Goal: Communication & Community: Answer question/provide support

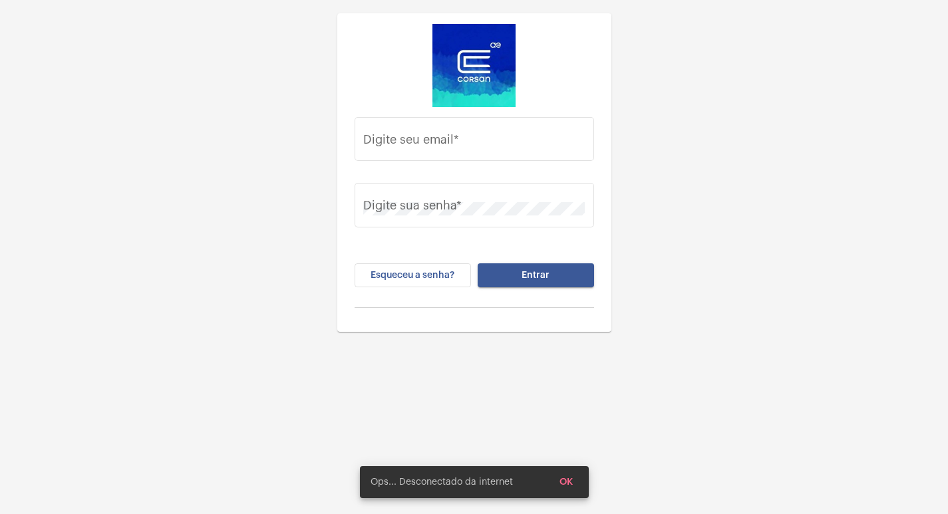
click at [525, 163] on div "Digite seu email *" at bounding box center [473, 147] width 239 height 61
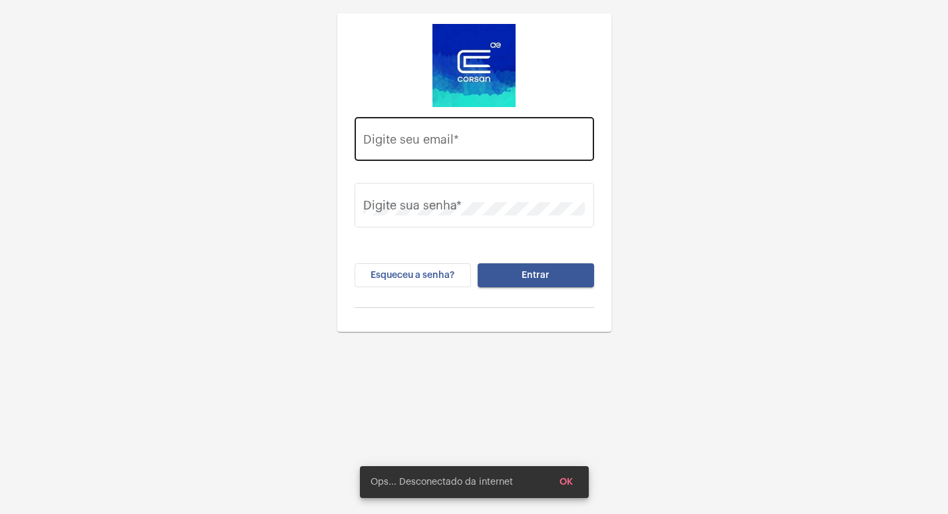
click at [475, 156] on div "Digite seu email *" at bounding box center [473, 137] width 221 height 47
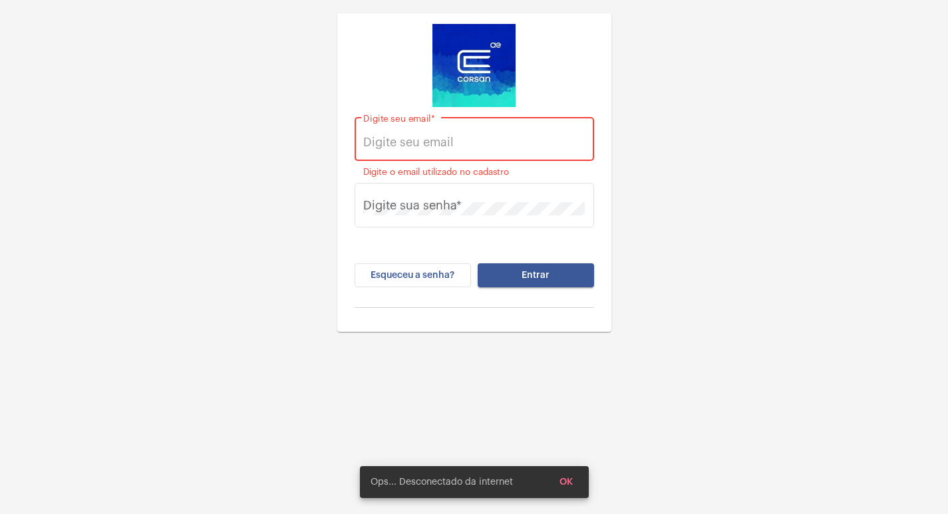
click at [526, 143] on input "Digite seu email *" at bounding box center [473, 142] width 221 height 13
paste input "[EMAIL_ADDRESS][PERSON_NAME][DOMAIN_NAME]"
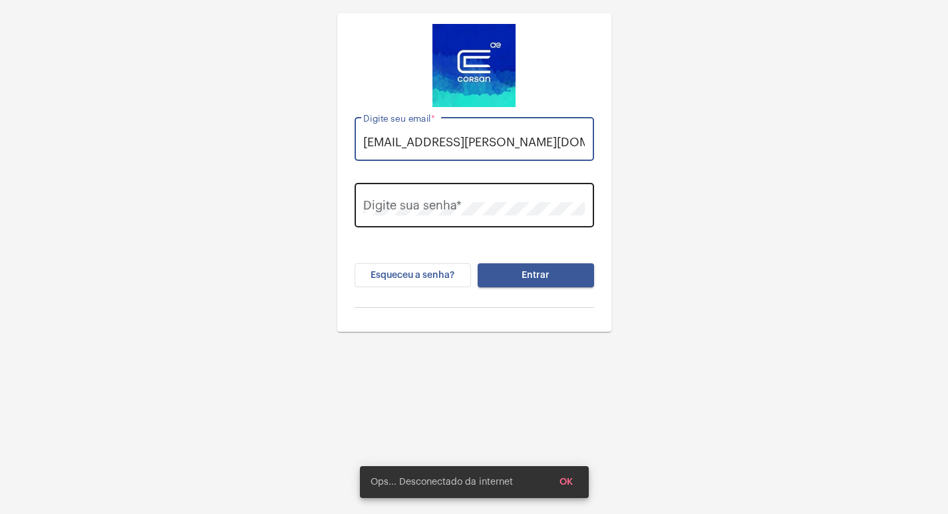
type input "[EMAIL_ADDRESS][PERSON_NAME][DOMAIN_NAME]"
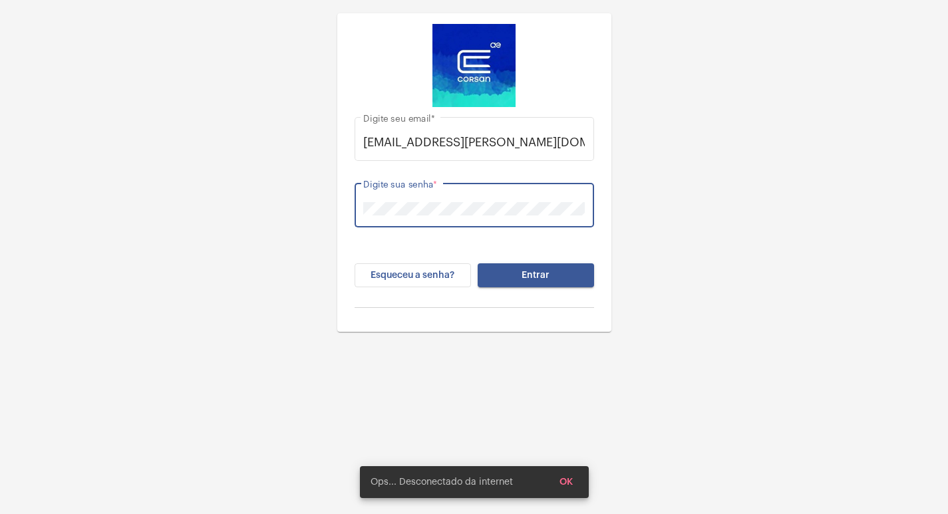
click at [477, 263] on button "Entrar" at bounding box center [535, 275] width 116 height 24
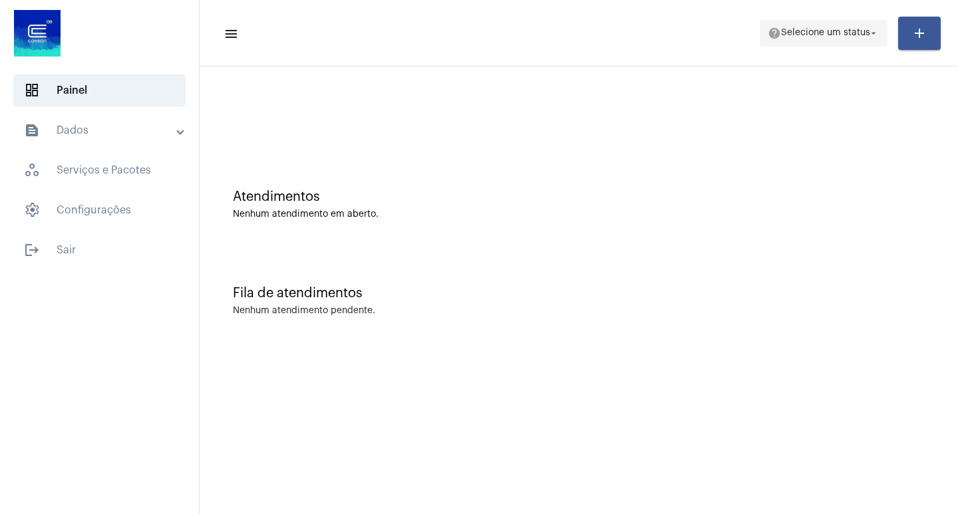
click at [840, 40] on span "help Selecione um status arrow_drop_down" at bounding box center [823, 33] width 112 height 24
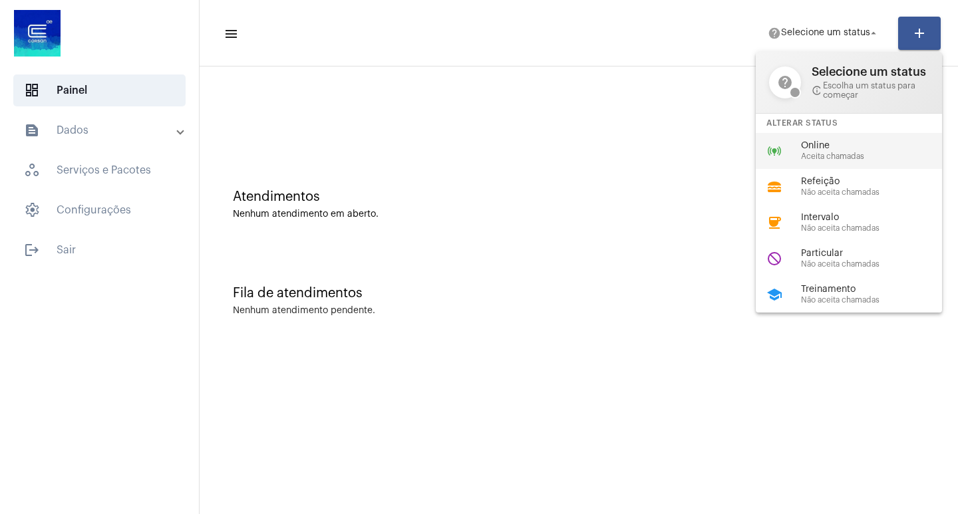
click at [881, 140] on div "online_prediction Online Aceita chamadas" at bounding box center [858, 151] width 207 height 36
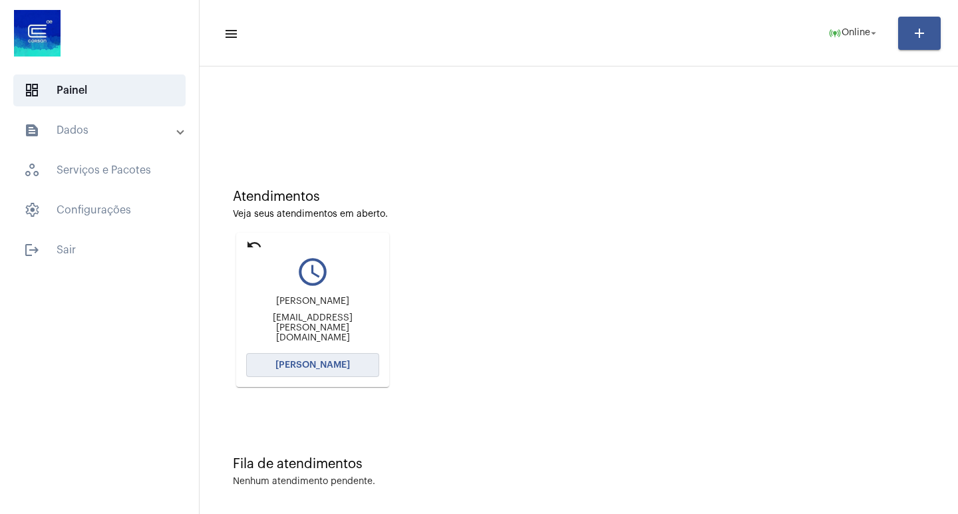
click at [302, 366] on span "[PERSON_NAME]" at bounding box center [312, 364] width 74 height 9
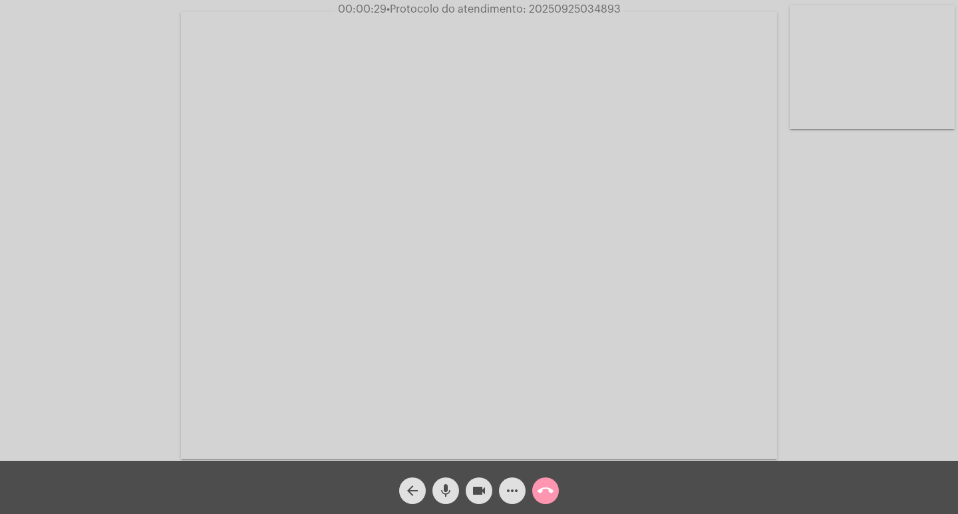
click at [515, 487] on mat-icon "more_horiz" at bounding box center [512, 491] width 16 height 16
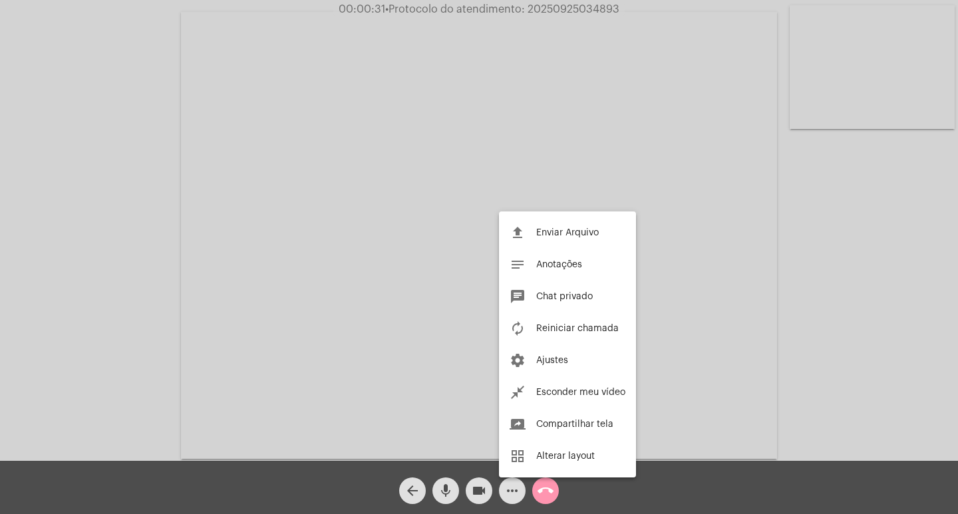
click at [503, 484] on div at bounding box center [479, 257] width 958 height 514
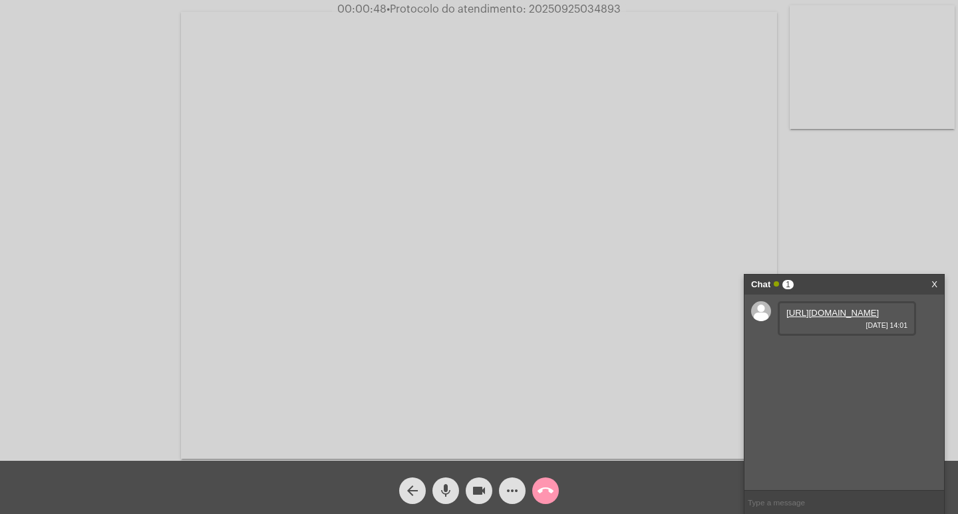
click at [800, 318] on link "[URL][DOMAIN_NAME]" at bounding box center [832, 313] width 92 height 10
click at [808, 356] on link "[URL][DOMAIN_NAME]" at bounding box center [832, 351] width 92 height 10
click at [505, 494] on mat-icon "more_horiz" at bounding box center [512, 491] width 16 height 16
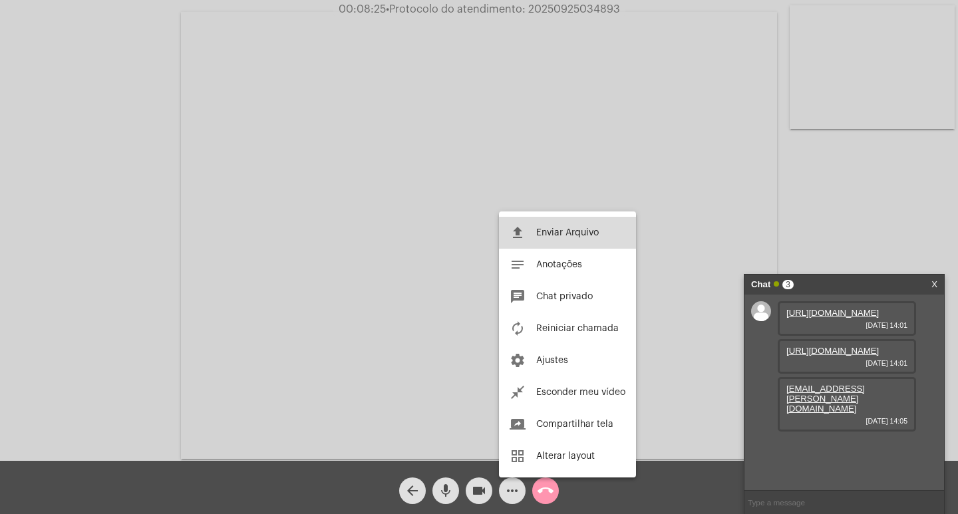
click at [528, 243] on button "file_upload Enviar Arquivo" at bounding box center [567, 233] width 137 height 32
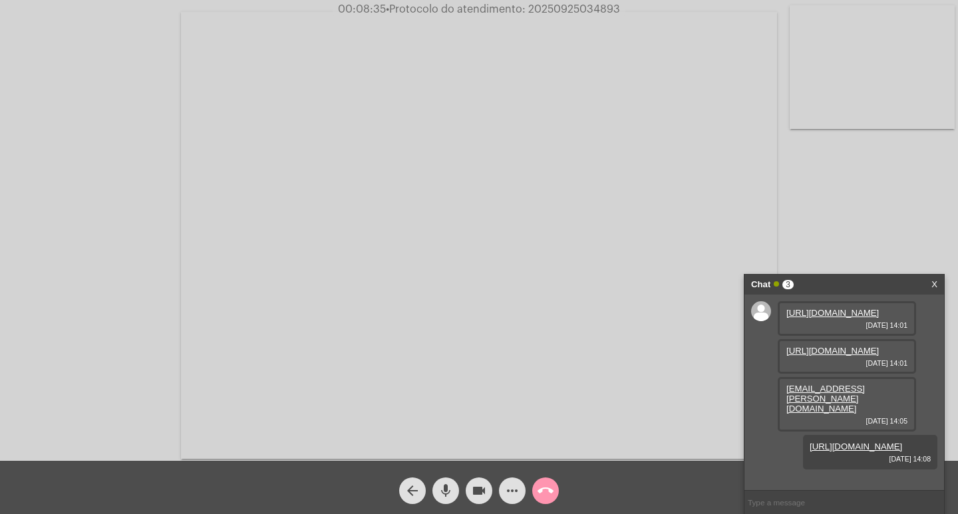
click at [573, 9] on span "• Protocolo do atendimento: 20250925034893" at bounding box center [503, 9] width 234 height 11
copy span "20250925034893"
click at [755, 499] on input "text" at bounding box center [843, 502] width 199 height 23
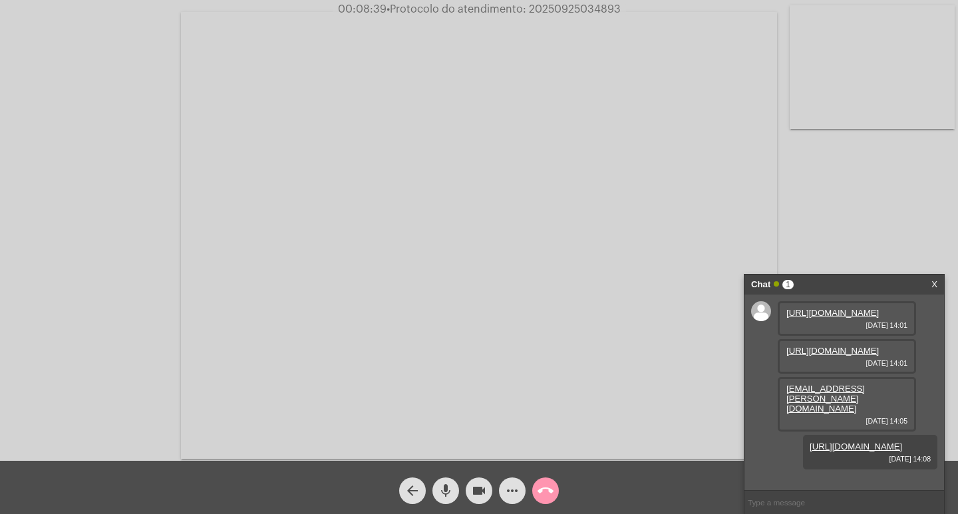
paste input "20250925034893"
type input "20250925034893"
click at [476, 487] on mat-icon "videocam" at bounding box center [479, 491] width 16 height 16
click at [451, 490] on mat-icon "mic" at bounding box center [446, 491] width 16 height 16
click at [472, 480] on span "videocam_off" at bounding box center [479, 490] width 16 height 27
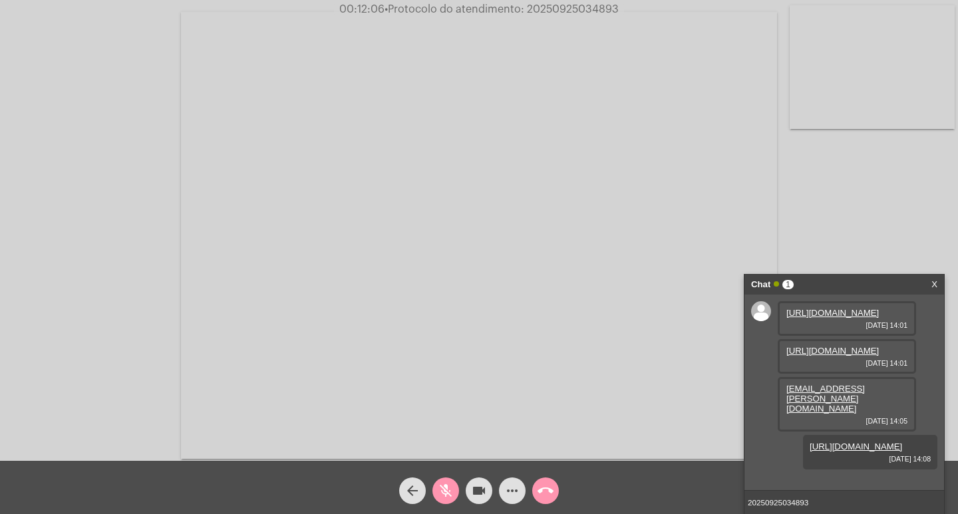
click at [444, 484] on mat-icon "mic_off" at bounding box center [446, 491] width 16 height 16
click at [831, 497] on input "20250925034893" at bounding box center [843, 502] width 199 height 23
click at [817, 497] on input "20250925034893" at bounding box center [843, 502] width 199 height 23
click at [819, 502] on input "20250925034893" at bounding box center [843, 502] width 199 height 23
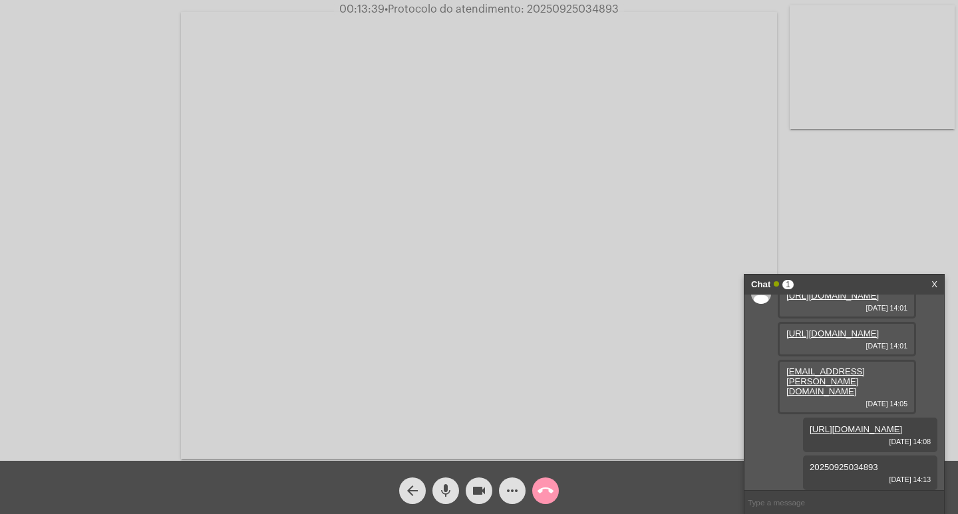
scroll to position [87, 0]
click at [480, 489] on mat-icon "videocam" at bounding box center [479, 491] width 16 height 16
click at [444, 489] on mat-icon "mic" at bounding box center [446, 491] width 16 height 16
click at [535, 491] on button "call_end" at bounding box center [545, 490] width 27 height 27
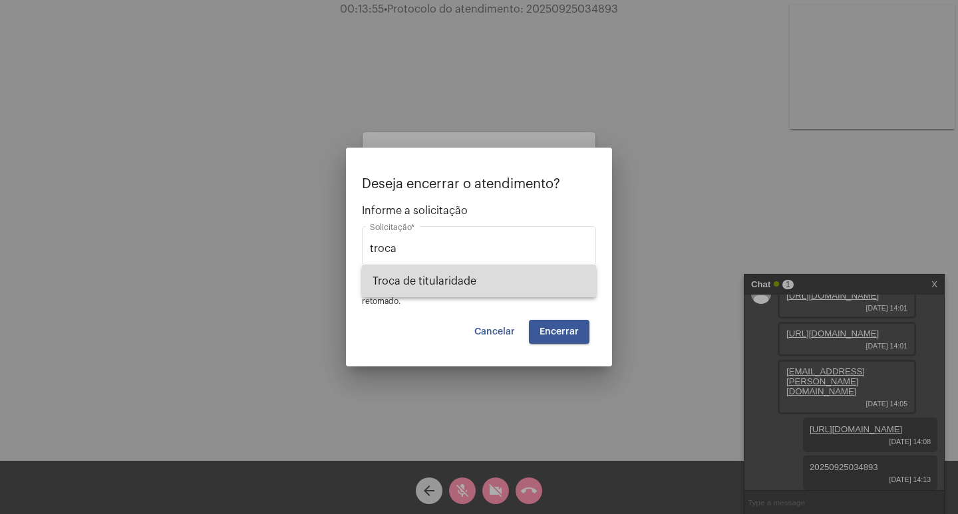
click at [497, 282] on span "Troca de titularidade" at bounding box center [478, 281] width 213 height 32
type input "Troca de titularidade"
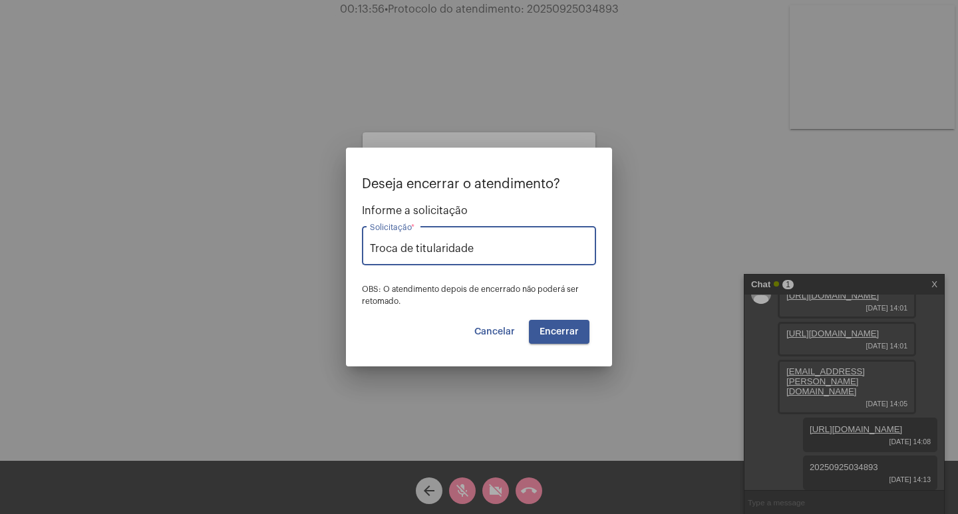
click at [574, 334] on span "Encerrar" at bounding box center [558, 331] width 39 height 9
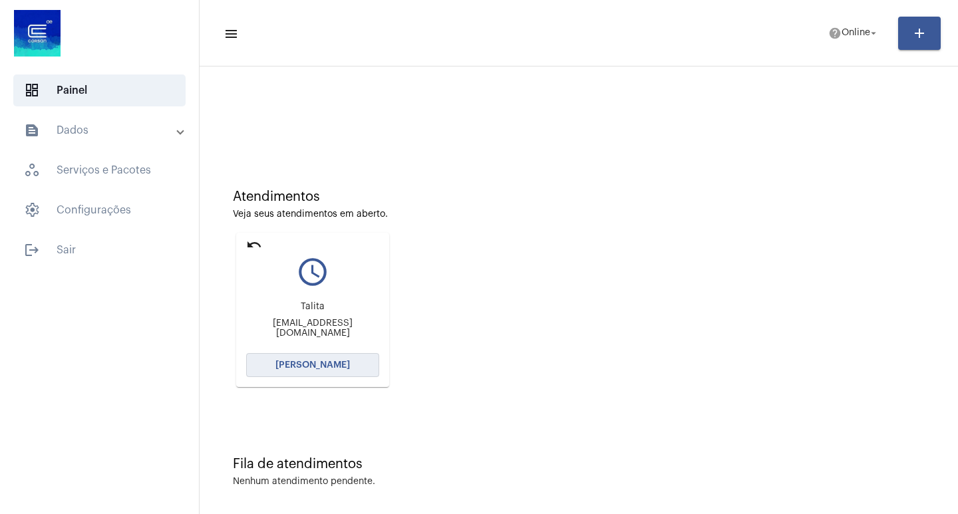
click at [342, 356] on button "[PERSON_NAME]" at bounding box center [312, 365] width 133 height 24
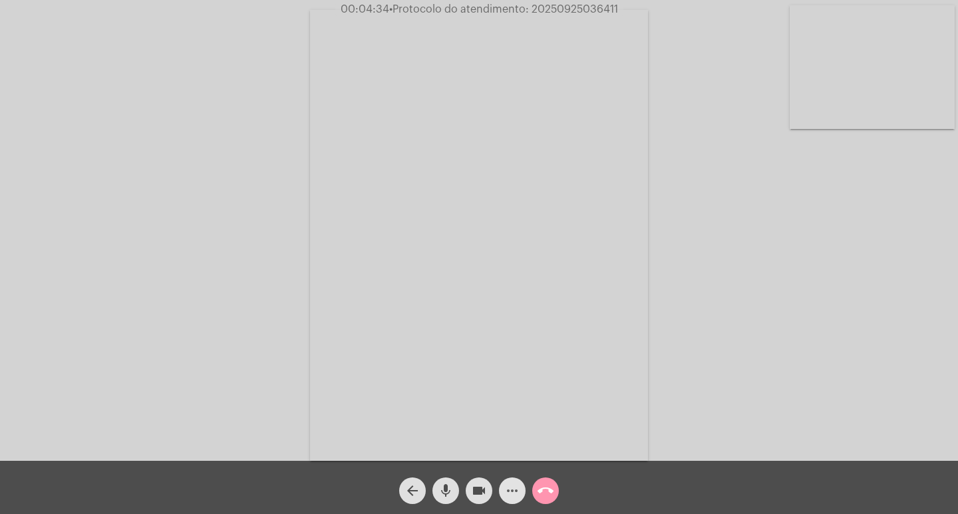
click at [515, 489] on mat-icon "more_horiz" at bounding box center [512, 491] width 16 height 16
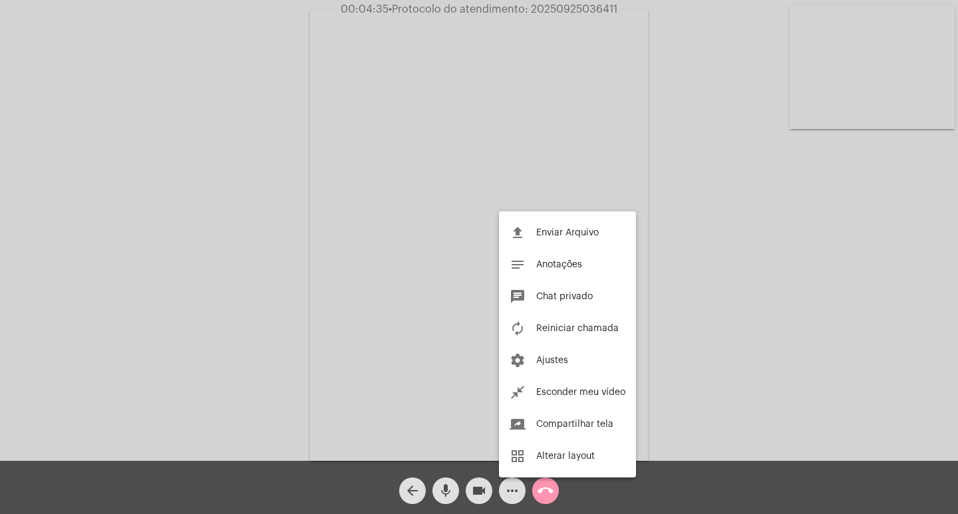
click at [515, 489] on div at bounding box center [479, 257] width 958 height 514
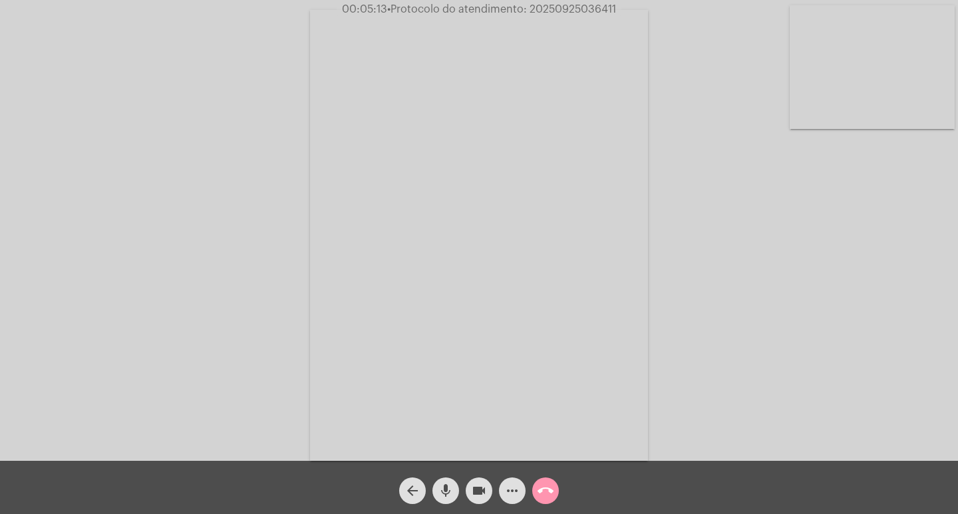
click at [475, 489] on mat-icon "videocam" at bounding box center [479, 491] width 16 height 16
click at [451, 490] on mat-icon "mic" at bounding box center [446, 491] width 16 height 16
click at [479, 491] on mat-icon "videocam_off" at bounding box center [479, 491] width 16 height 16
click at [450, 484] on mat-icon "mic_off" at bounding box center [446, 491] width 16 height 16
click at [510, 490] on mat-icon "more_horiz" at bounding box center [512, 491] width 16 height 16
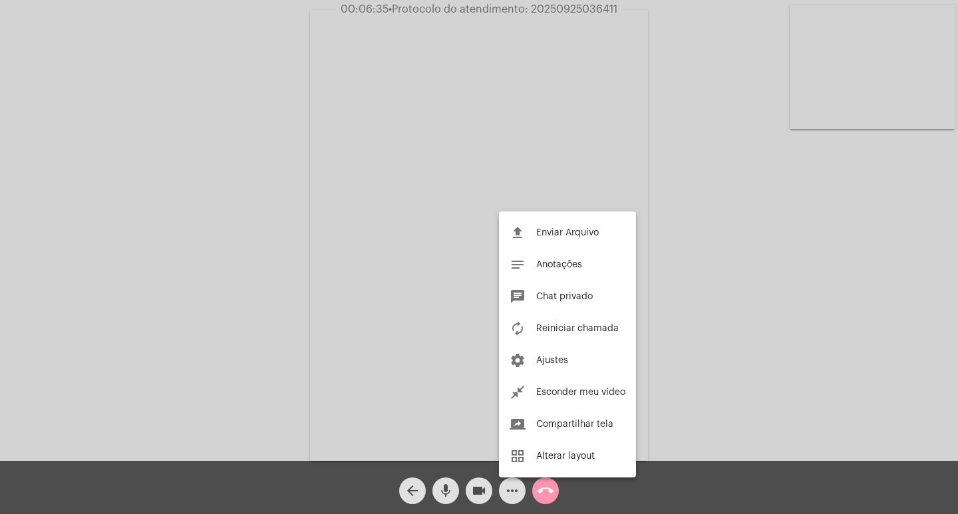
click at [328, 310] on div at bounding box center [479, 257] width 958 height 514
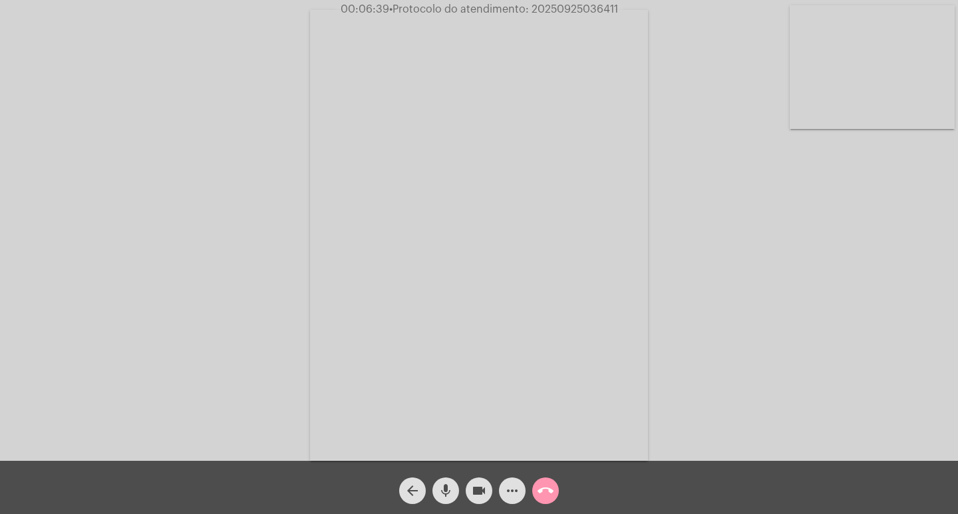
click at [477, 496] on mat-icon "videocam" at bounding box center [479, 491] width 16 height 16
click at [450, 493] on mat-icon "mic" at bounding box center [446, 491] width 16 height 16
click at [442, 485] on mat-icon "mic_off" at bounding box center [446, 491] width 16 height 16
click at [477, 491] on mat-icon "videocam_off" at bounding box center [479, 491] width 16 height 16
click at [477, 491] on mat-icon "videocam" at bounding box center [479, 491] width 16 height 16
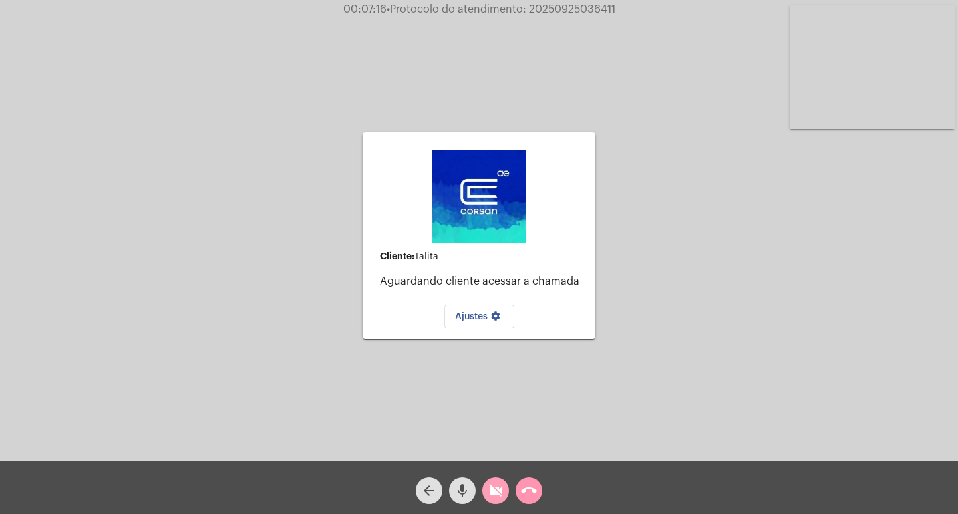
click at [497, 487] on mat-icon "videocam_off" at bounding box center [495, 491] width 16 height 16
click at [517, 493] on button "call_end" at bounding box center [528, 490] width 27 height 27
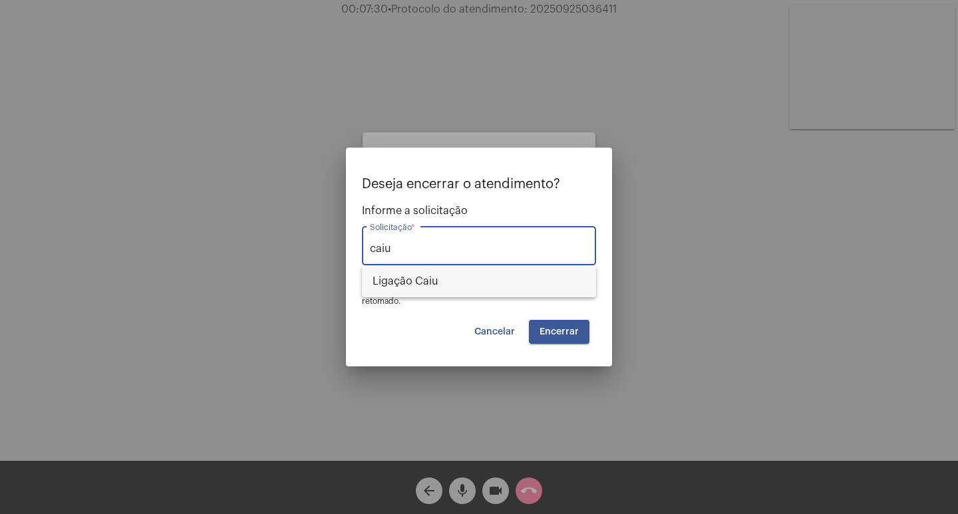
click at [434, 287] on span "Ligação Caiu" at bounding box center [478, 281] width 213 height 32
type input "Ligação Caiu"
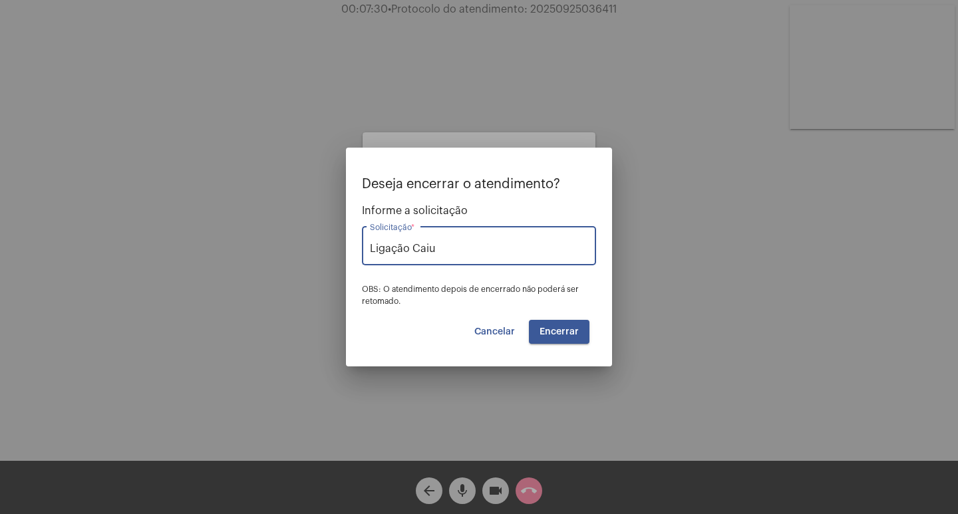
click at [546, 329] on span "Encerrar" at bounding box center [558, 331] width 39 height 9
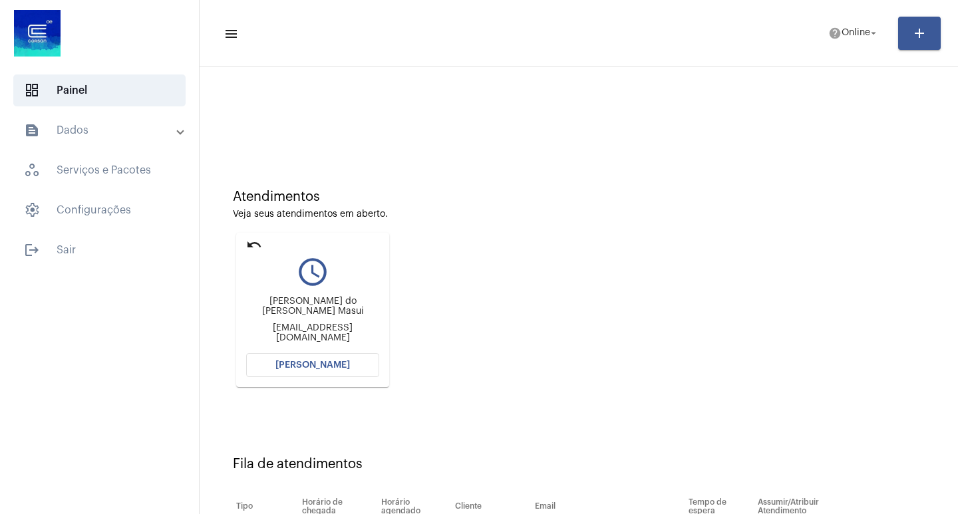
click at [336, 356] on button "[PERSON_NAME]" at bounding box center [312, 365] width 133 height 24
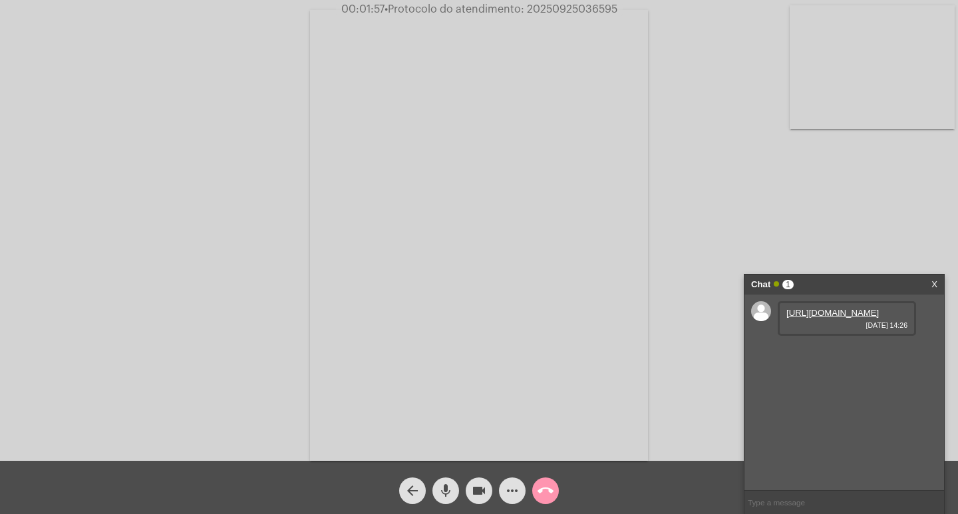
click at [816, 318] on link "[URL][DOMAIN_NAME]" at bounding box center [832, 313] width 92 height 10
click at [851, 356] on link "[URL][DOMAIN_NAME]" at bounding box center [832, 351] width 92 height 10
click at [819, 356] on link "[URL][DOMAIN_NAME]" at bounding box center [832, 351] width 92 height 10
click at [582, 15] on span "00:03:16 • Protocolo do atendimento: 20250925036595" at bounding box center [478, 9] width 289 height 13
click at [582, 13] on span "• Protocolo do atendimento: 20250925036595" at bounding box center [501, 9] width 233 height 11
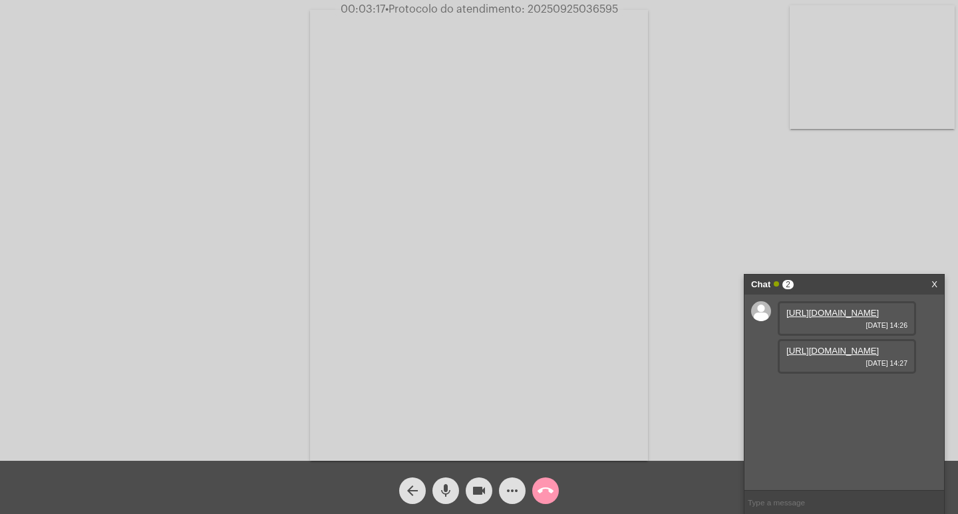
click at [582, 13] on span "• Protocolo do atendimento: 20250925036595" at bounding box center [501, 9] width 233 height 11
copy span "20250925036595"
click at [864, 505] on input "text" at bounding box center [843, 502] width 199 height 23
paste input "20250925036595"
type input "20250925036595"
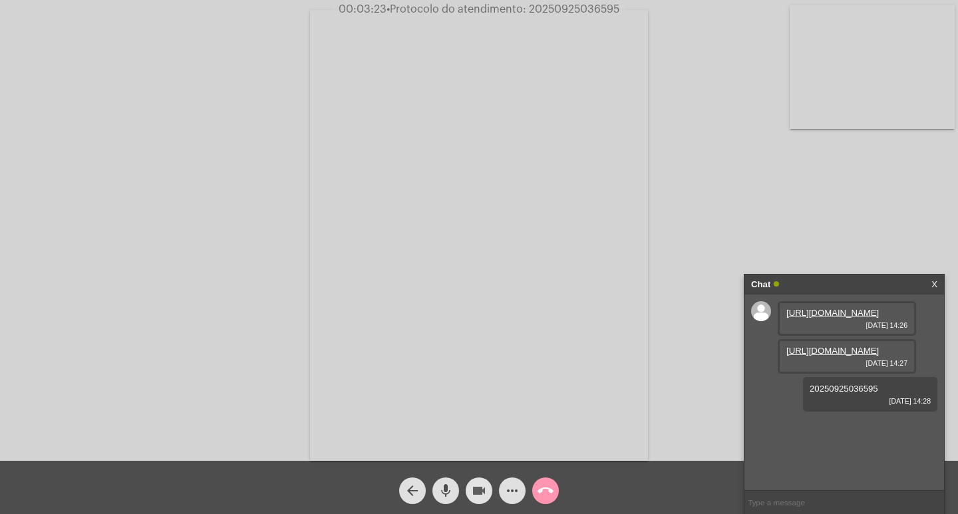
click at [477, 494] on mat-icon "videocam" at bounding box center [479, 491] width 16 height 16
click at [451, 491] on mat-icon "mic" at bounding box center [446, 491] width 16 height 16
click at [546, 489] on mat-icon "call_end" at bounding box center [545, 491] width 16 height 16
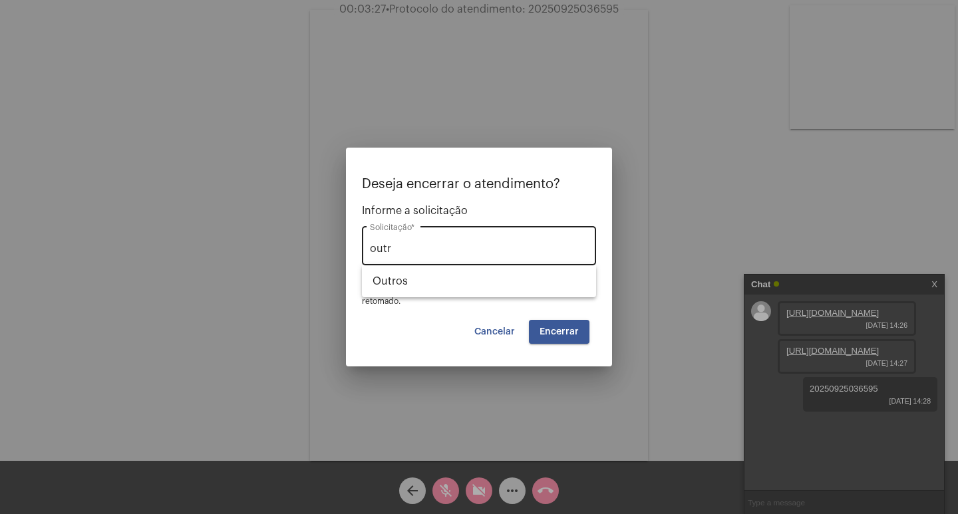
click at [513, 263] on div "outr Solicitação *" at bounding box center [479, 244] width 218 height 42
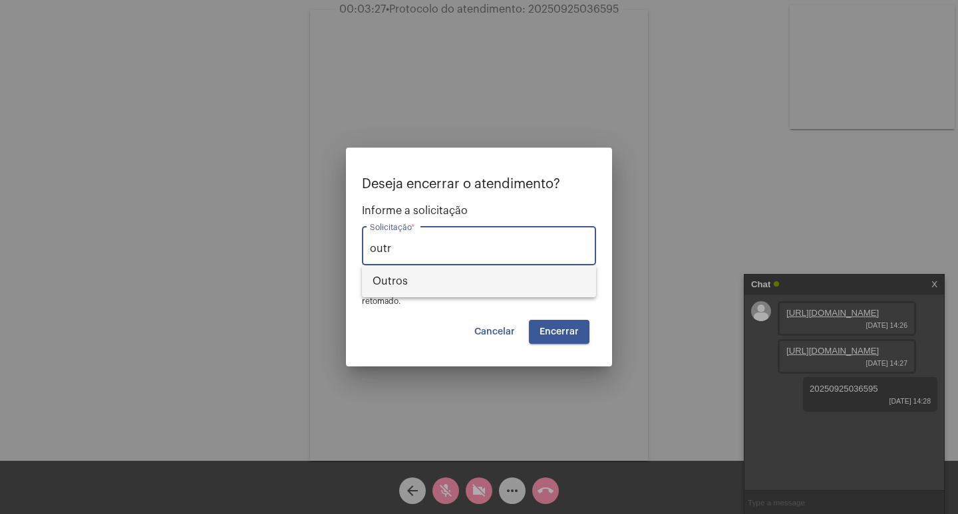
click at [521, 291] on span "Outros" at bounding box center [478, 281] width 213 height 32
type input "Outros"
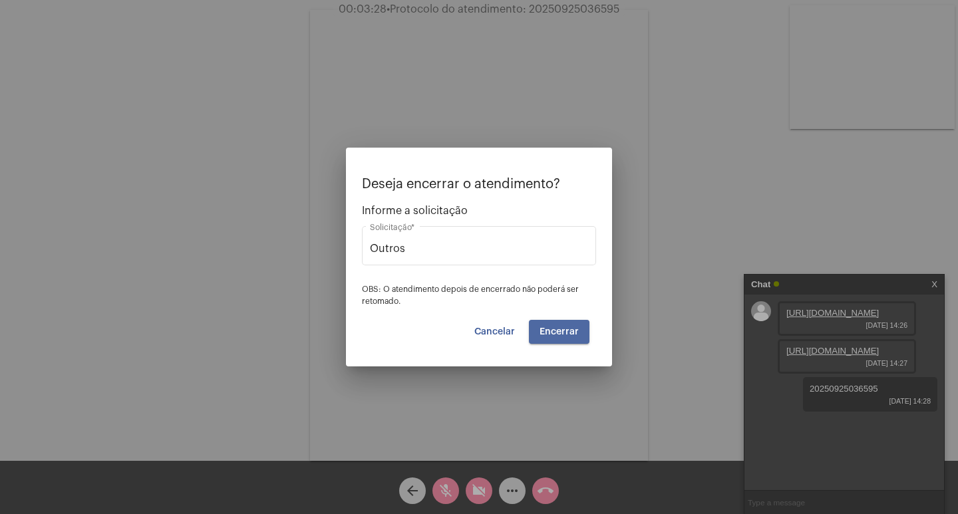
click at [563, 336] on span "Encerrar" at bounding box center [558, 331] width 39 height 9
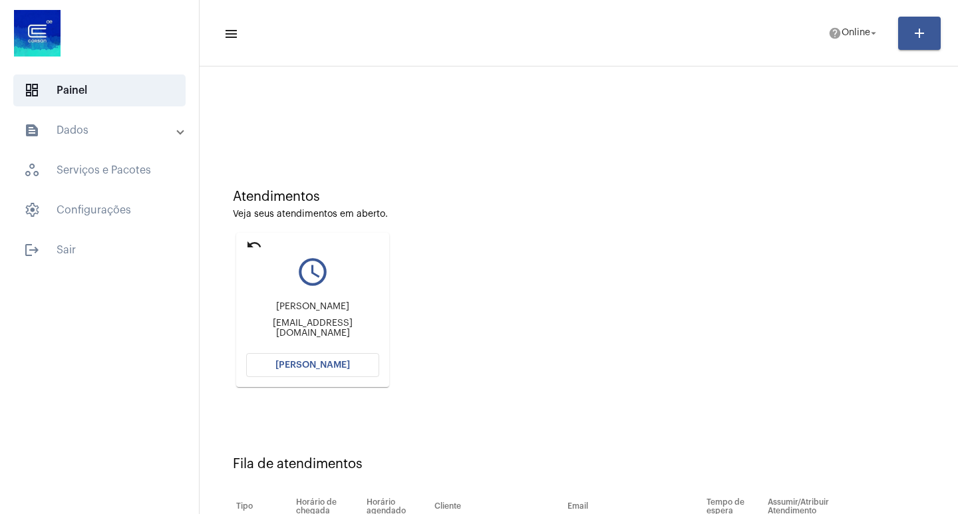
click at [272, 368] on button "[PERSON_NAME]" at bounding box center [312, 365] width 133 height 24
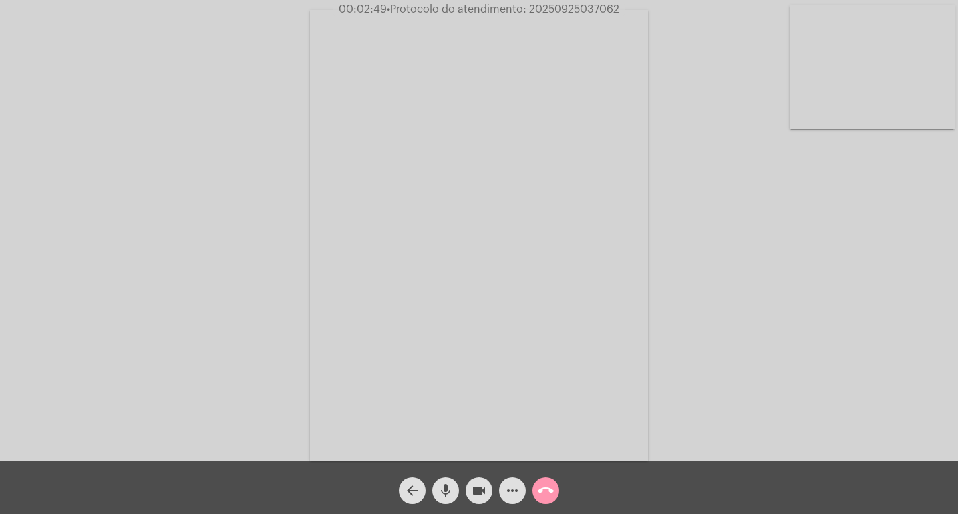
click at [557, 11] on span "• Protocolo do atendimento: 20250925037062" at bounding box center [502, 9] width 233 height 11
copy span "20250925037062"
click at [513, 489] on mat-icon "more_horiz" at bounding box center [512, 491] width 16 height 16
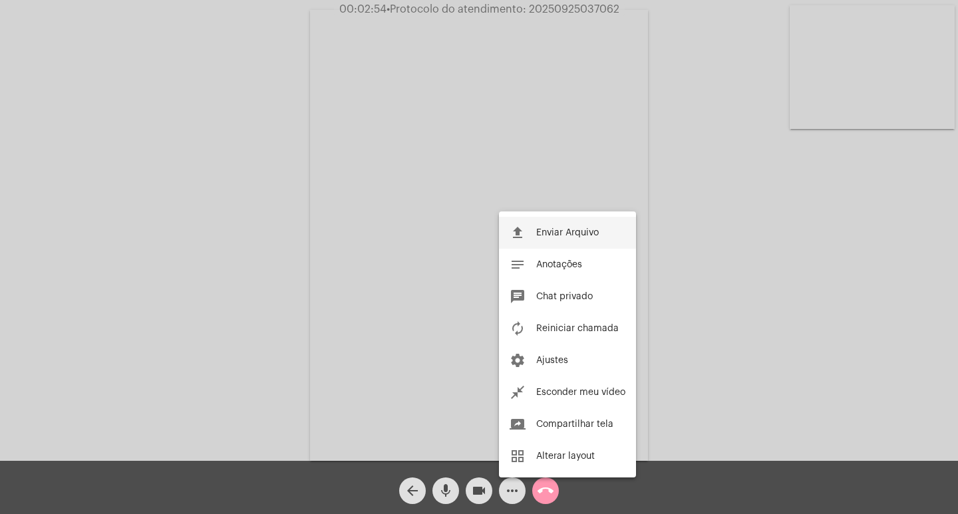
click at [548, 241] on button "file_upload Enviar Arquivo" at bounding box center [567, 233] width 137 height 32
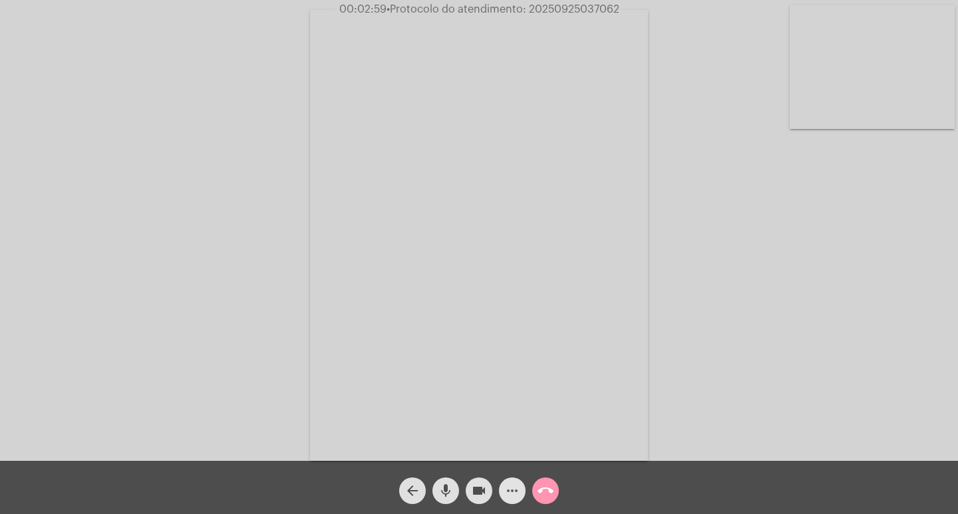
click at [501, 485] on button "more_horiz" at bounding box center [512, 490] width 27 height 27
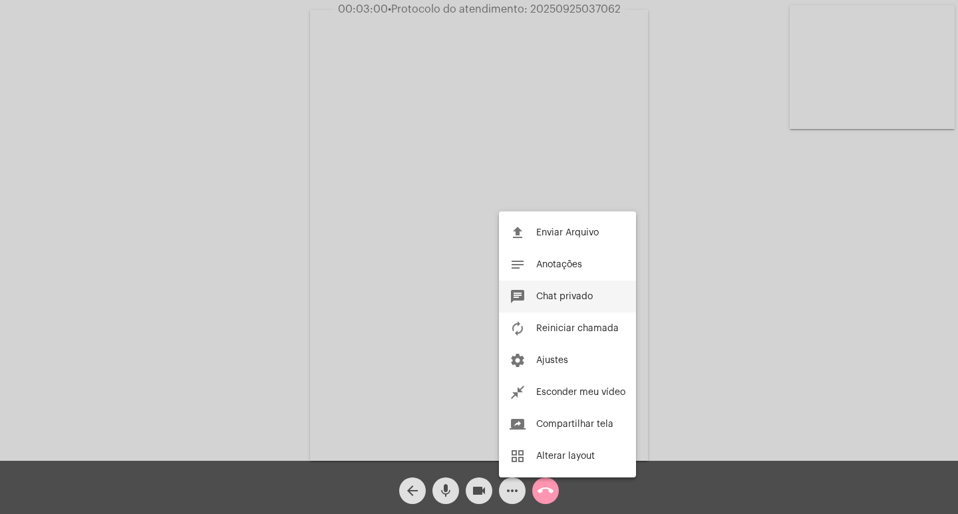
click at [542, 299] on span "Chat privado" at bounding box center [564, 296] width 57 height 9
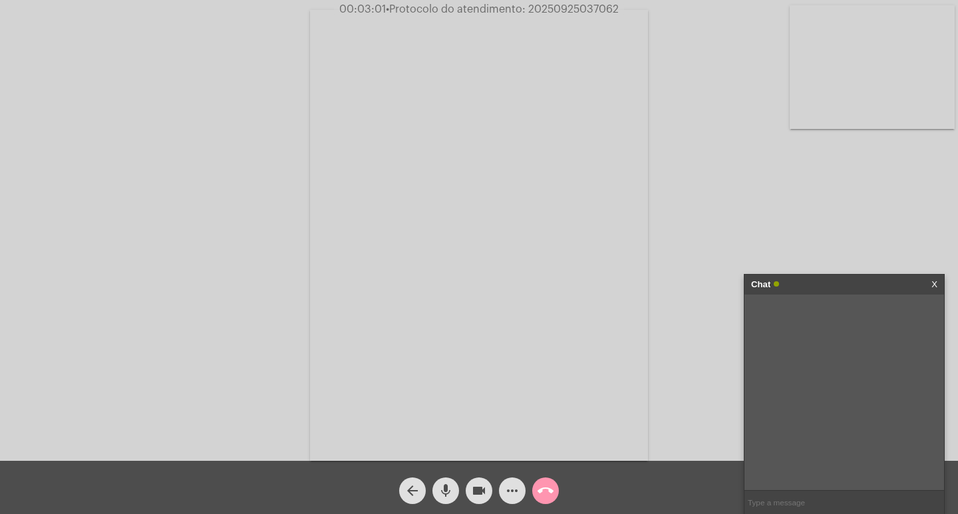
click at [821, 506] on input "text" at bounding box center [843, 502] width 199 height 23
paste input "20250925037062"
type input "20250925037062"
click at [831, 287] on div "Chat" at bounding box center [830, 285] width 158 height 20
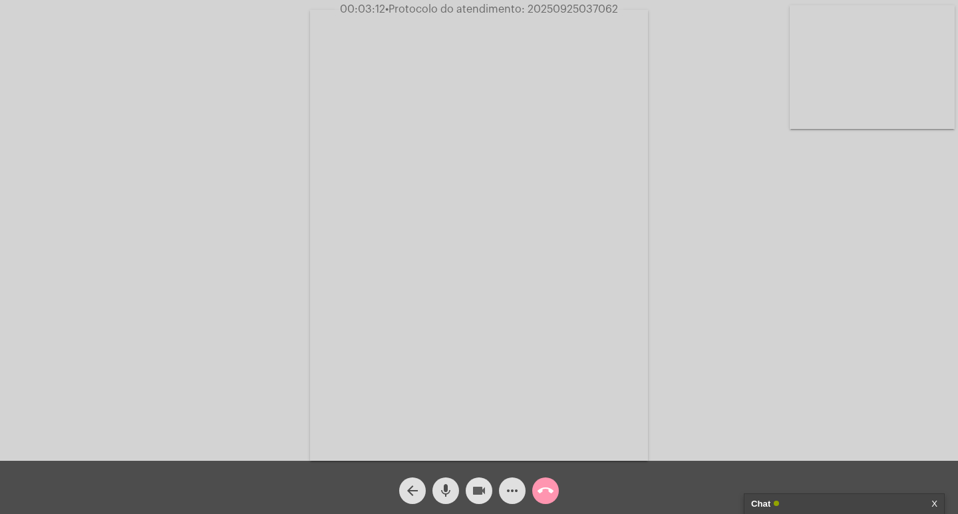
click at [479, 493] on mat-icon "videocam" at bounding box center [479, 491] width 16 height 16
click at [458, 492] on button "mic" at bounding box center [445, 490] width 27 height 27
click at [547, 487] on mat-icon "call_end" at bounding box center [545, 491] width 16 height 16
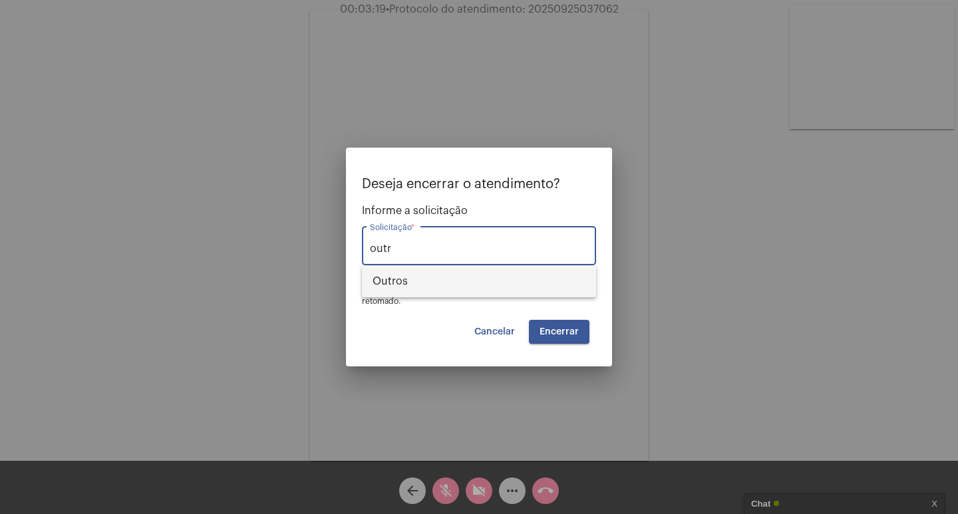
click at [519, 287] on span "Outros" at bounding box center [478, 281] width 213 height 32
type input "Outros"
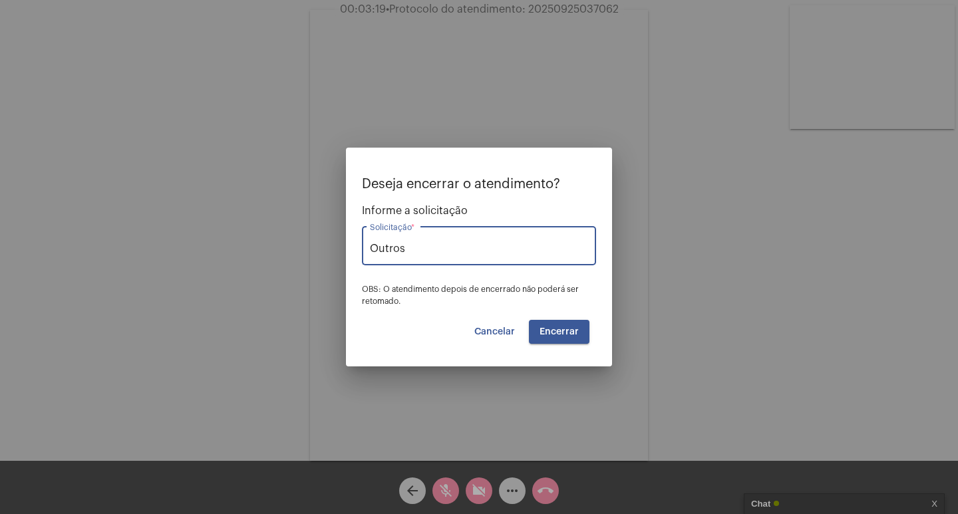
click at [572, 320] on button "Encerrar" at bounding box center [559, 332] width 61 height 24
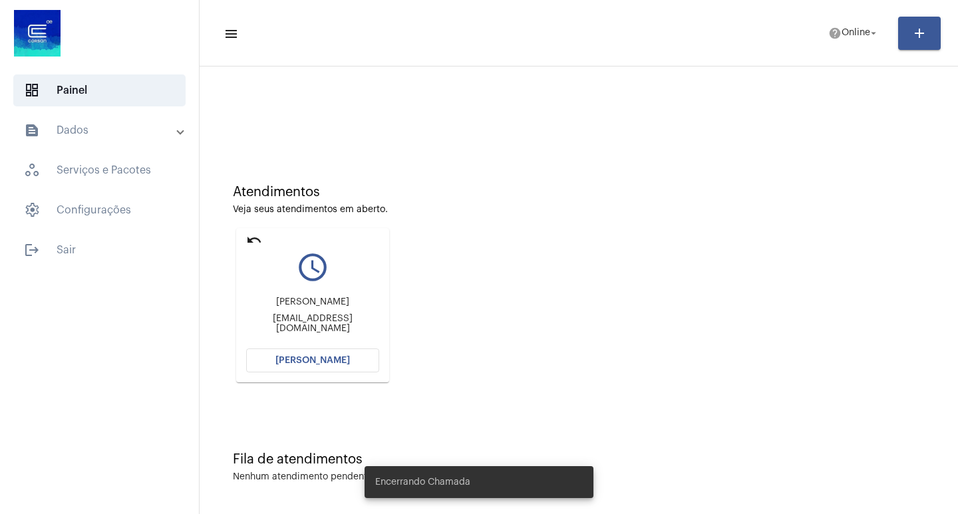
scroll to position [6, 0]
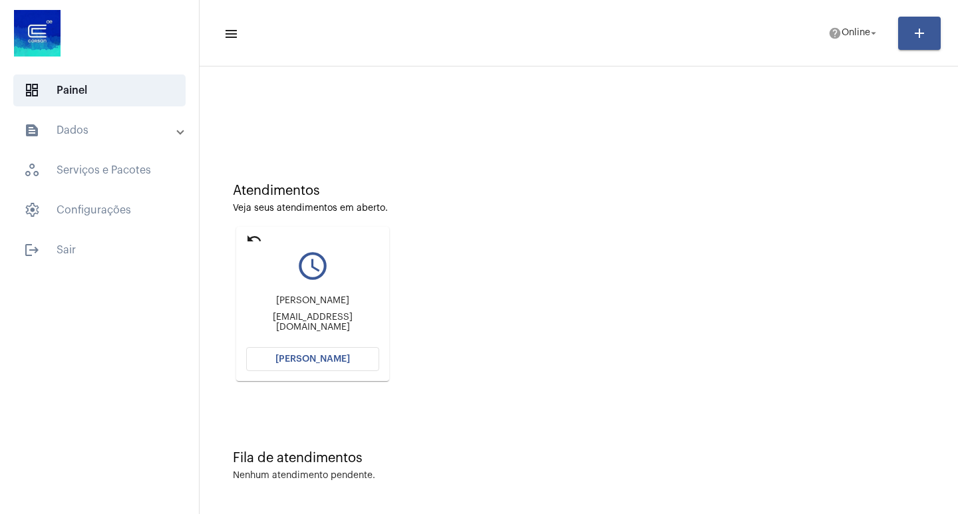
click at [299, 356] on span "[PERSON_NAME]" at bounding box center [312, 358] width 74 height 9
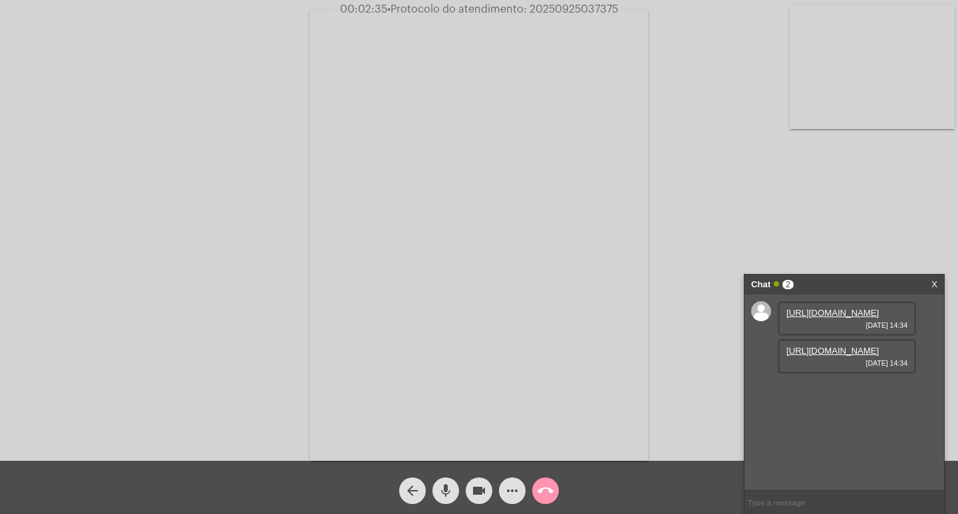
click at [820, 318] on link "[URL][DOMAIN_NAME]" at bounding box center [832, 313] width 92 height 10
click at [836, 356] on link "[URL][DOMAIN_NAME]" at bounding box center [832, 351] width 92 height 10
click at [837, 394] on link "[URL][DOMAIN_NAME]" at bounding box center [832, 389] width 92 height 10
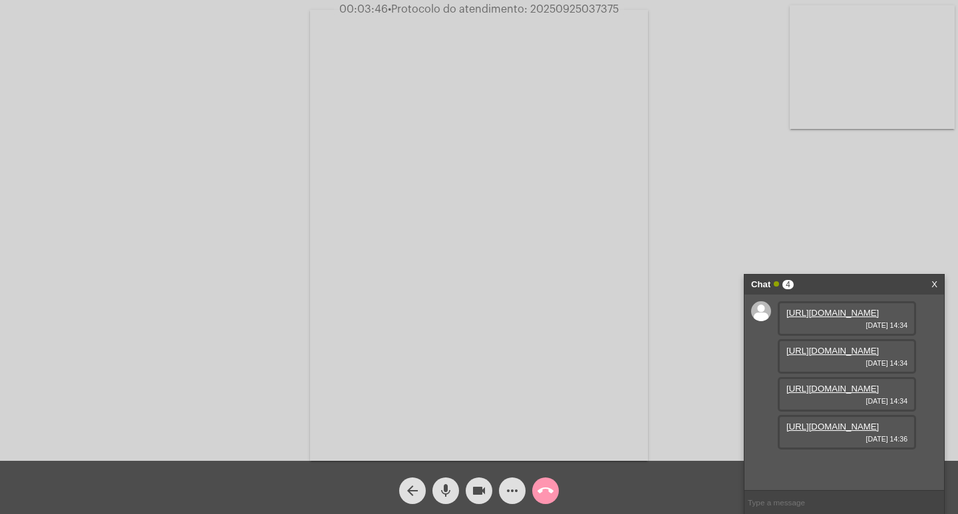
click at [832, 432] on link "[URL][DOMAIN_NAME]" at bounding box center [832, 427] width 92 height 10
click at [837, 459] on link "[URL][DOMAIN_NAME]" at bounding box center [832, 464] width 92 height 10
click at [849, 462] on link "[URL][DOMAIN_NAME]" at bounding box center [832, 467] width 92 height 10
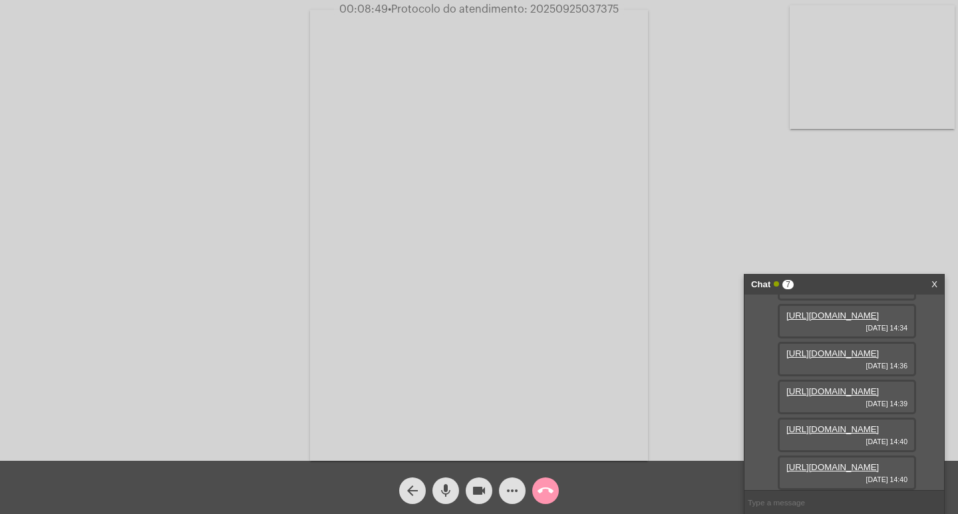
click at [827, 424] on link "[URL][DOMAIN_NAME]" at bounding box center [832, 429] width 92 height 10
click at [516, 490] on mat-icon "more_horiz" at bounding box center [512, 491] width 16 height 16
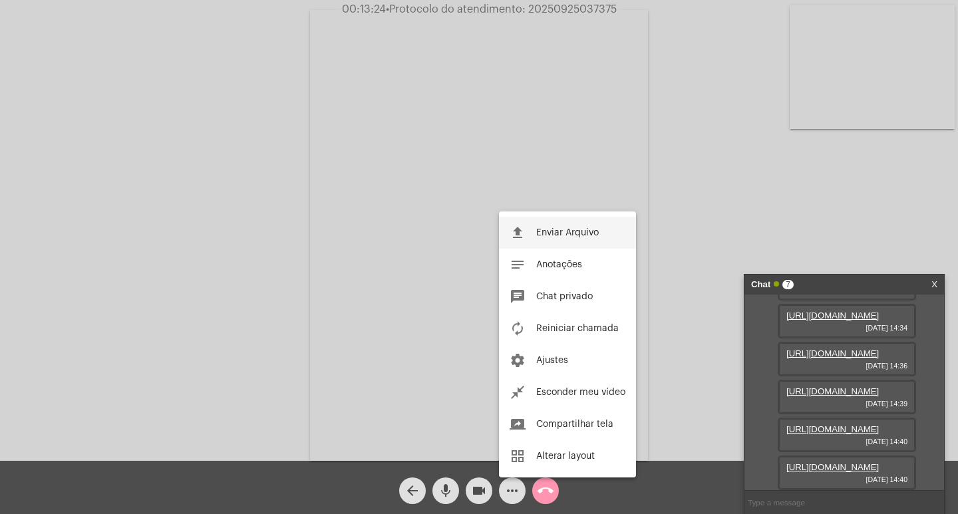
click at [546, 228] on span "Enviar Arquivo" at bounding box center [567, 232] width 63 height 9
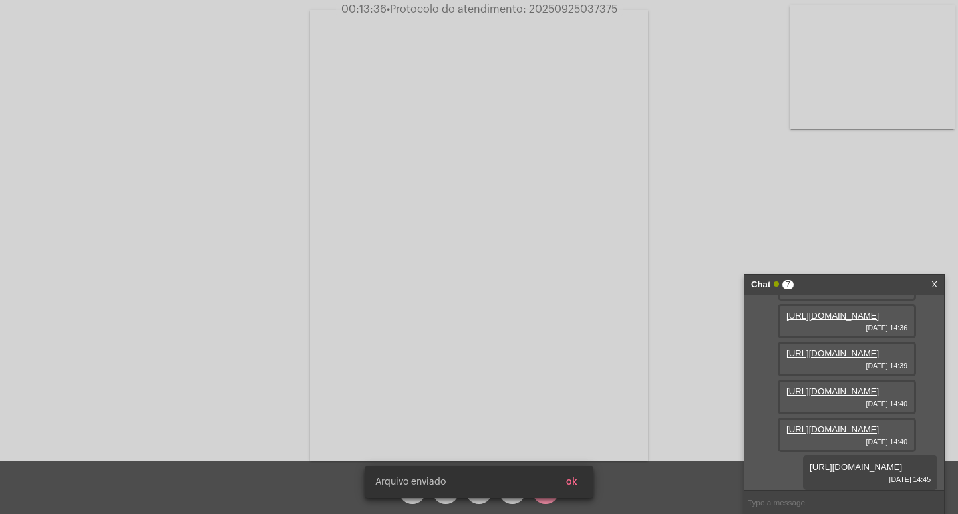
scroll to position [350, 0]
click at [559, 8] on span "• Protocolo do atendimento: 20250925037375" at bounding box center [501, 9] width 231 height 11
copy span "20250925037375"
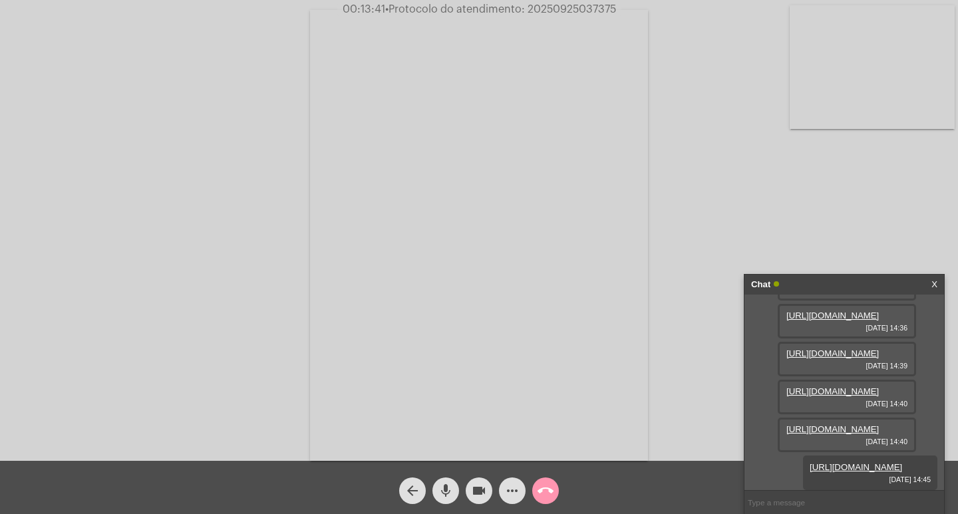
click at [794, 499] on input "text" at bounding box center [843, 502] width 199 height 23
paste input "20250925037375"
type input "20250925037375"
click at [482, 489] on mat-icon "videocam" at bounding box center [479, 491] width 16 height 16
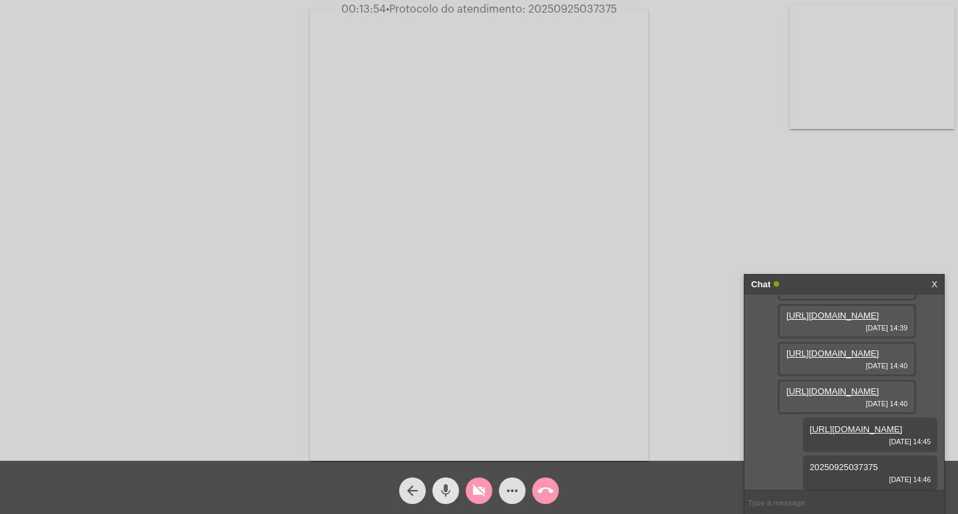
click at [458, 487] on button "mic" at bounding box center [445, 490] width 27 height 27
click at [542, 493] on mat-icon "call_end" at bounding box center [545, 491] width 16 height 16
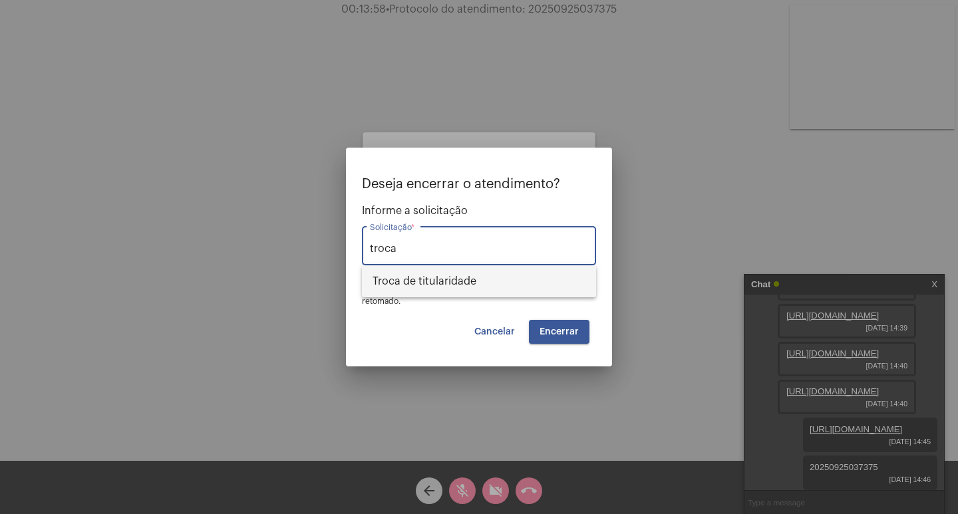
click at [497, 280] on span "Troca de titularidade" at bounding box center [478, 281] width 213 height 32
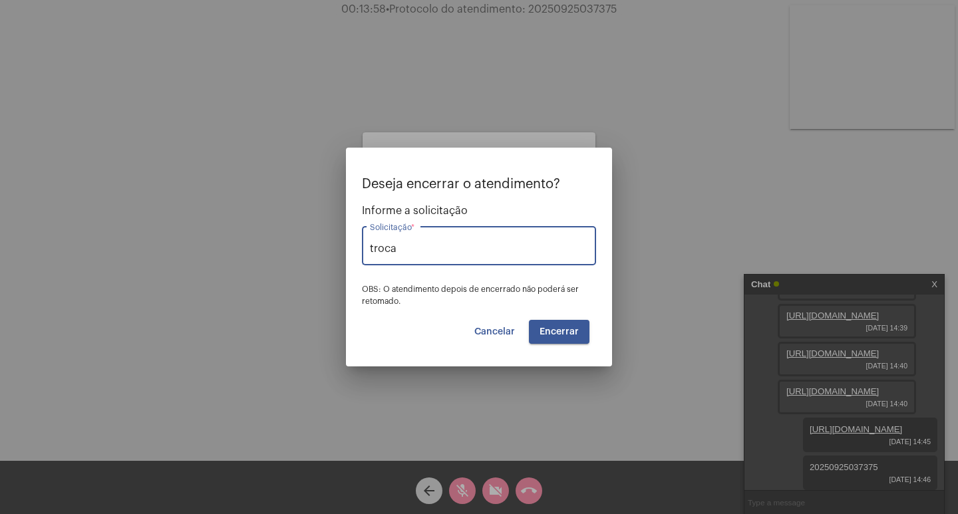
type input "Troca de titularidade"
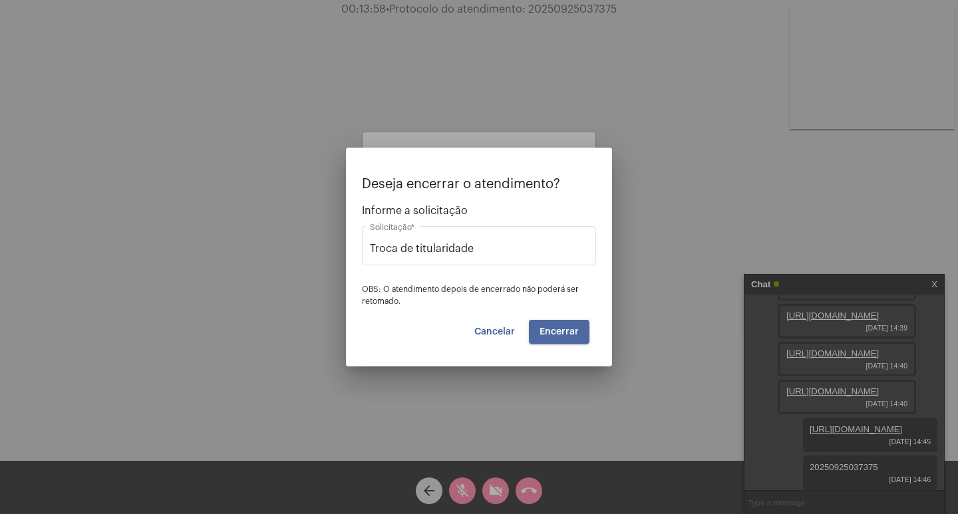
click at [561, 338] on button "Encerrar" at bounding box center [559, 332] width 61 height 24
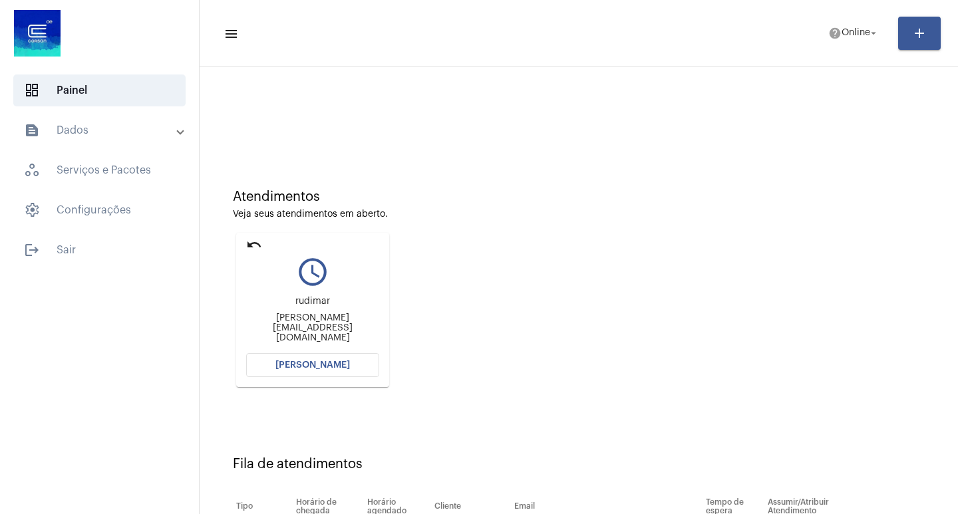
click at [43, 122] on mat-expansion-panel-header "text_snippet_outlined Dados" at bounding box center [103, 130] width 191 height 32
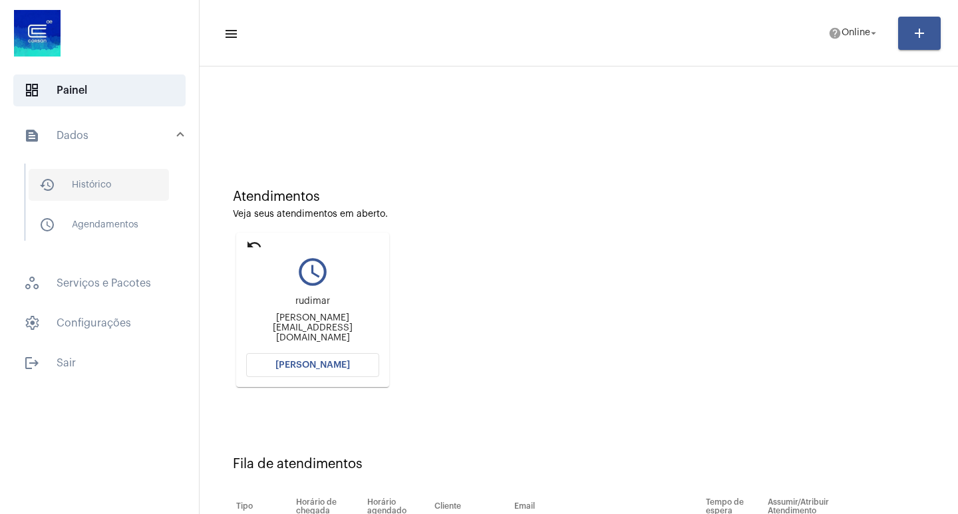
click at [87, 194] on span "history_outlined Histórico" at bounding box center [99, 185] width 140 height 32
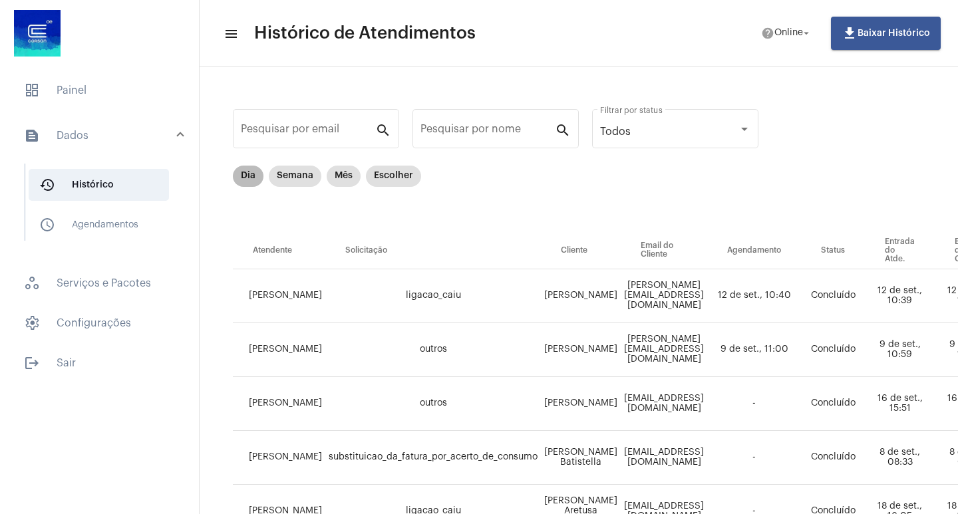
click at [237, 175] on mat-chip "Dia" at bounding box center [248, 176] width 31 height 21
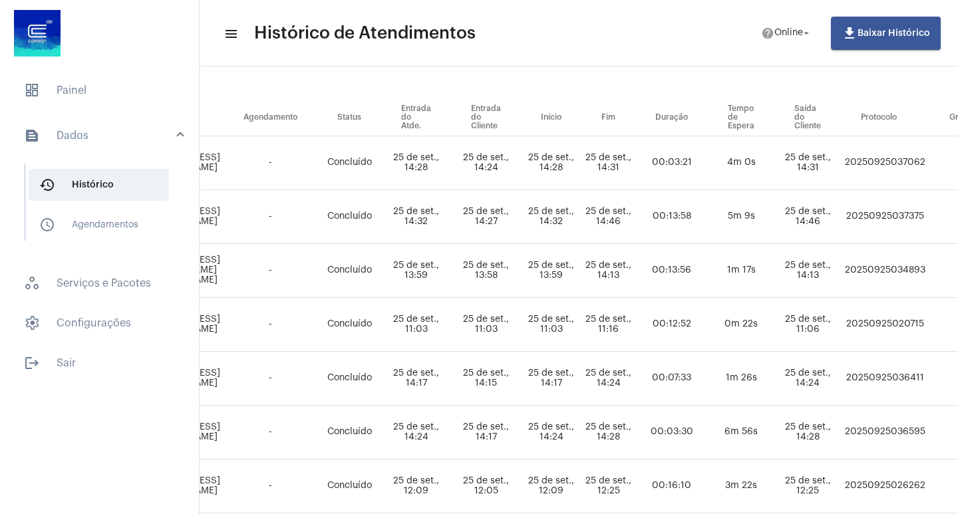
scroll to position [133, 448]
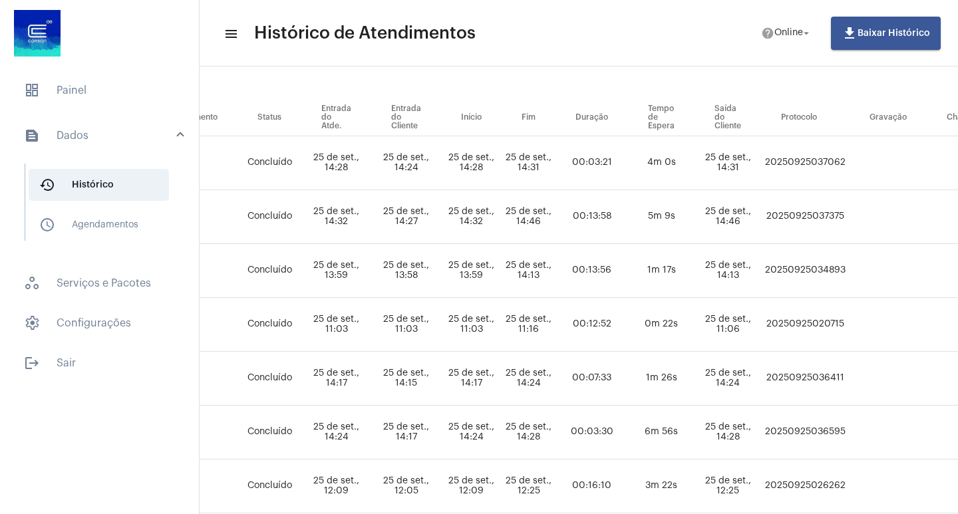
click at [824, 223] on td "20250925037375" at bounding box center [805, 217] width 88 height 54
copy td "20250925037375"
click at [51, 104] on span "dashboard Painel" at bounding box center [99, 90] width 172 height 32
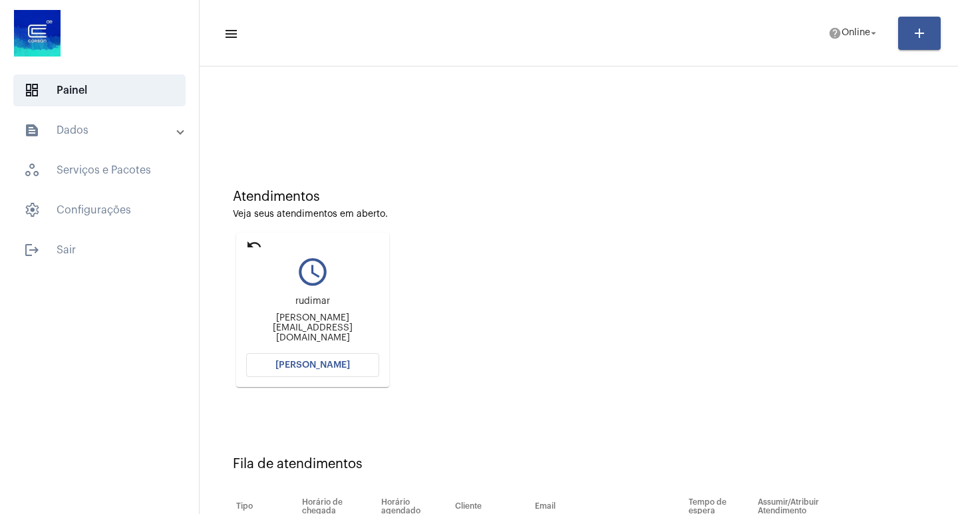
click at [323, 371] on button "[PERSON_NAME]" at bounding box center [312, 365] width 133 height 24
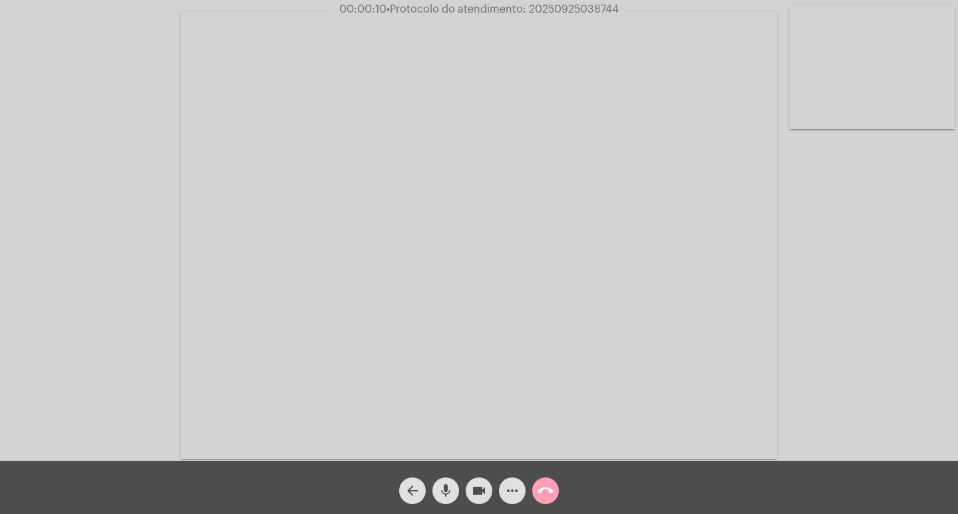
click at [535, 493] on button "call_end" at bounding box center [545, 490] width 27 height 27
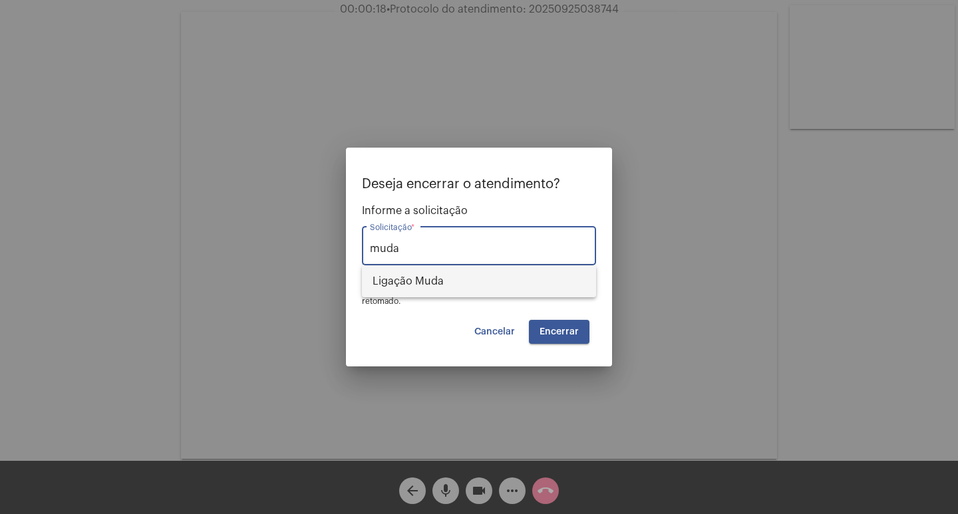
click at [479, 285] on span "Ligação Muda" at bounding box center [478, 281] width 213 height 32
type input "Ligação Muda"
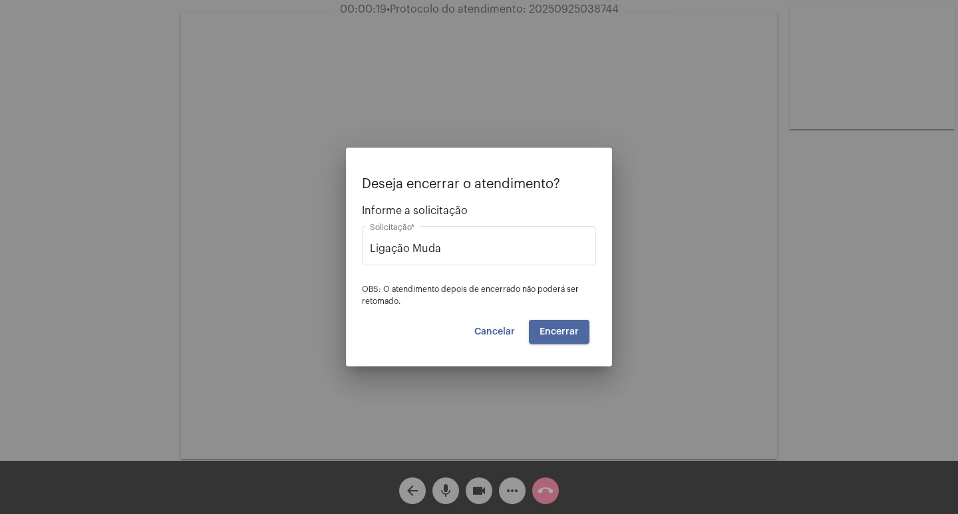
click at [559, 332] on span "Encerrar" at bounding box center [558, 331] width 39 height 9
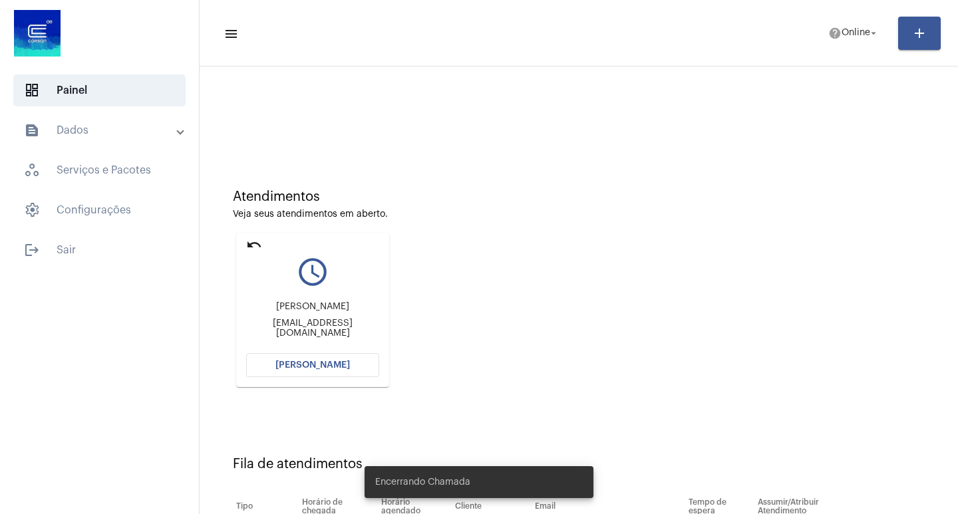
scroll to position [101, 0]
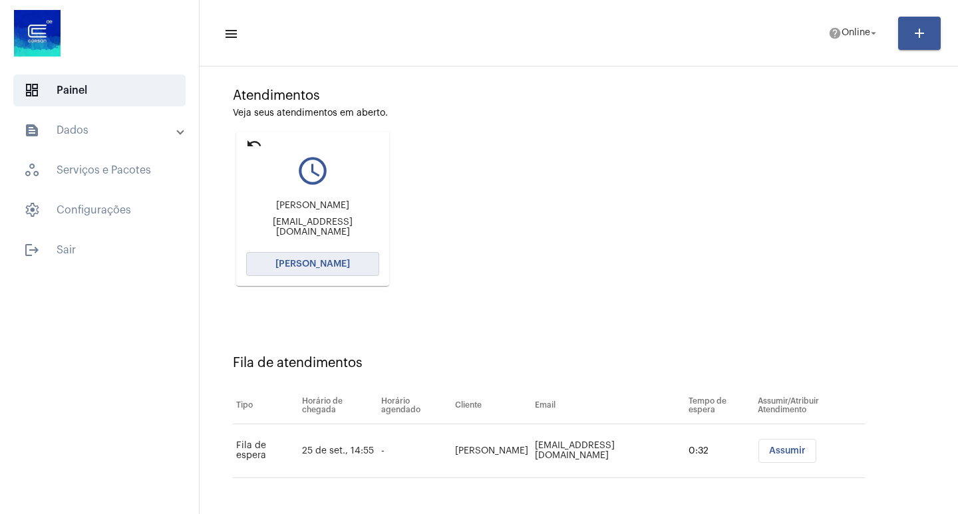
click at [311, 263] on span "[PERSON_NAME]" at bounding box center [312, 263] width 74 height 9
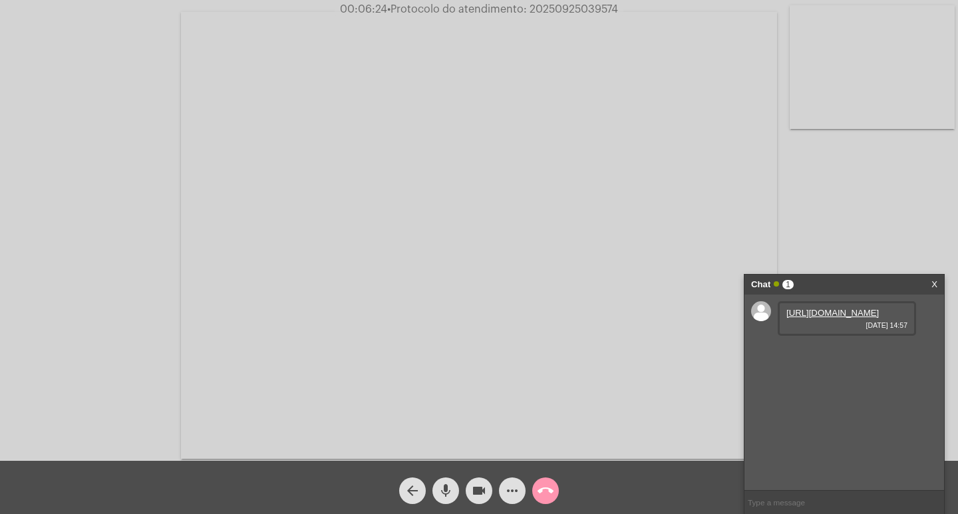
click at [580, 9] on span "• Protocolo do atendimento: 20250925039574" at bounding box center [502, 9] width 231 height 11
copy span "20250925039574"
click at [789, 495] on input "text" at bounding box center [843, 502] width 199 height 23
paste input "20250925039574"
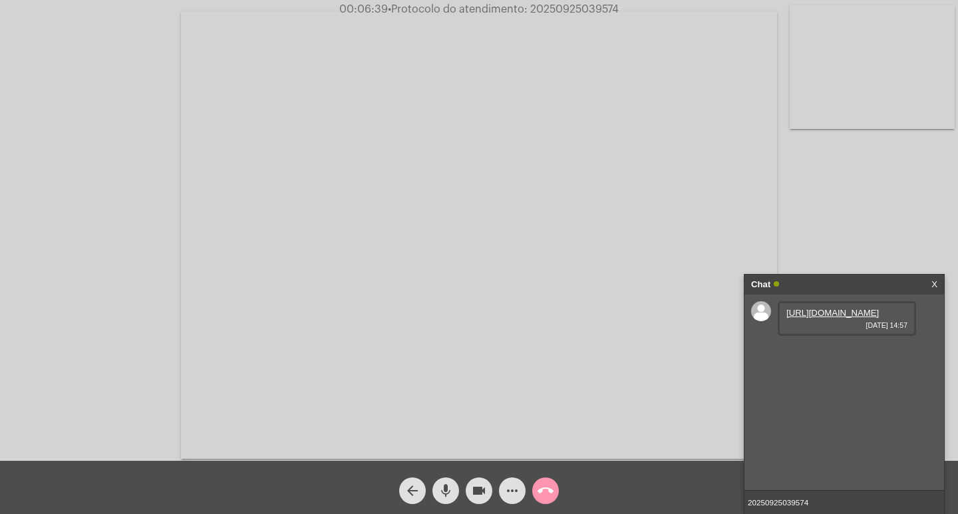
type input "20250925039574"
click at [816, 318] on link "[URL][DOMAIN_NAME]" at bounding box center [832, 313] width 92 height 10
click at [837, 509] on input "20250925039574" at bounding box center [843, 502] width 199 height 23
click at [837, 504] on input "20250925039574" at bounding box center [843, 502] width 199 height 23
click at [831, 507] on input "20250925039574" at bounding box center [843, 502] width 199 height 23
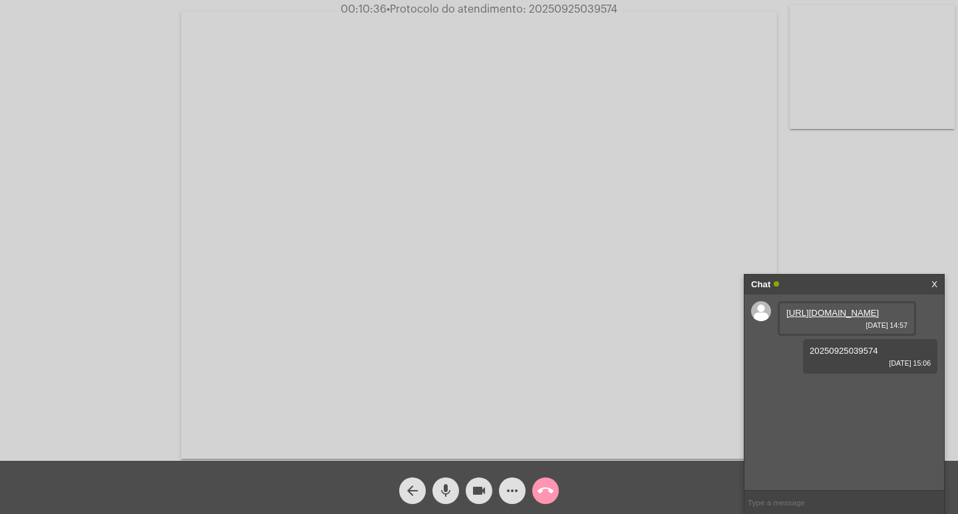
click at [850, 279] on div "Chat" at bounding box center [830, 285] width 158 height 20
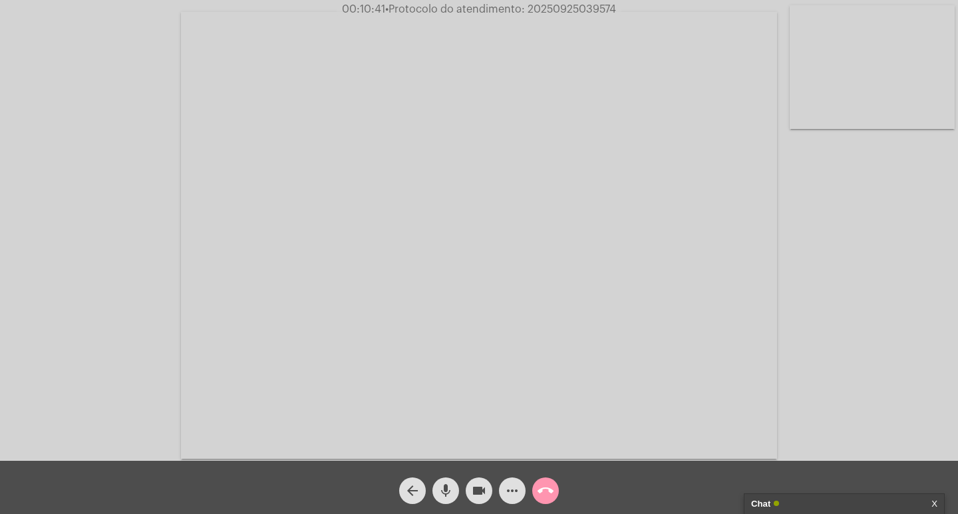
click at [475, 491] on mat-icon "videocam" at bounding box center [479, 491] width 16 height 16
click at [448, 487] on mat-icon "mic" at bounding box center [446, 491] width 16 height 16
click at [550, 483] on mat-icon "call_end" at bounding box center [545, 491] width 16 height 16
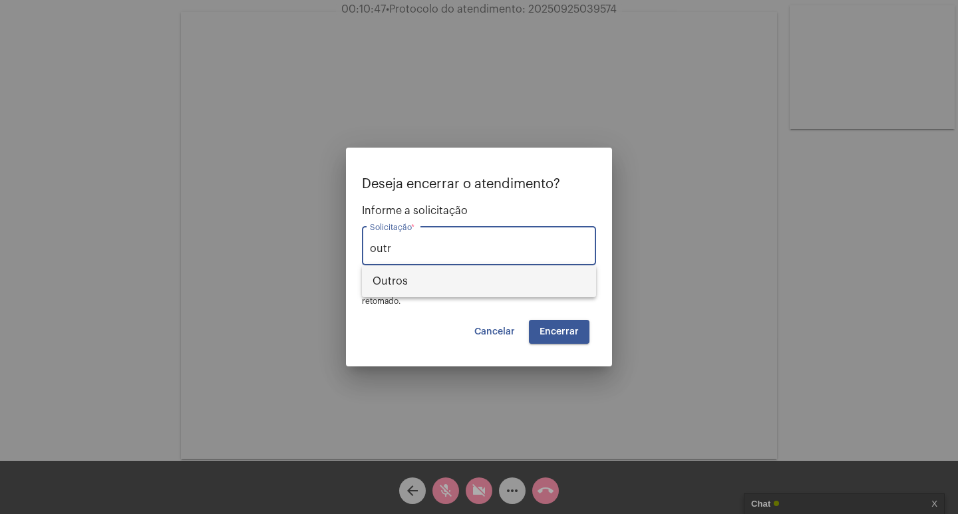
click at [492, 283] on span "Outros" at bounding box center [478, 281] width 213 height 32
type input "Outros"
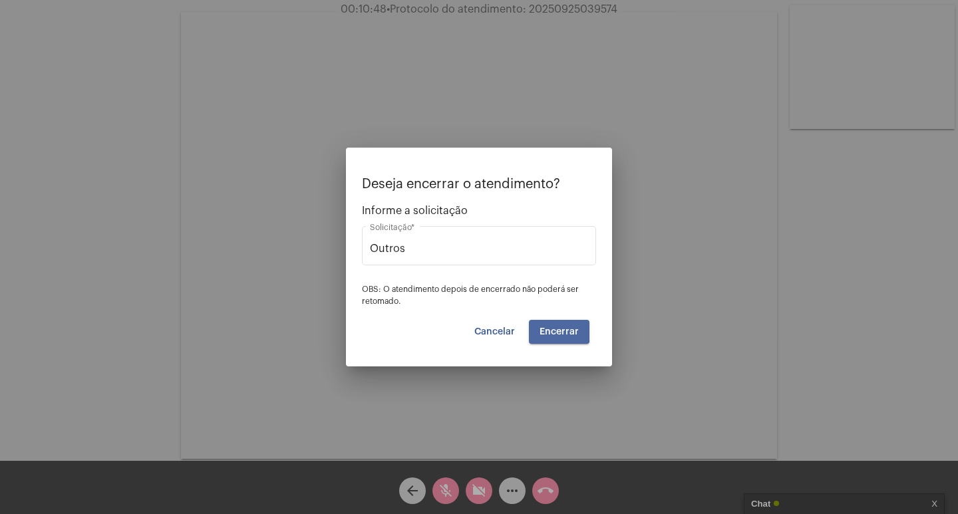
click at [549, 328] on span "Encerrar" at bounding box center [558, 331] width 39 height 9
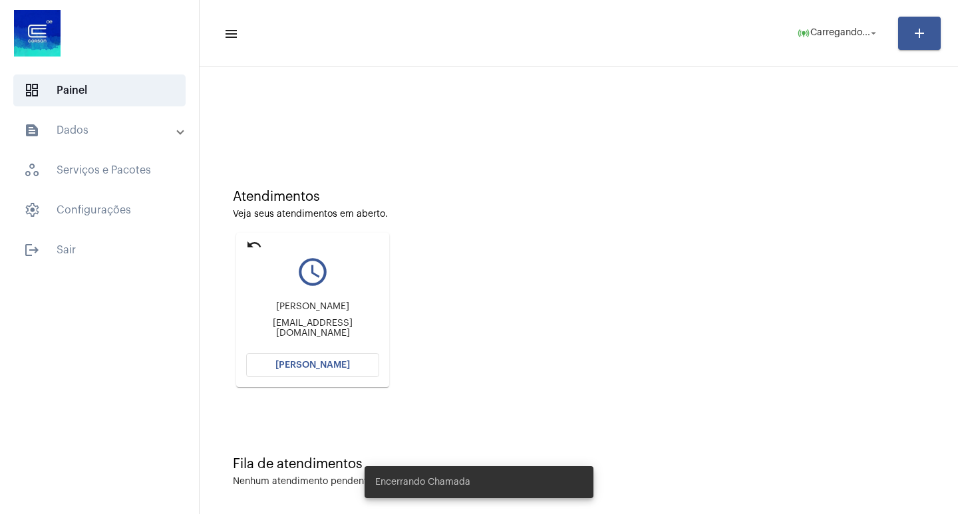
scroll to position [6, 0]
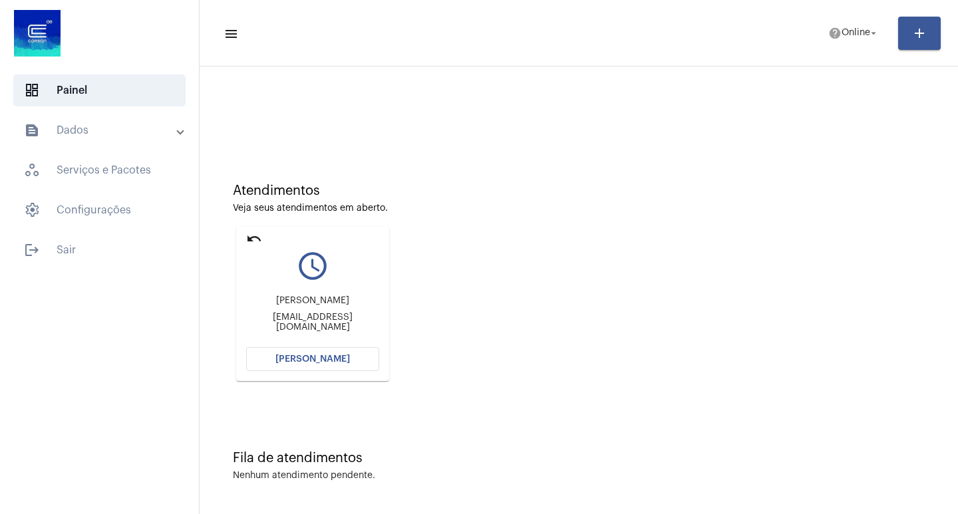
click at [322, 356] on span "[PERSON_NAME]" at bounding box center [312, 358] width 74 height 9
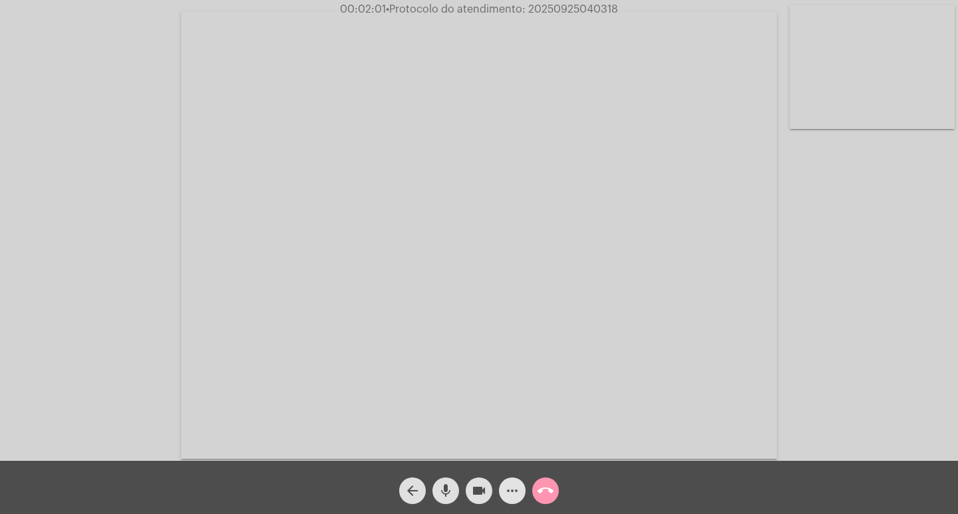
click at [521, 501] on button "more_horiz" at bounding box center [512, 490] width 27 height 27
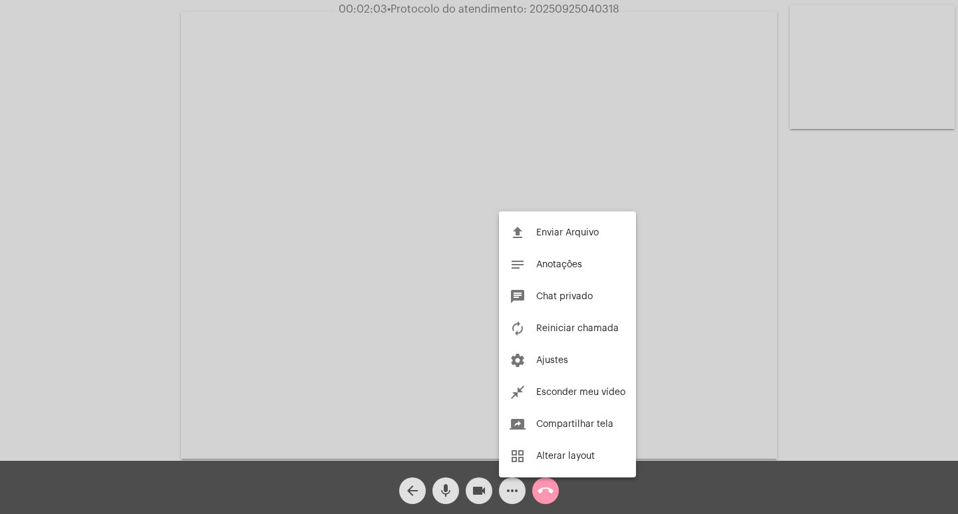
click at [453, 332] on div at bounding box center [479, 257] width 958 height 514
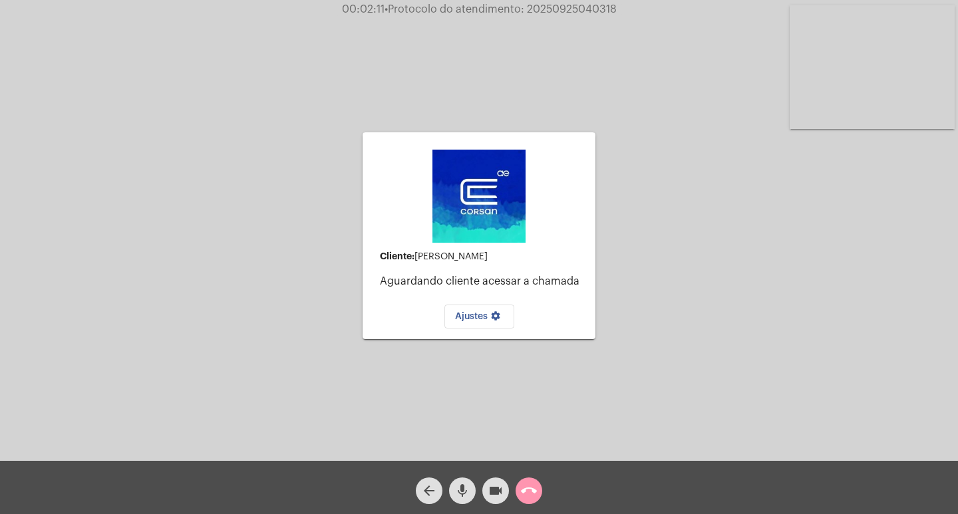
drag, startPoint x: 499, startPoint y: 487, endPoint x: 467, endPoint y: 482, distance: 32.4
click at [499, 487] on mat-icon "videocam" at bounding box center [495, 491] width 16 height 16
click at [457, 479] on span "mic" at bounding box center [462, 490] width 16 height 27
click at [532, 487] on mat-icon "call_end" at bounding box center [529, 491] width 16 height 16
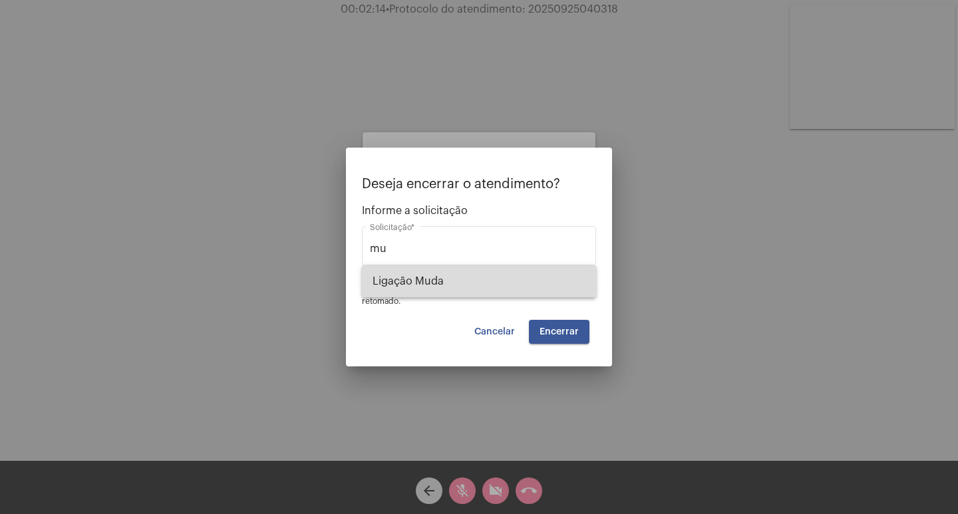
click at [466, 281] on span "Ligação Muda" at bounding box center [478, 281] width 213 height 32
type input "Ligação Muda"
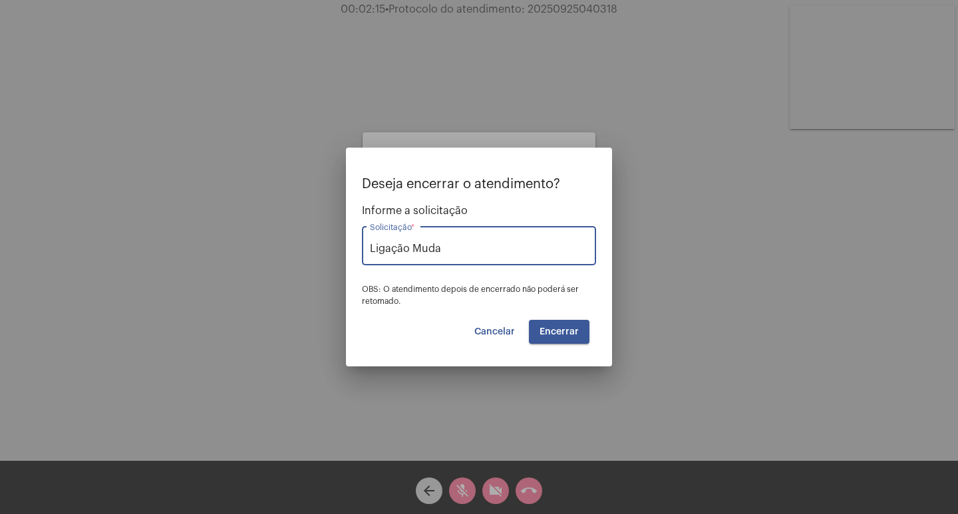
click at [537, 331] on button "Encerrar" at bounding box center [559, 332] width 61 height 24
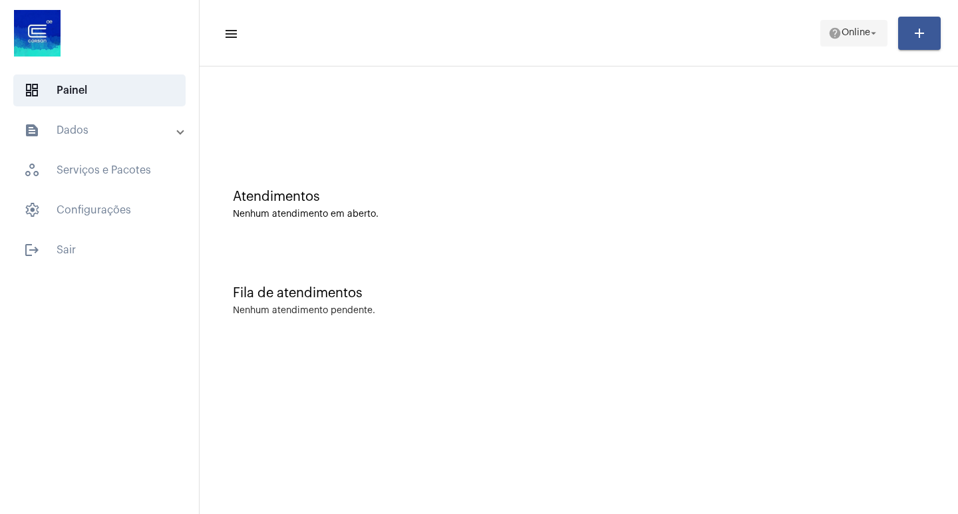
click at [869, 33] on mat-icon "arrow_drop_down" at bounding box center [873, 33] width 12 height 12
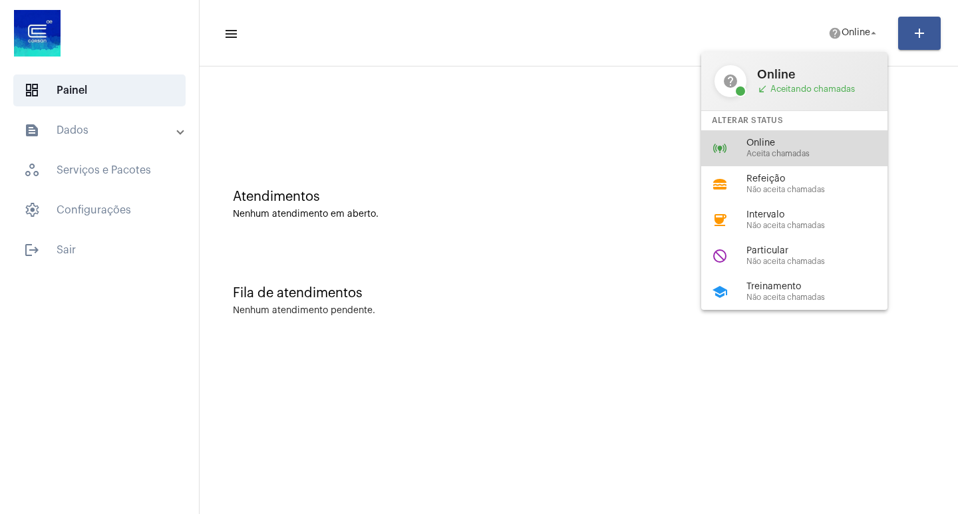
click at [752, 144] on span "Online" at bounding box center [822, 143] width 152 height 10
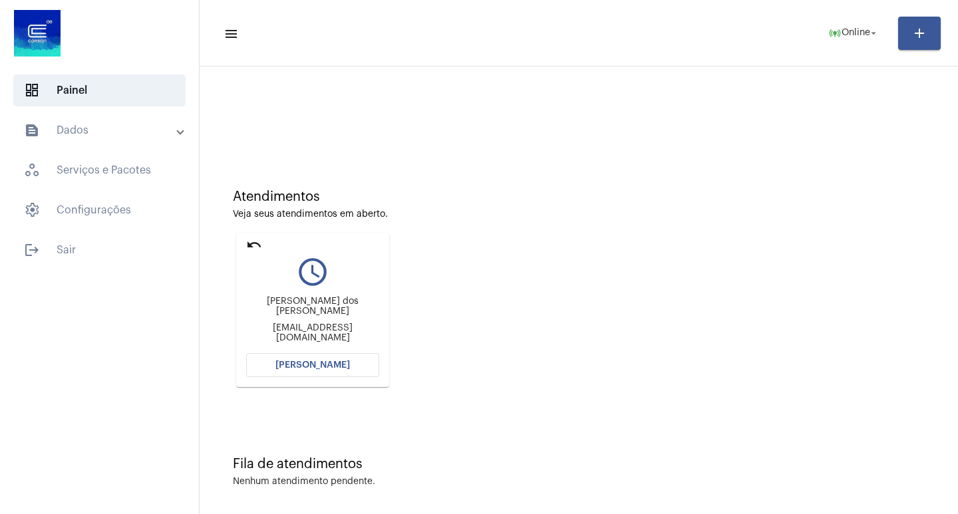
click at [342, 362] on span "[PERSON_NAME]" at bounding box center [312, 364] width 74 height 9
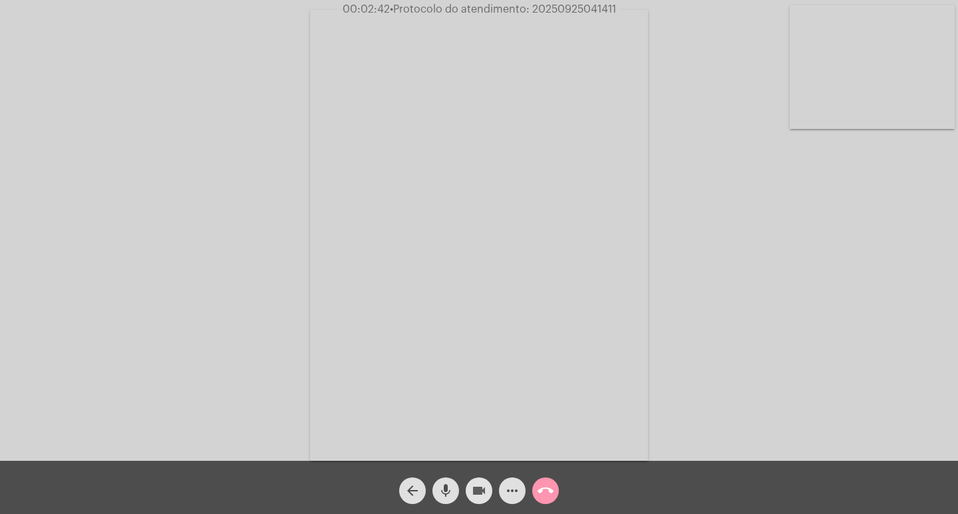
click at [479, 484] on mat-icon "videocam" at bounding box center [479, 491] width 16 height 16
click at [436, 483] on button "mic" at bounding box center [445, 490] width 27 height 27
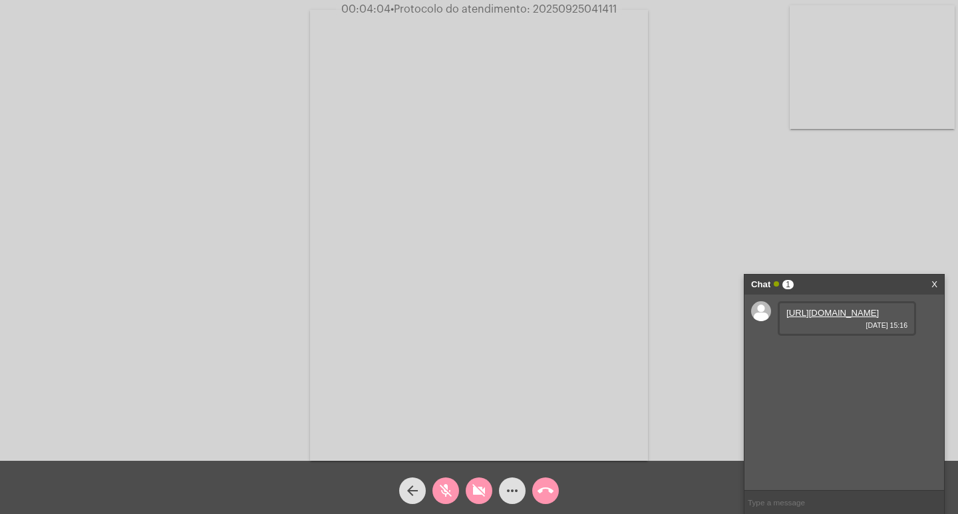
click at [819, 318] on link "[URL][DOMAIN_NAME]" at bounding box center [832, 313] width 92 height 10
click at [471, 494] on mat-icon "videocam_off" at bounding box center [479, 491] width 16 height 16
click at [449, 487] on mat-icon "mic_off" at bounding box center [446, 491] width 16 height 16
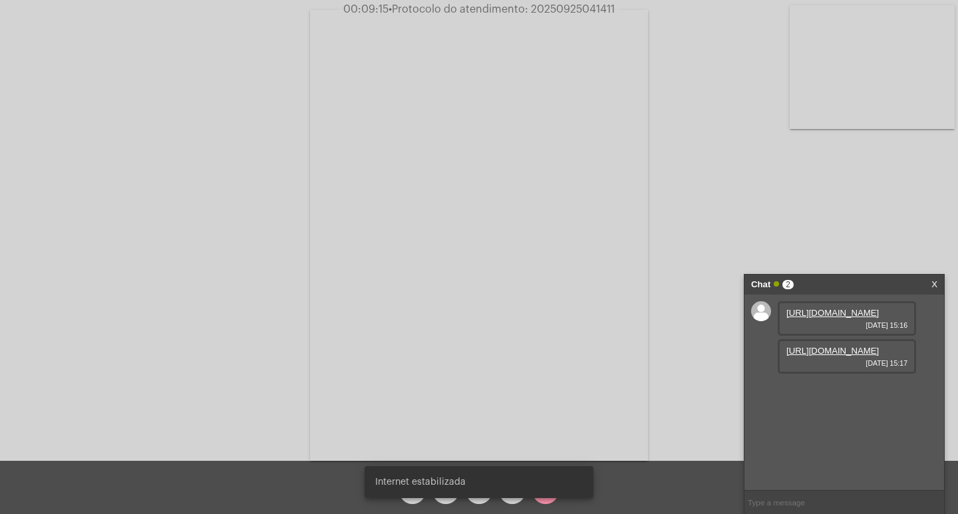
click at [584, 7] on span "• Protocolo do atendimento: 20250925041411" at bounding box center [501, 9] width 226 height 11
click at [582, 5] on span "• Protocolo do atendimento: 20250925041411" at bounding box center [502, 9] width 226 height 11
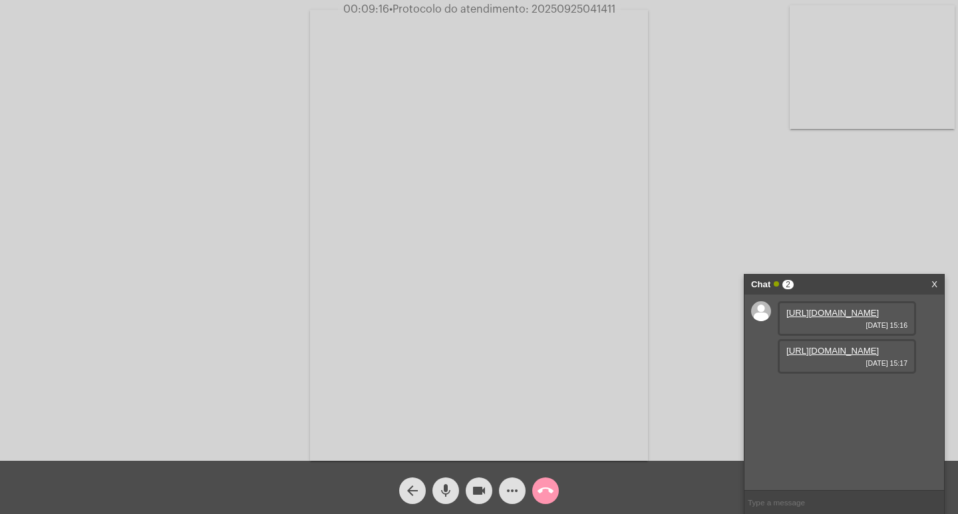
click at [576, 17] on video at bounding box center [479, 235] width 338 height 451
click at [573, 11] on span "• Protocolo do atendimento: 20250925041411" at bounding box center [501, 9] width 226 height 11
copy span "20250925041411"
click at [769, 504] on input "text" at bounding box center [843, 502] width 199 height 23
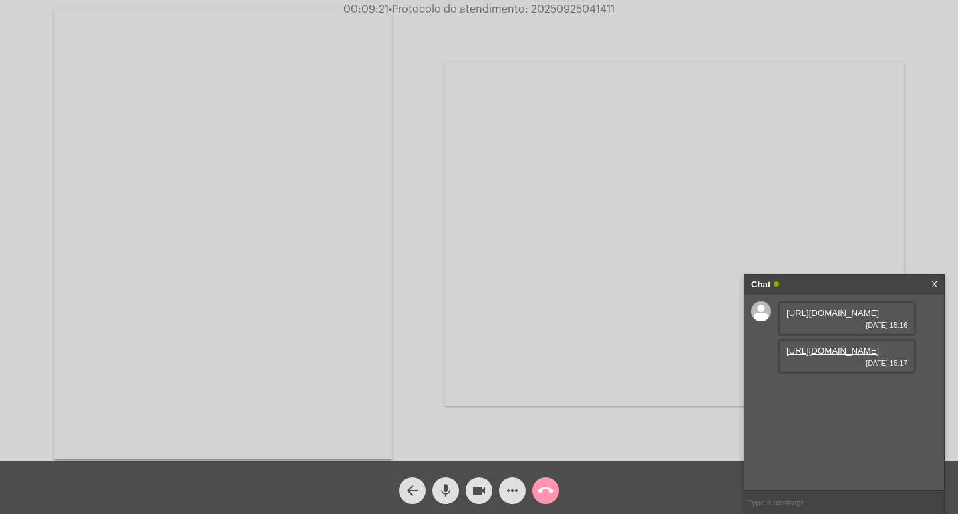
paste input "20250925041411"
type input "20250925041411"
click at [287, 210] on video at bounding box center [223, 234] width 338 height 451
click at [807, 497] on input "20250925041411" at bounding box center [843, 502] width 199 height 23
click at [809, 500] on input "20250925041411" at bounding box center [843, 502] width 199 height 23
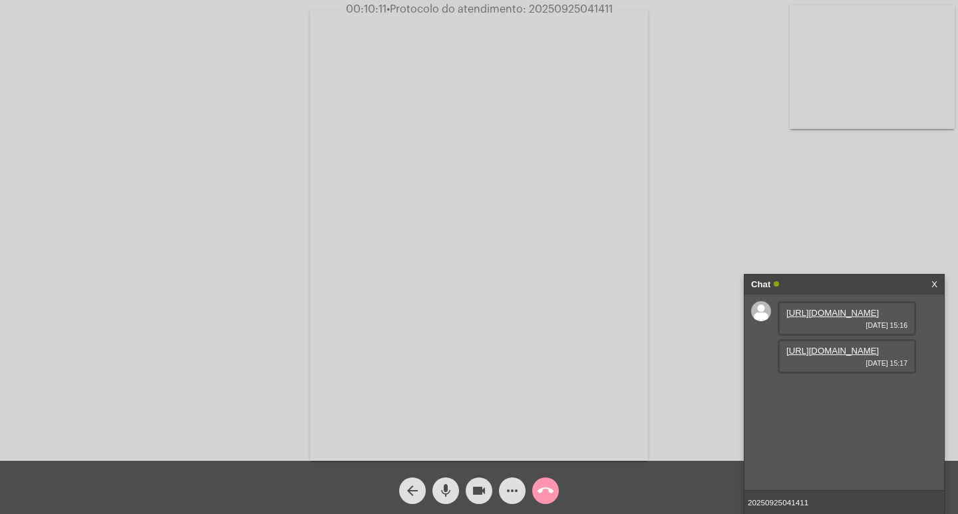
click at [809, 500] on input "20250925041411" at bounding box center [843, 502] width 199 height 23
click at [852, 275] on div "Chat" at bounding box center [830, 285] width 158 height 20
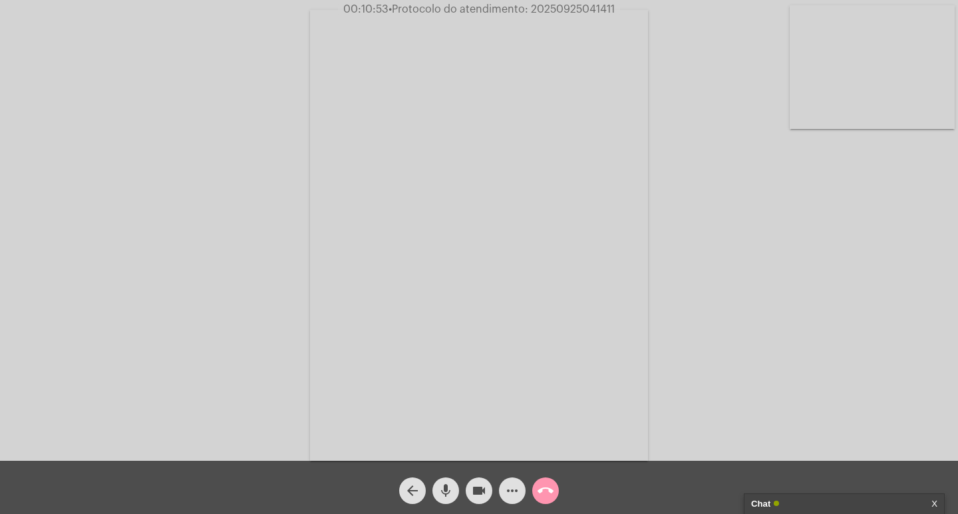
click at [474, 485] on mat-icon "videocam" at bounding box center [479, 491] width 16 height 16
click at [440, 487] on mat-icon "mic" at bounding box center [446, 491] width 16 height 16
click at [540, 493] on mat-icon "call_end" at bounding box center [545, 491] width 16 height 16
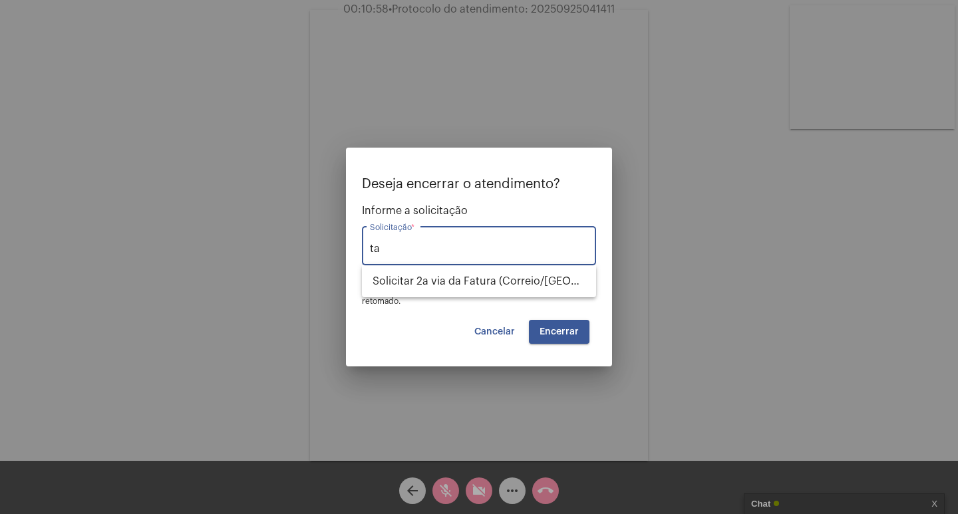
type input "t"
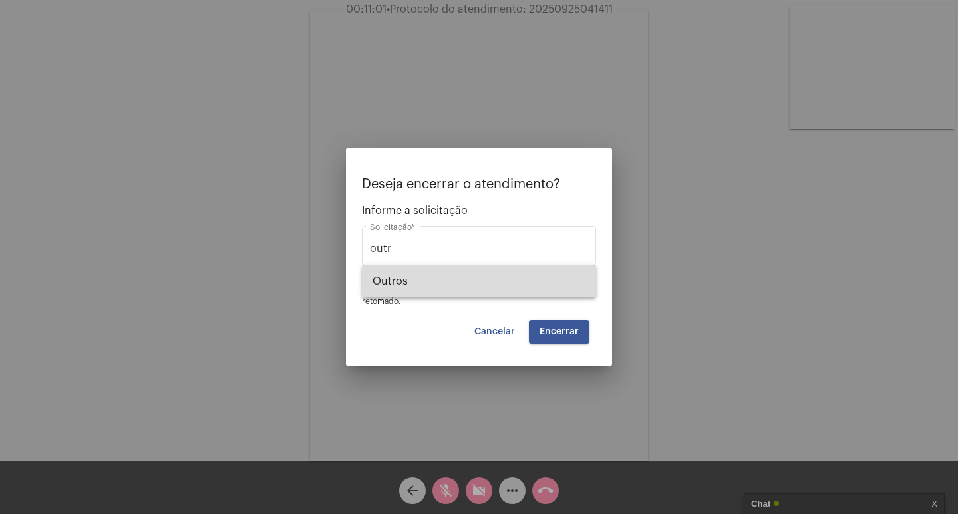
click at [548, 284] on span "Outros" at bounding box center [478, 281] width 213 height 32
type input "Outros"
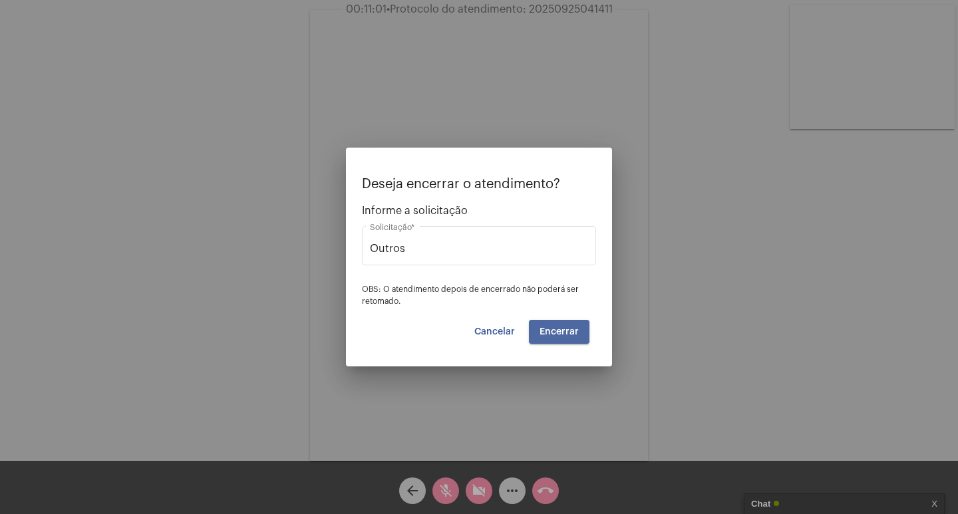
click at [558, 323] on button "Encerrar" at bounding box center [559, 332] width 61 height 24
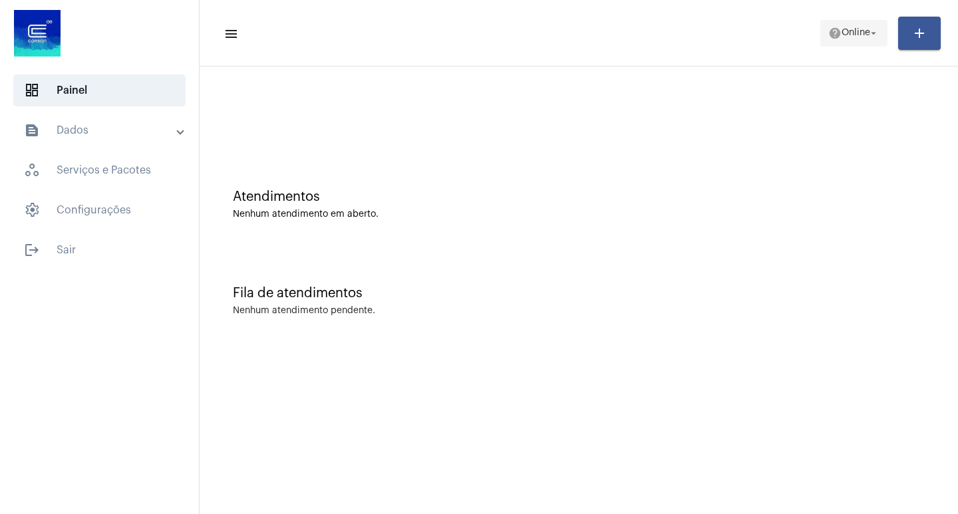
click at [849, 29] on span "Online" at bounding box center [855, 33] width 29 height 9
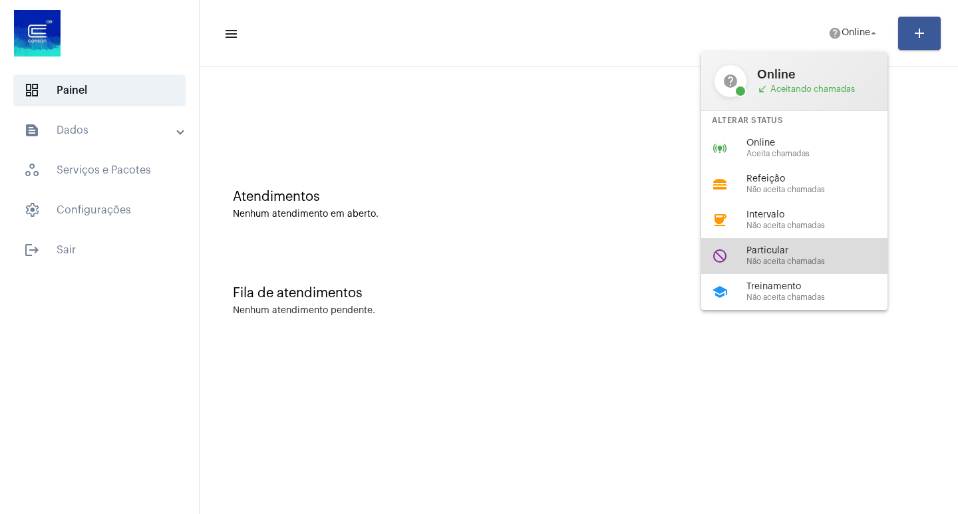
click at [798, 255] on span "Particular" at bounding box center [822, 251] width 152 height 10
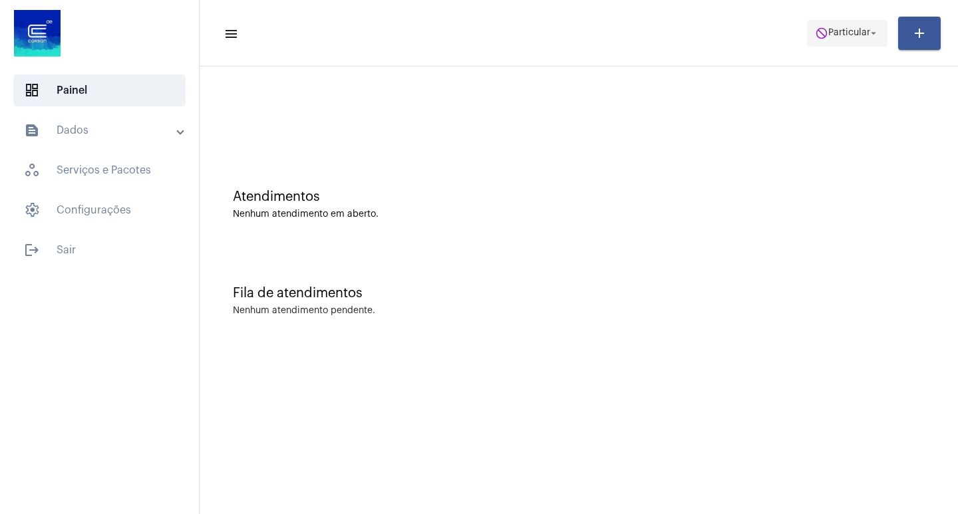
drag, startPoint x: 819, startPoint y: 31, endPoint x: 827, endPoint y: 32, distance: 8.1
click at [827, 32] on mat-toolbar-row "menu do_not_disturb Particular arrow_drop_down add" at bounding box center [578, 33] width 758 height 43
click at [828, 32] on span "Particular" at bounding box center [849, 33] width 42 height 9
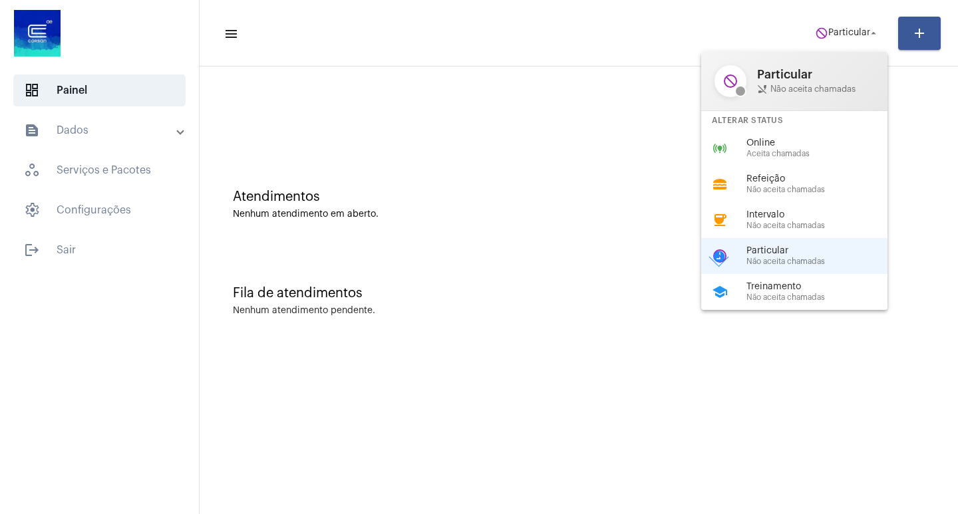
drag, startPoint x: 819, startPoint y: 129, endPoint x: 794, endPoint y: 156, distance: 37.2
click at [805, 152] on div "do_not_disturb Particular phone_disabled Não aceita chamadas Alterar Status onl…" at bounding box center [794, 181] width 186 height 258
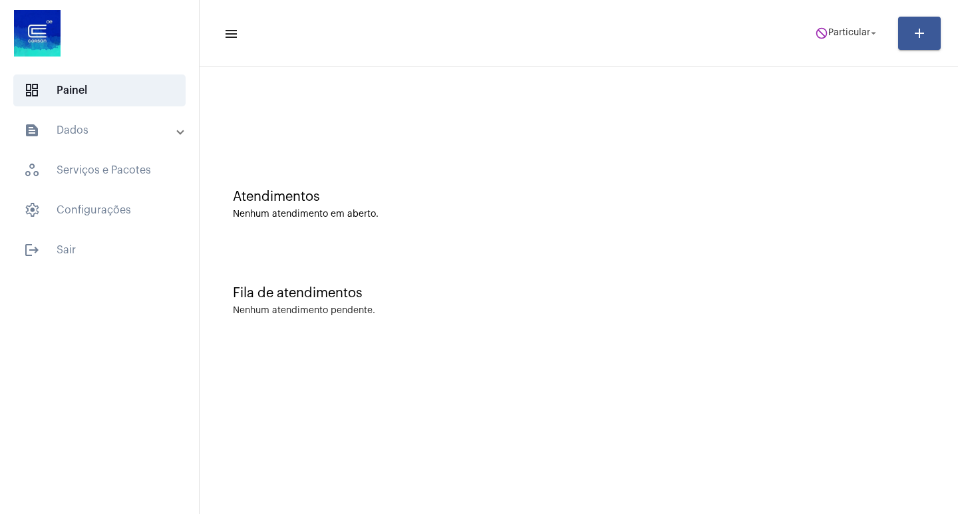
click at [793, 153] on div "Atendimentos Nenhum atendimento em aberto." at bounding box center [578, 198] width 745 height 96
click at [846, 45] on span "do_not_disturb Particular arrow_drop_down" at bounding box center [847, 33] width 64 height 24
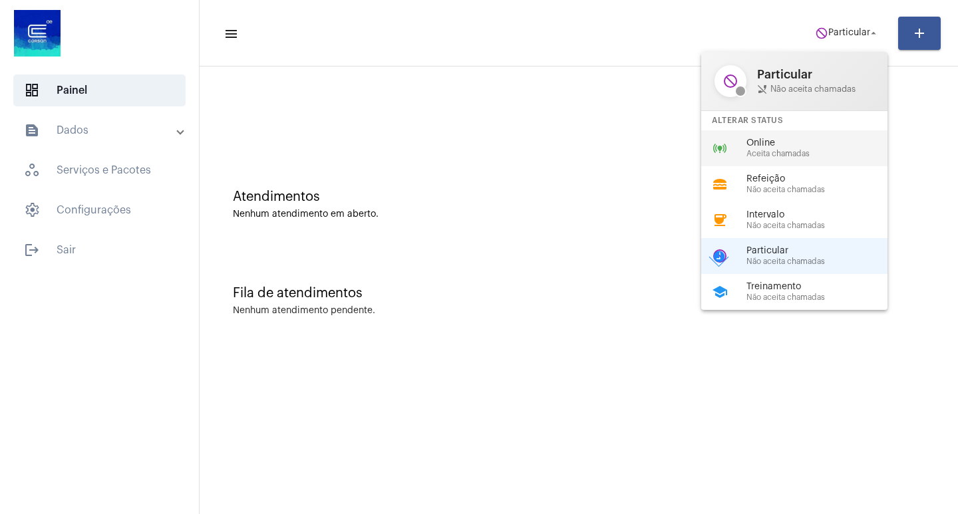
click at [819, 142] on span "Online" at bounding box center [822, 143] width 152 height 10
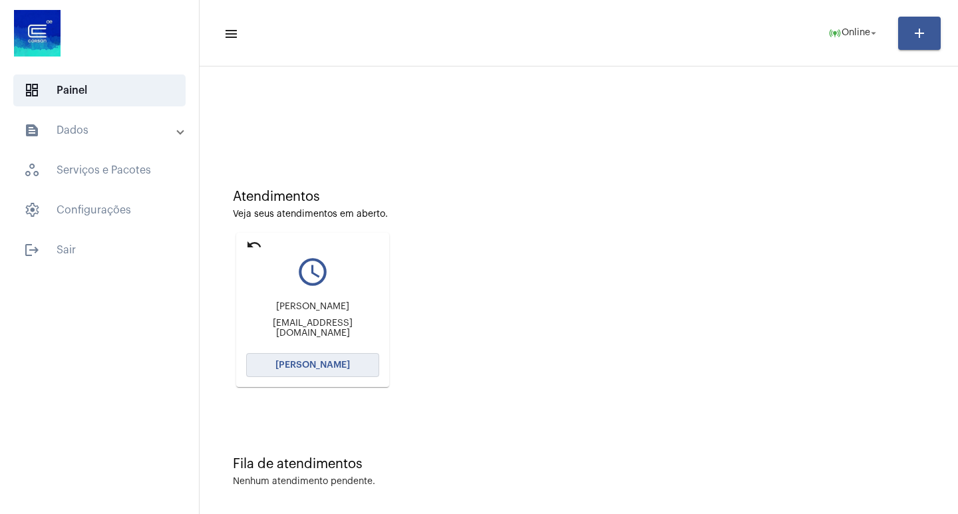
click at [307, 362] on span "[PERSON_NAME]" at bounding box center [312, 364] width 74 height 9
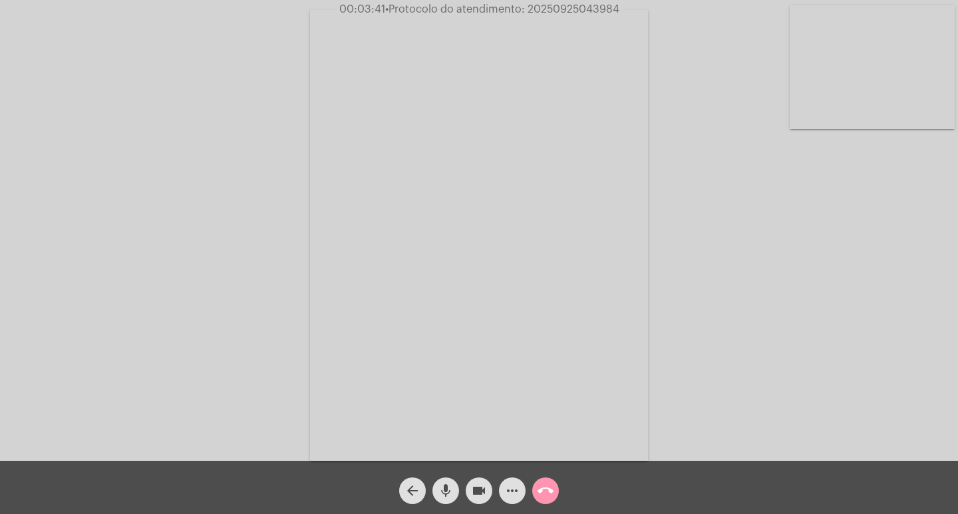
click at [557, 9] on span "• Protocolo do atendimento: 20250925043984" at bounding box center [502, 9] width 234 height 11
copy span "20250925043984"
click at [510, 496] on mat-icon "more_horiz" at bounding box center [512, 491] width 16 height 16
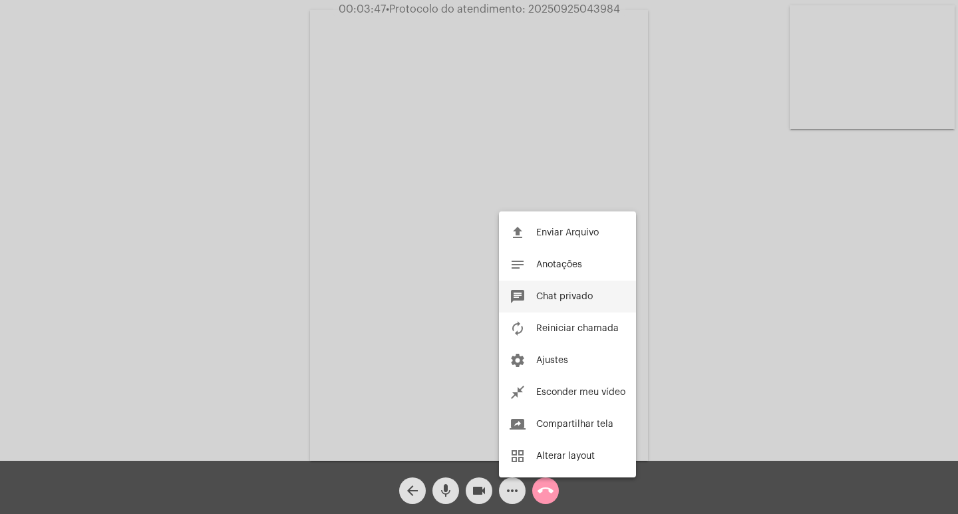
click at [588, 301] on span "Chat privado" at bounding box center [564, 296] width 57 height 9
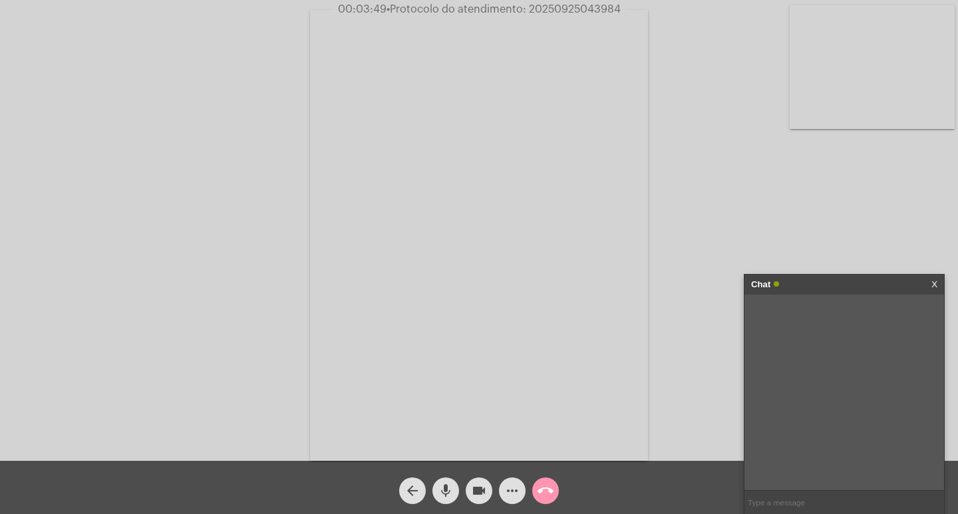
click at [805, 510] on input "text" at bounding box center [843, 502] width 199 height 23
paste input "20250925043984"
click at [824, 496] on input "20250925043984" at bounding box center [843, 502] width 199 height 23
type input "20250925043984"
click at [477, 489] on mat-icon "videocam" at bounding box center [479, 491] width 16 height 16
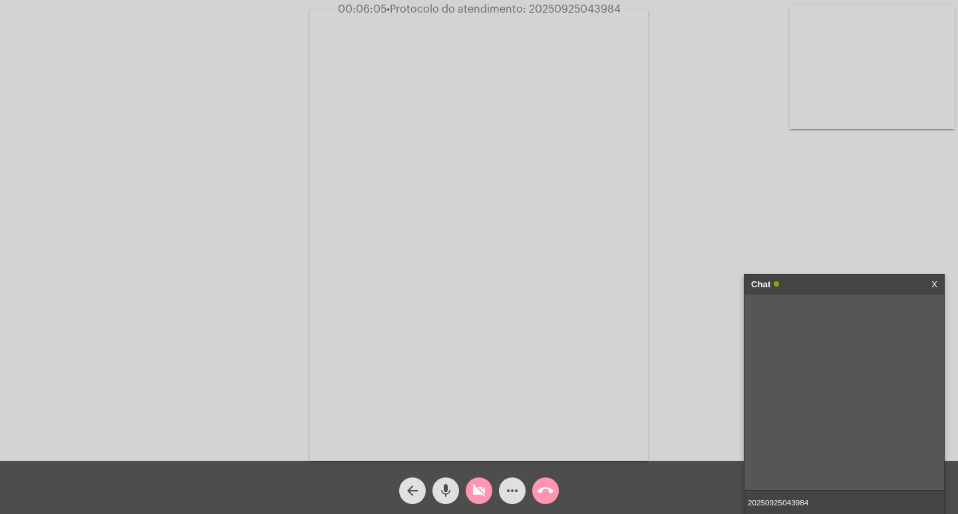
click at [480, 495] on mat-icon "videocam_off" at bounding box center [479, 491] width 16 height 16
click at [541, 491] on mat-icon "call_end" at bounding box center [545, 491] width 16 height 16
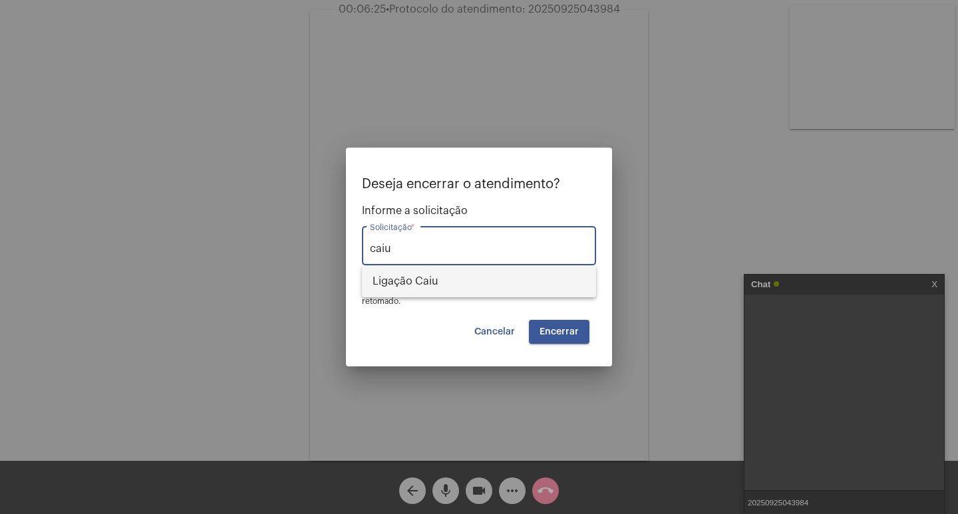
click at [521, 289] on span "Ligação Caiu" at bounding box center [478, 281] width 213 height 32
type input "Ligação Caiu"
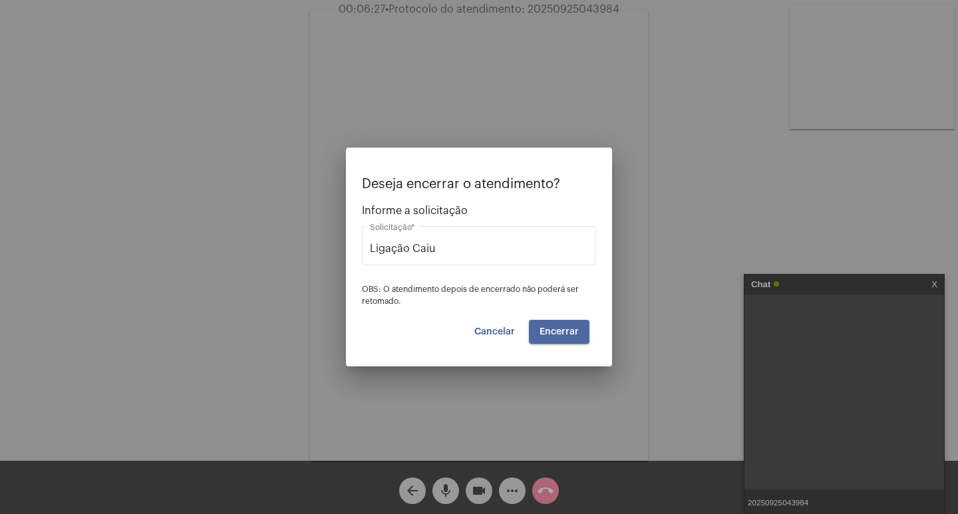
click at [554, 323] on button "Encerrar" at bounding box center [559, 332] width 61 height 24
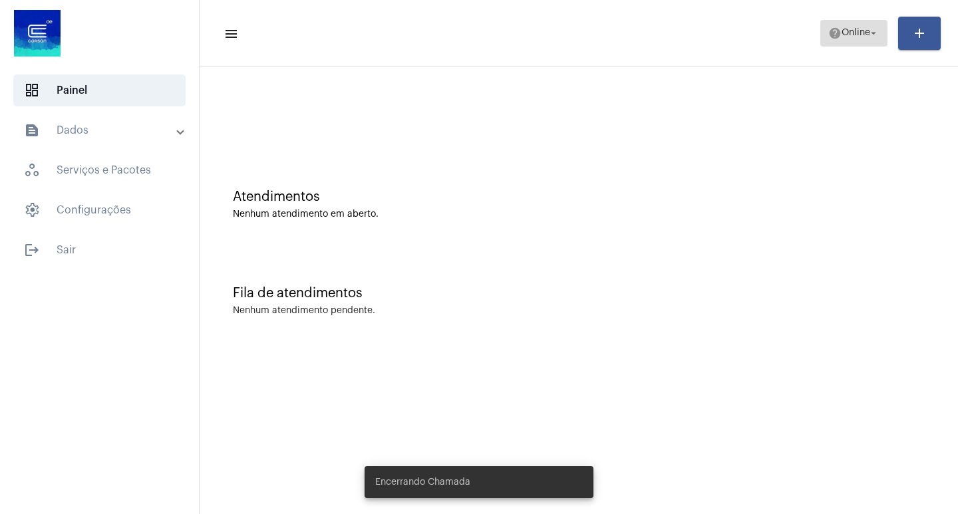
click at [856, 33] on span "Online" at bounding box center [855, 33] width 29 height 9
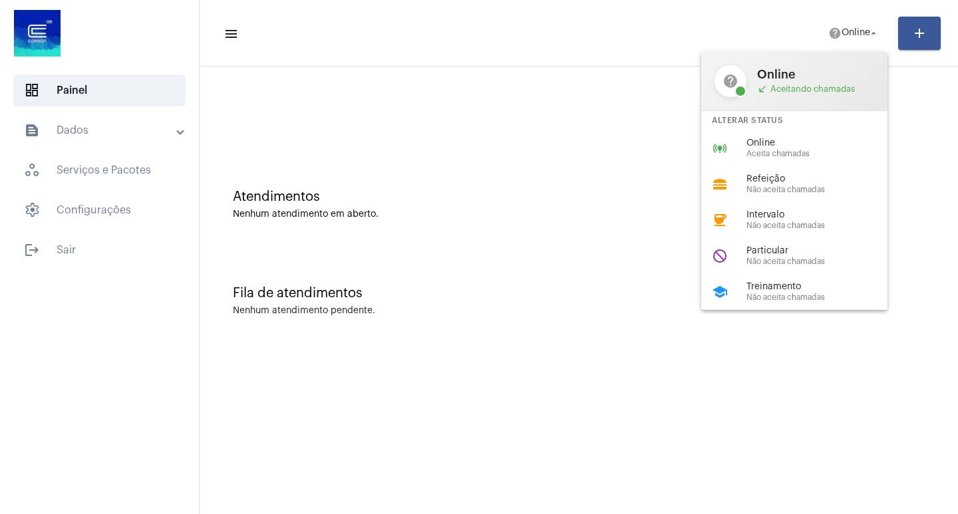
drag, startPoint x: 755, startPoint y: 309, endPoint x: 764, endPoint y: 301, distance: 11.3
click at [757, 305] on div "school Treinamento Não aceita chamadas" at bounding box center [804, 292] width 207 height 36
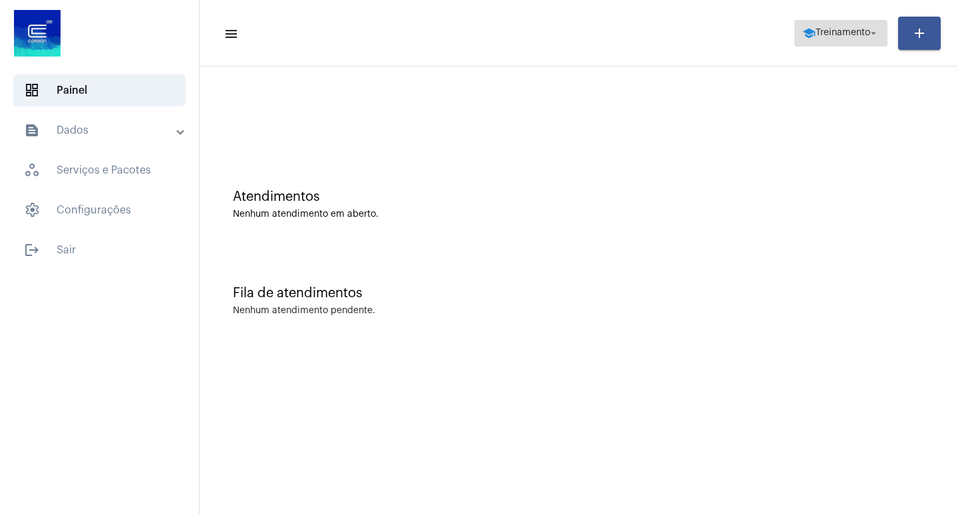
click at [814, 41] on span "school Treinamento arrow_drop_down" at bounding box center [840, 33] width 77 height 24
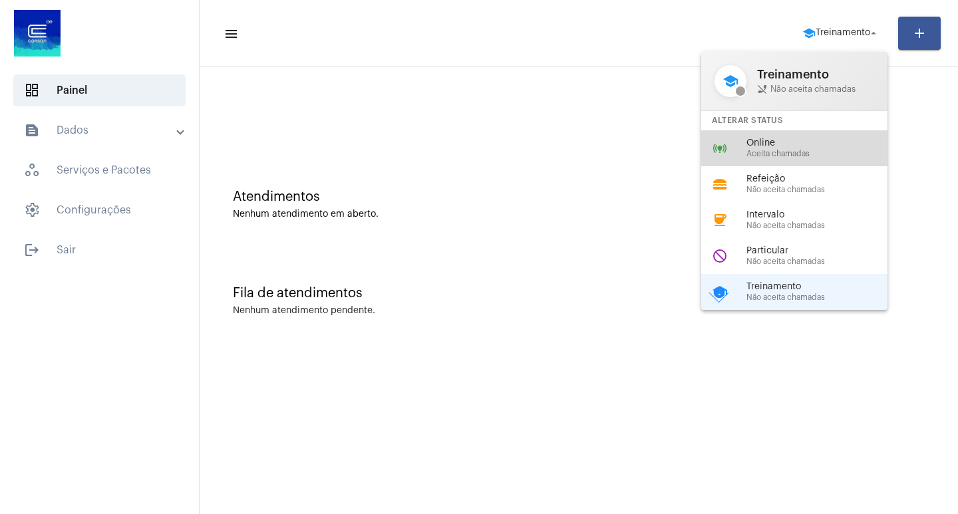
click at [781, 136] on div "online_prediction Online Aceita chamadas" at bounding box center [804, 148] width 207 height 36
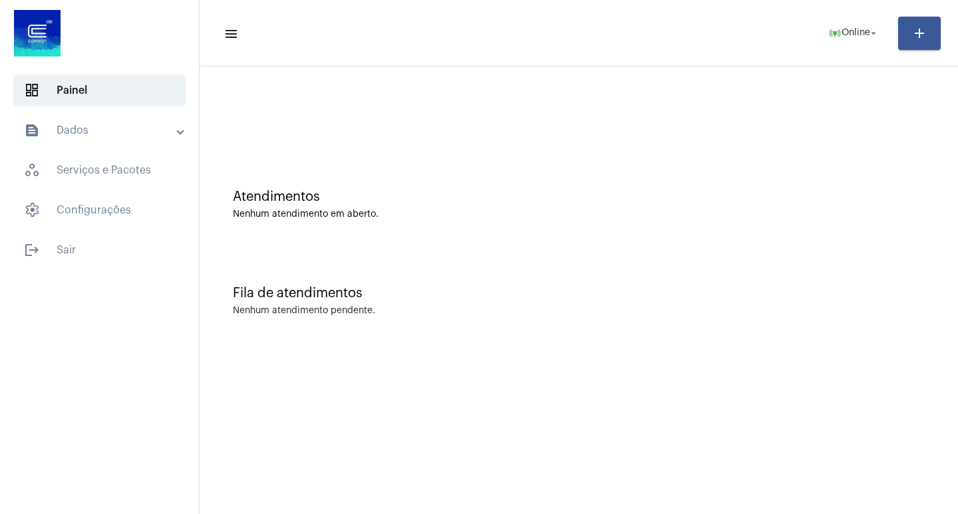
click at [64, 116] on mat-expansion-panel-header "text_snippet_outlined Dados" at bounding box center [103, 130] width 191 height 32
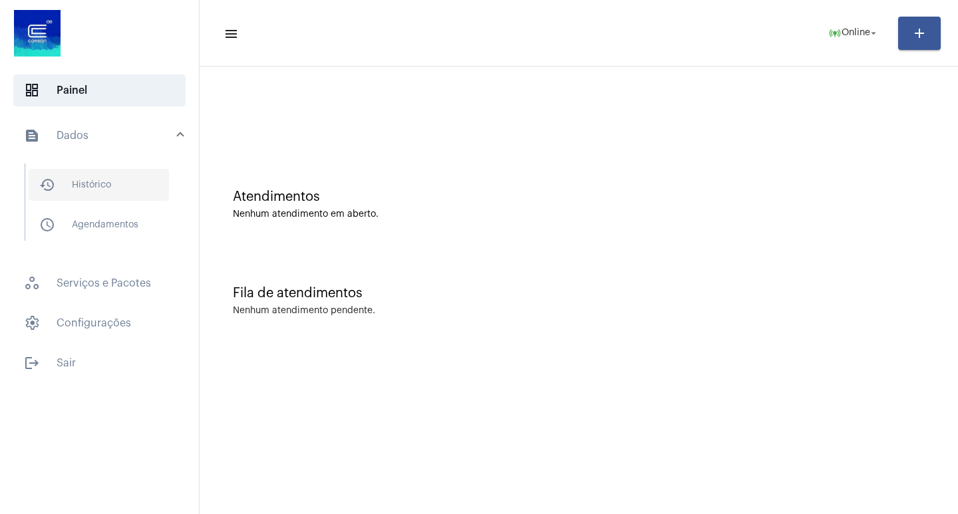
click at [71, 180] on span "history_outlined Histórico" at bounding box center [99, 185] width 140 height 32
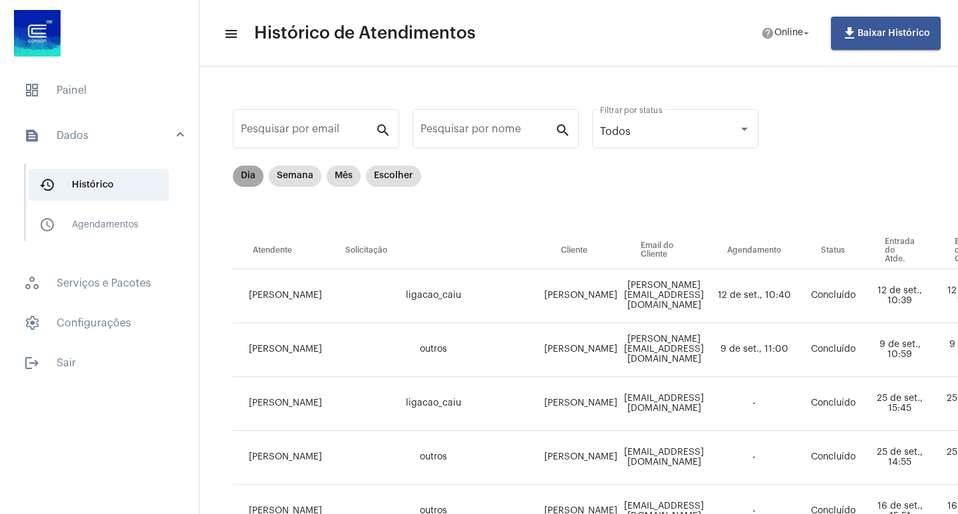
click at [251, 172] on mat-chip "Dia" at bounding box center [248, 176] width 31 height 21
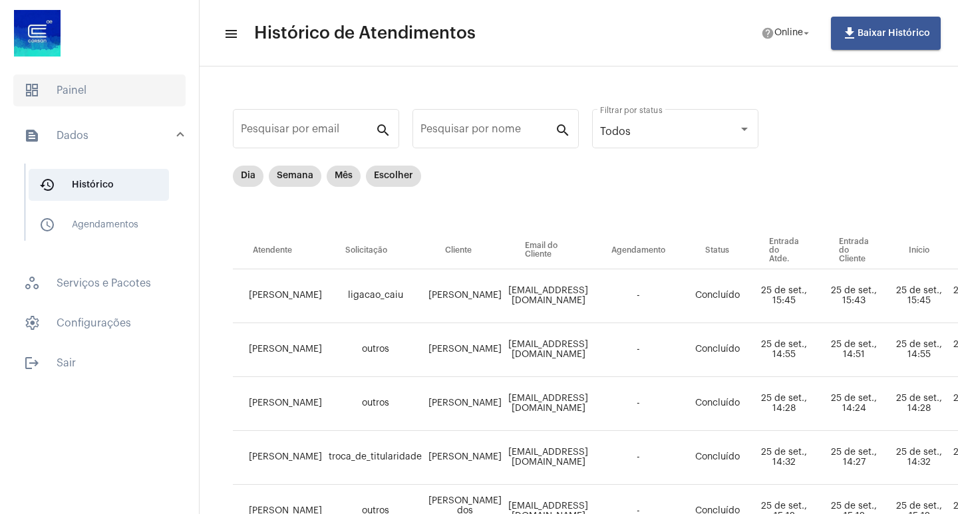
click at [132, 92] on span "dashboard Painel" at bounding box center [99, 90] width 172 height 32
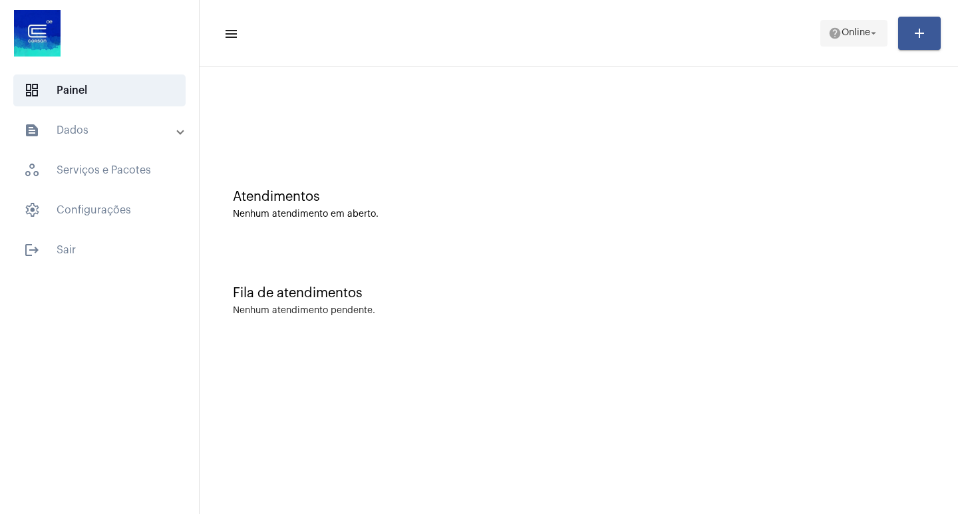
click at [841, 29] on span "Online" at bounding box center [855, 33] width 29 height 9
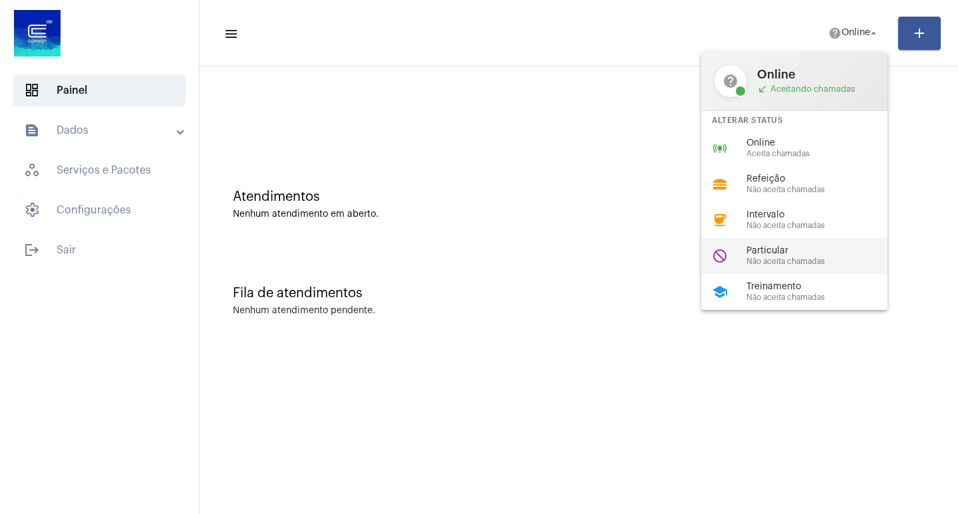
click at [808, 247] on span "Particular" at bounding box center [822, 251] width 152 height 10
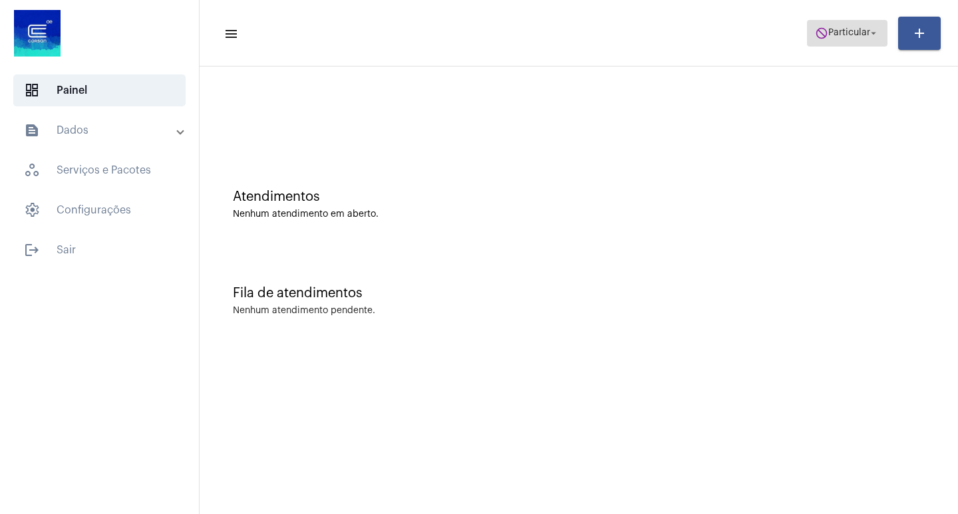
click at [828, 29] on span "Particular" at bounding box center [849, 33] width 42 height 9
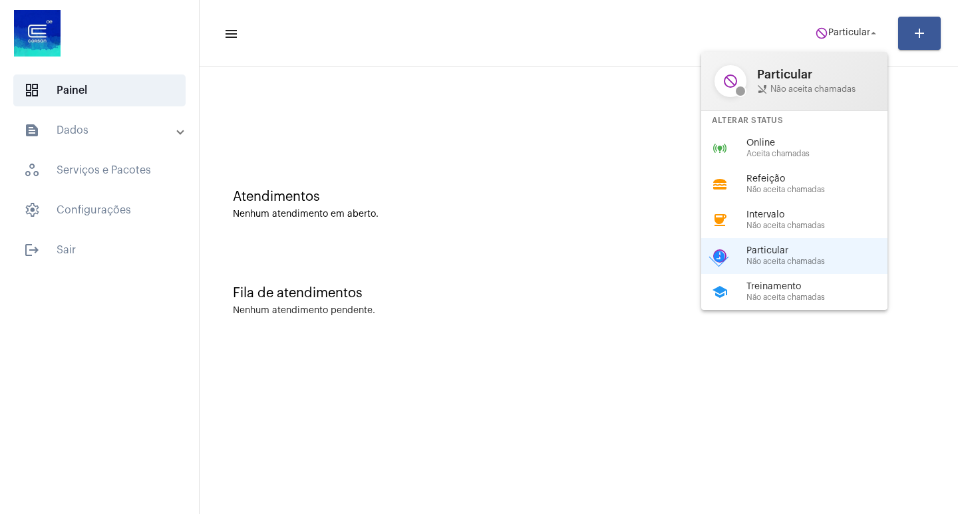
drag, startPoint x: 807, startPoint y: 133, endPoint x: 815, endPoint y: 160, distance: 27.8
click at [807, 138] on div "online_prediction Online Aceita chamadas" at bounding box center [804, 148] width 207 height 36
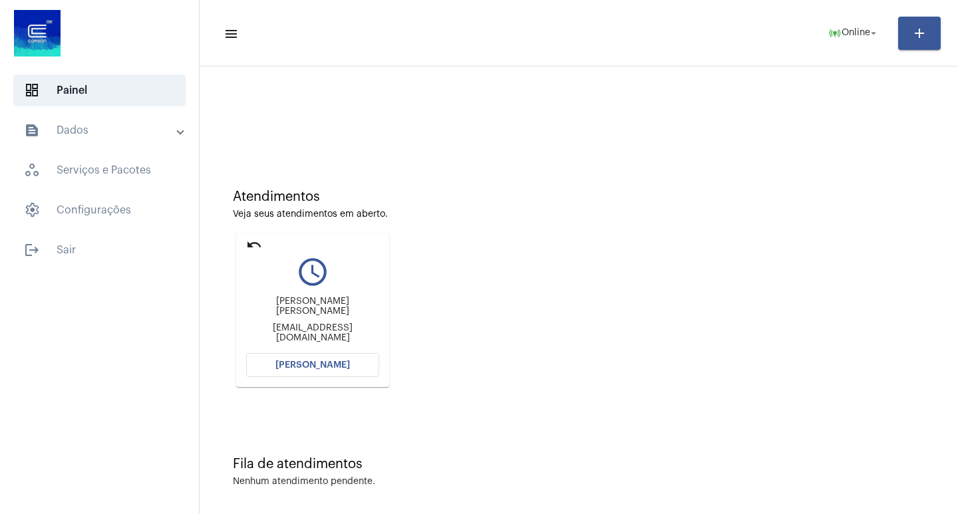
click at [315, 355] on button "[PERSON_NAME]" at bounding box center [312, 365] width 133 height 24
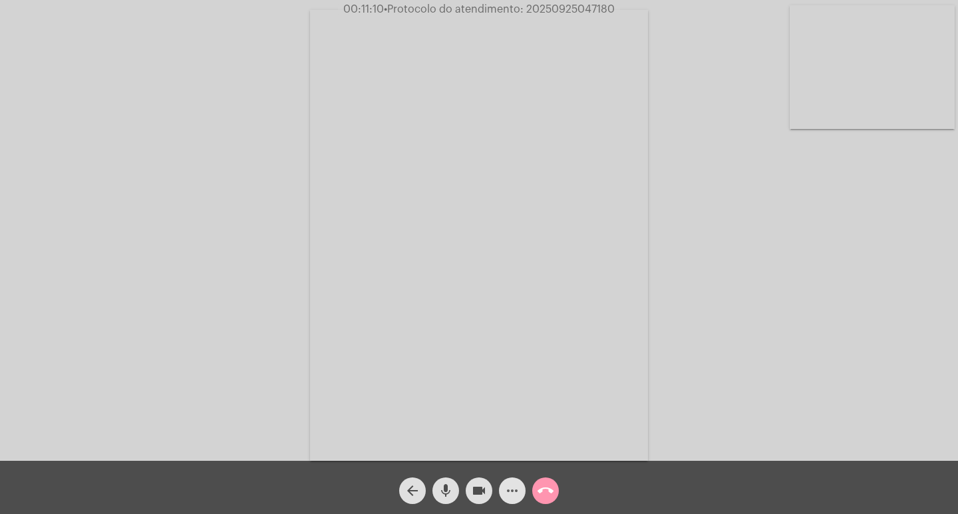
click at [509, 499] on mat-icon "more_horiz" at bounding box center [512, 491] width 16 height 16
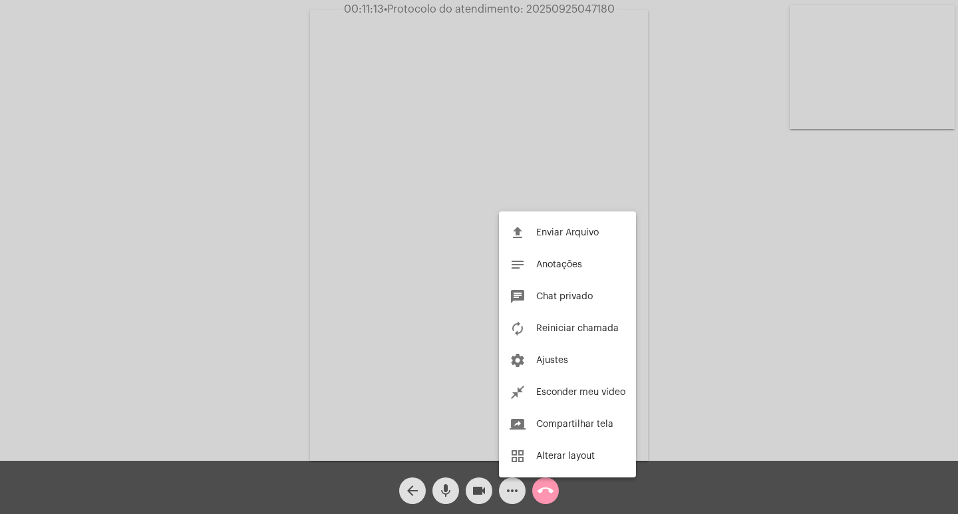
click at [510, 494] on div at bounding box center [479, 257] width 958 height 514
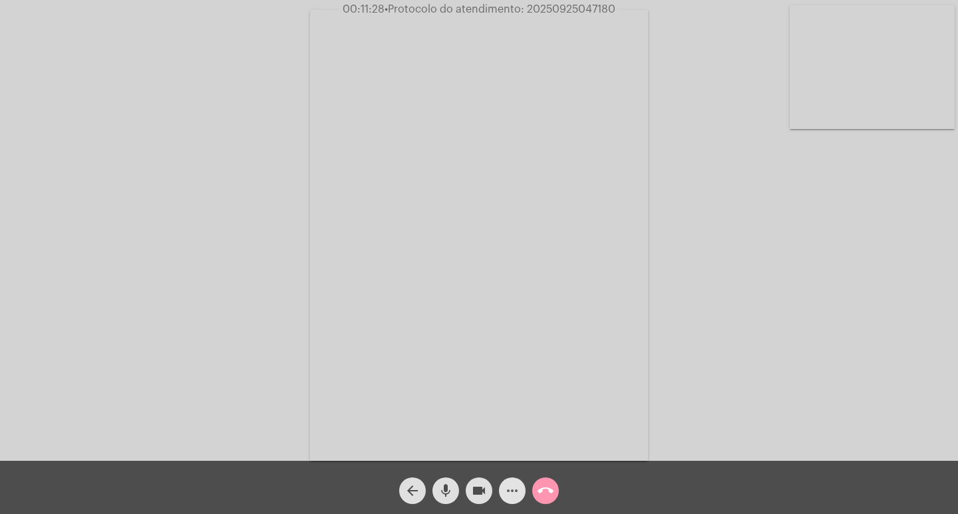
click at [504, 502] on span "more_horiz" at bounding box center [512, 490] width 16 height 27
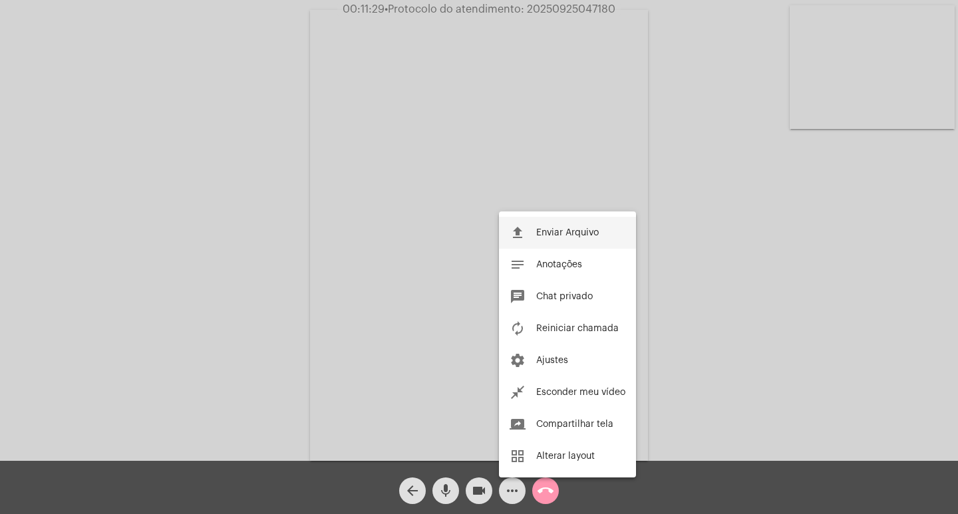
click at [527, 230] on button "file_upload Enviar Arquivo" at bounding box center [567, 233] width 137 height 32
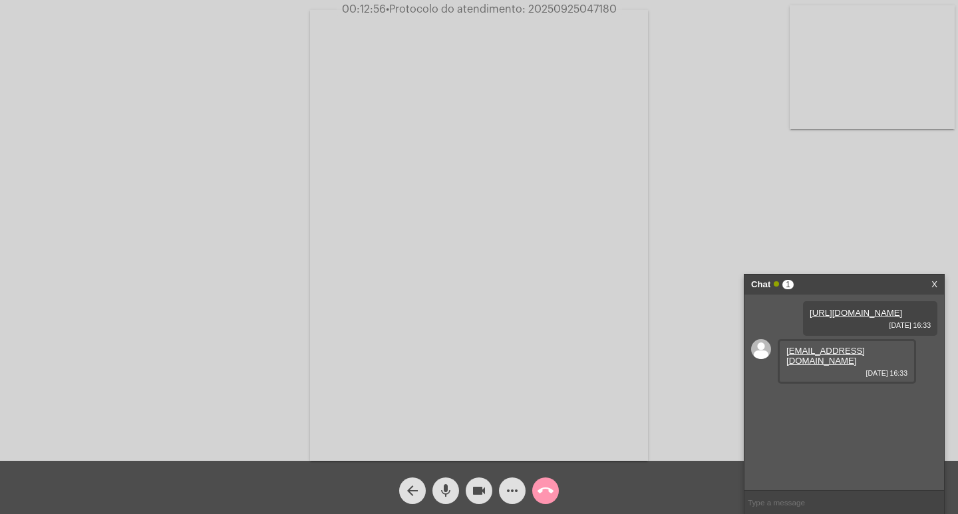
click at [576, 9] on span "• Protocolo do atendimento: 20250925047180" at bounding box center [501, 9] width 231 height 11
copy span "20250925047180"
click at [800, 505] on input "text" at bounding box center [843, 502] width 199 height 23
paste input "20250925047180"
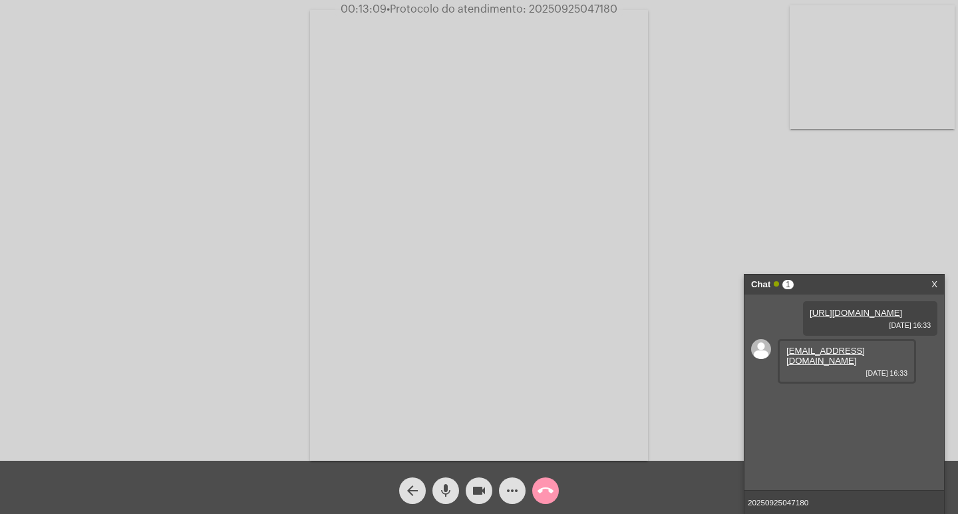
type input "20250925047180"
click at [813, 504] on input "20250925047180" at bounding box center [843, 502] width 199 height 23
click at [842, 275] on div "Chat 1" at bounding box center [830, 285] width 158 height 20
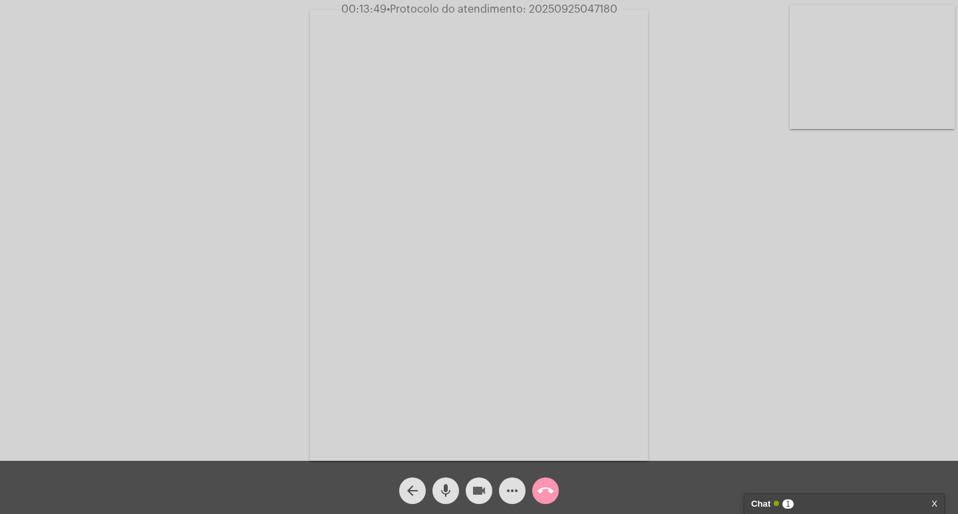
click at [480, 491] on mat-icon "videocam" at bounding box center [479, 491] width 16 height 16
click at [440, 482] on span "mic" at bounding box center [446, 490] width 16 height 27
click at [546, 483] on mat-icon "call_end" at bounding box center [545, 491] width 16 height 16
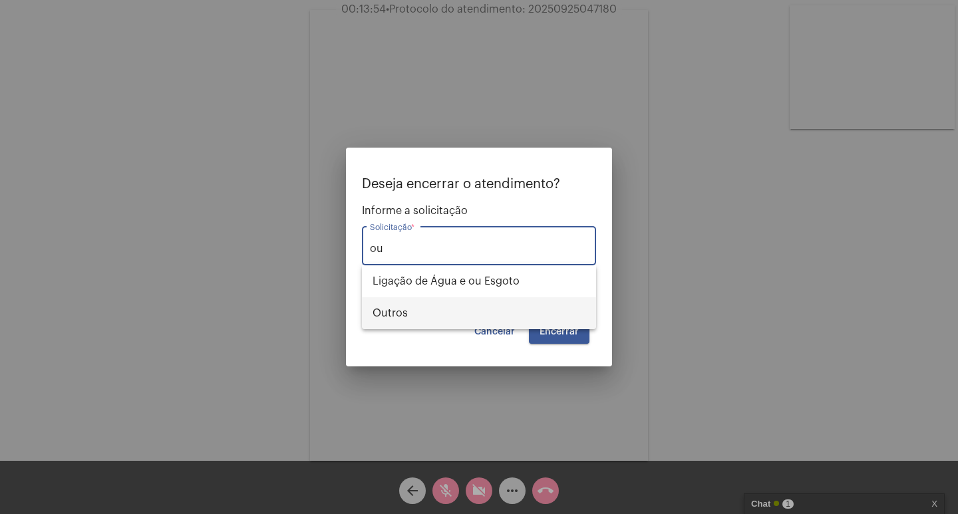
click at [435, 320] on span "Outros" at bounding box center [478, 313] width 213 height 32
type input "Outros"
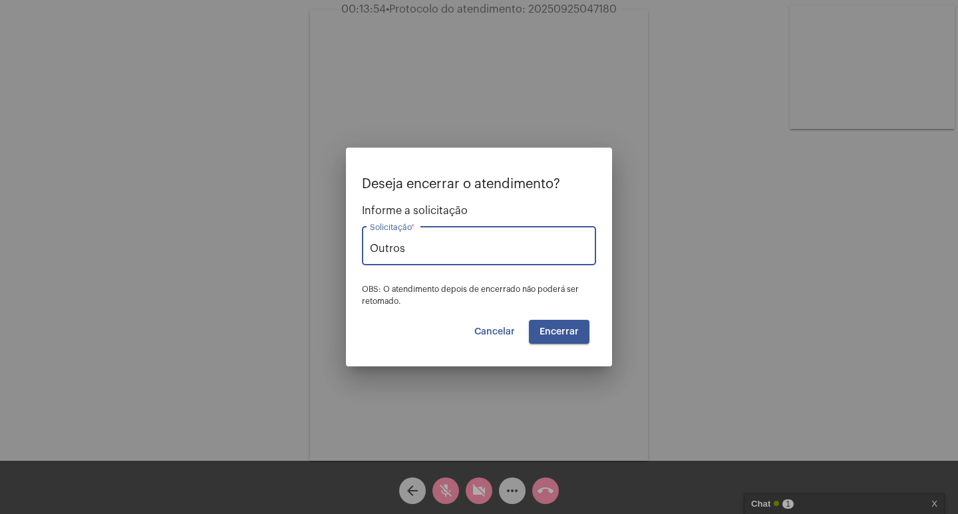
click at [557, 324] on button "Encerrar" at bounding box center [559, 332] width 61 height 24
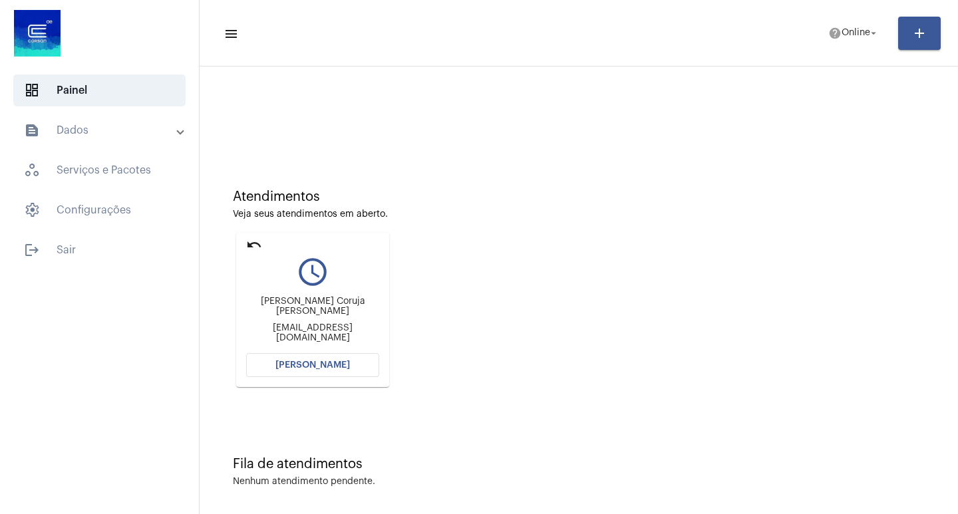
click at [267, 366] on button "[PERSON_NAME]" at bounding box center [312, 365] width 133 height 24
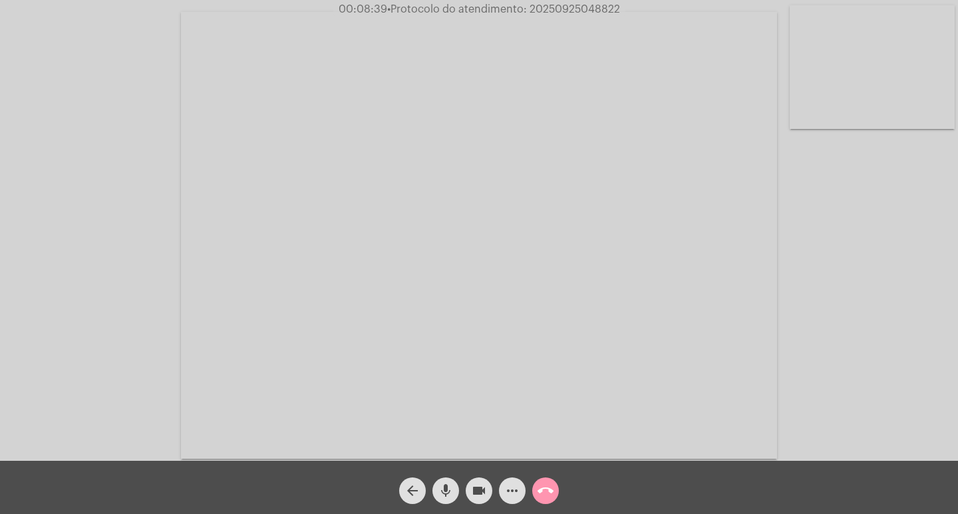
click at [484, 483] on mat-icon "videocam" at bounding box center [479, 491] width 16 height 16
click at [455, 485] on button "mic" at bounding box center [445, 490] width 27 height 27
click at [440, 490] on mat-icon "mic_off" at bounding box center [446, 491] width 16 height 16
click at [467, 495] on button "videocam_off" at bounding box center [478, 490] width 27 height 27
click at [477, 477] on span "videocam" at bounding box center [479, 490] width 16 height 27
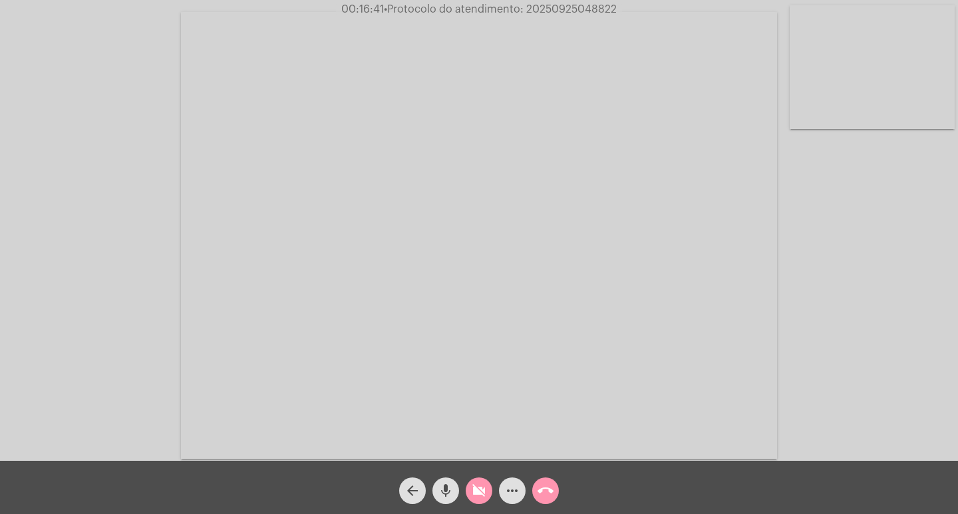
click at [439, 477] on span "mic" at bounding box center [446, 490] width 16 height 27
click at [473, 488] on mat-icon "videocam_off" at bounding box center [479, 491] width 16 height 16
click at [475, 489] on mat-icon "videocam" at bounding box center [479, 491] width 16 height 16
click at [475, 489] on mat-icon "videocam_off" at bounding box center [479, 491] width 16 height 16
click at [453, 487] on button "mic_off" at bounding box center [445, 490] width 27 height 27
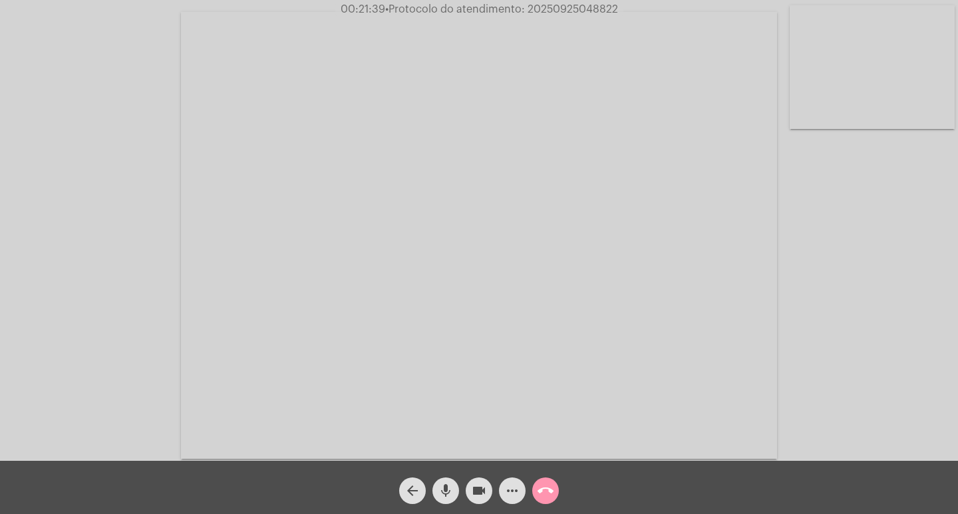
click at [596, 10] on span "• Protocolo do atendimento: 20250925048822" at bounding box center [501, 9] width 233 height 11
copy span "20250925048822"
click at [507, 495] on mat-icon "more_horiz" at bounding box center [512, 491] width 16 height 16
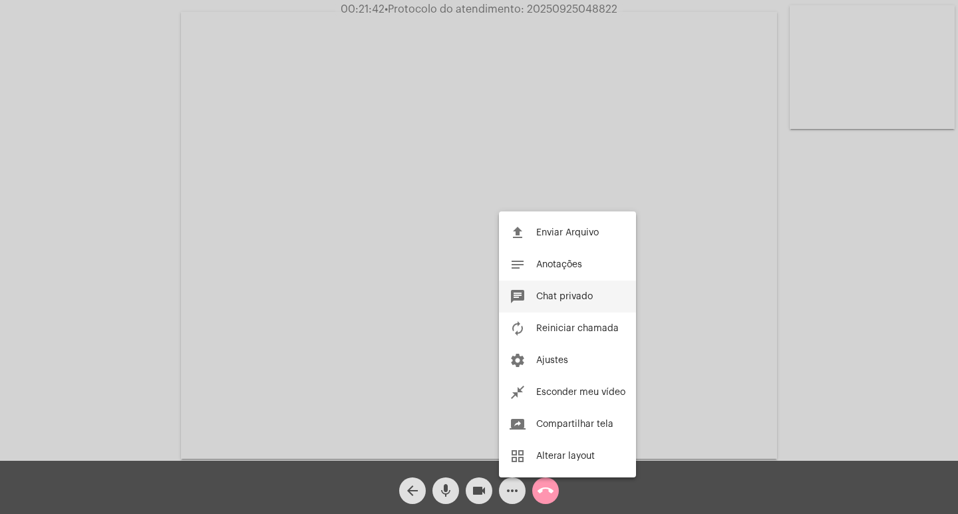
click at [582, 297] on span "Chat privado" at bounding box center [564, 296] width 57 height 9
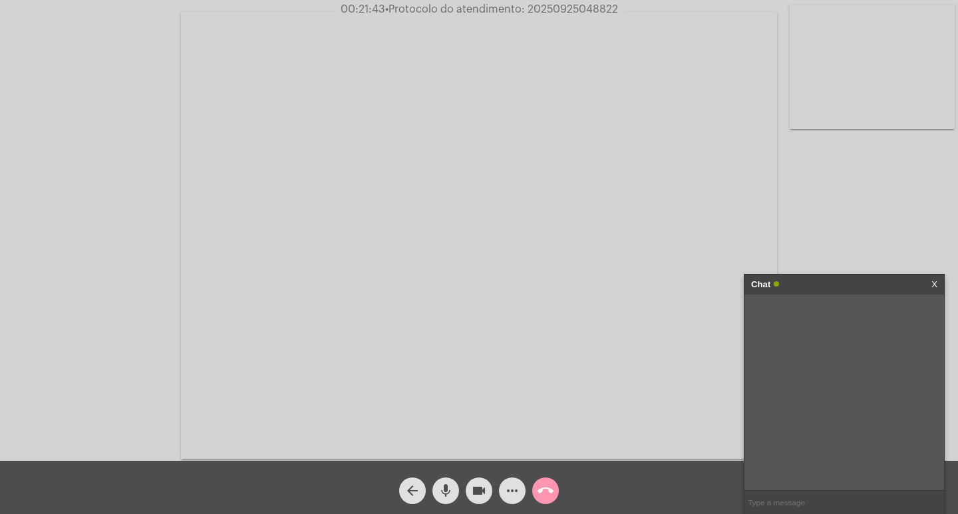
click at [796, 513] on input "text" at bounding box center [843, 502] width 199 height 23
paste input "20250925048822"
type input "20250925048822"
click at [799, 287] on div "Chat" at bounding box center [830, 285] width 158 height 20
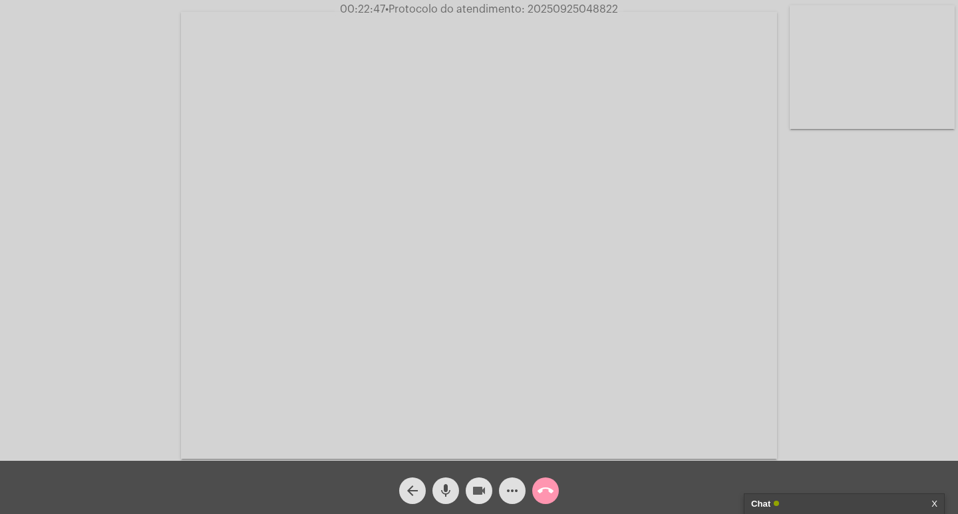
click at [475, 497] on mat-icon "videocam" at bounding box center [479, 491] width 16 height 16
click at [455, 492] on button "mic" at bounding box center [445, 490] width 27 height 27
click at [537, 494] on button "call_end" at bounding box center [545, 490] width 27 height 27
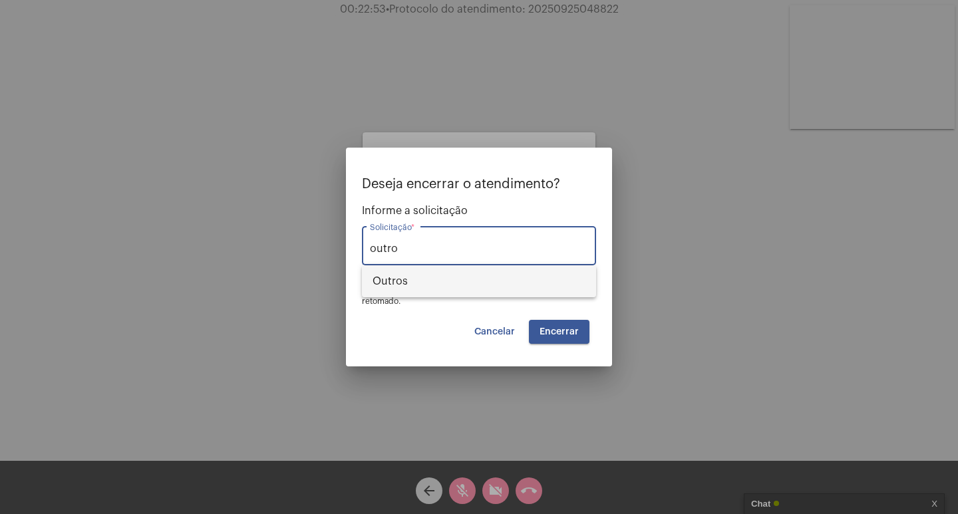
click at [515, 288] on span "Outros" at bounding box center [478, 281] width 213 height 32
type input "Outros"
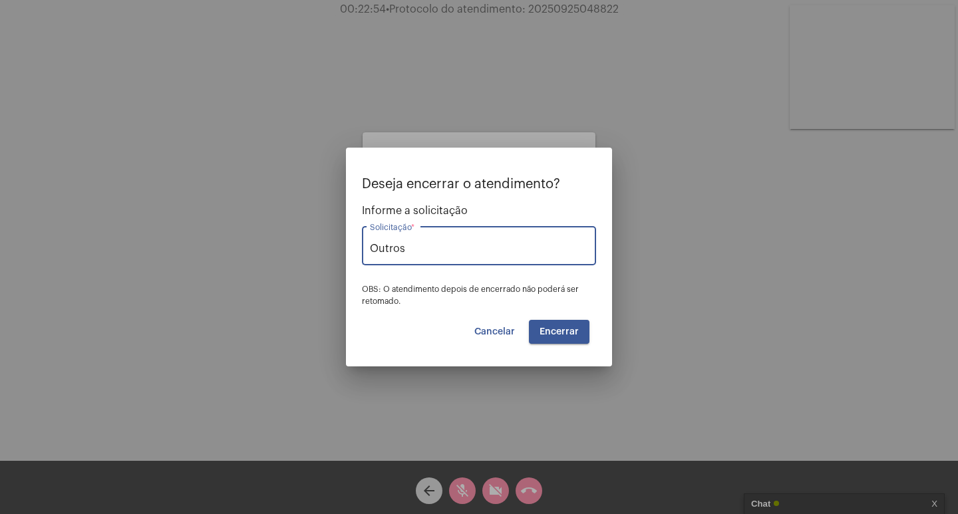
click at [569, 333] on span "Encerrar" at bounding box center [558, 331] width 39 height 9
